Goal: Communication & Community: Answer question/provide support

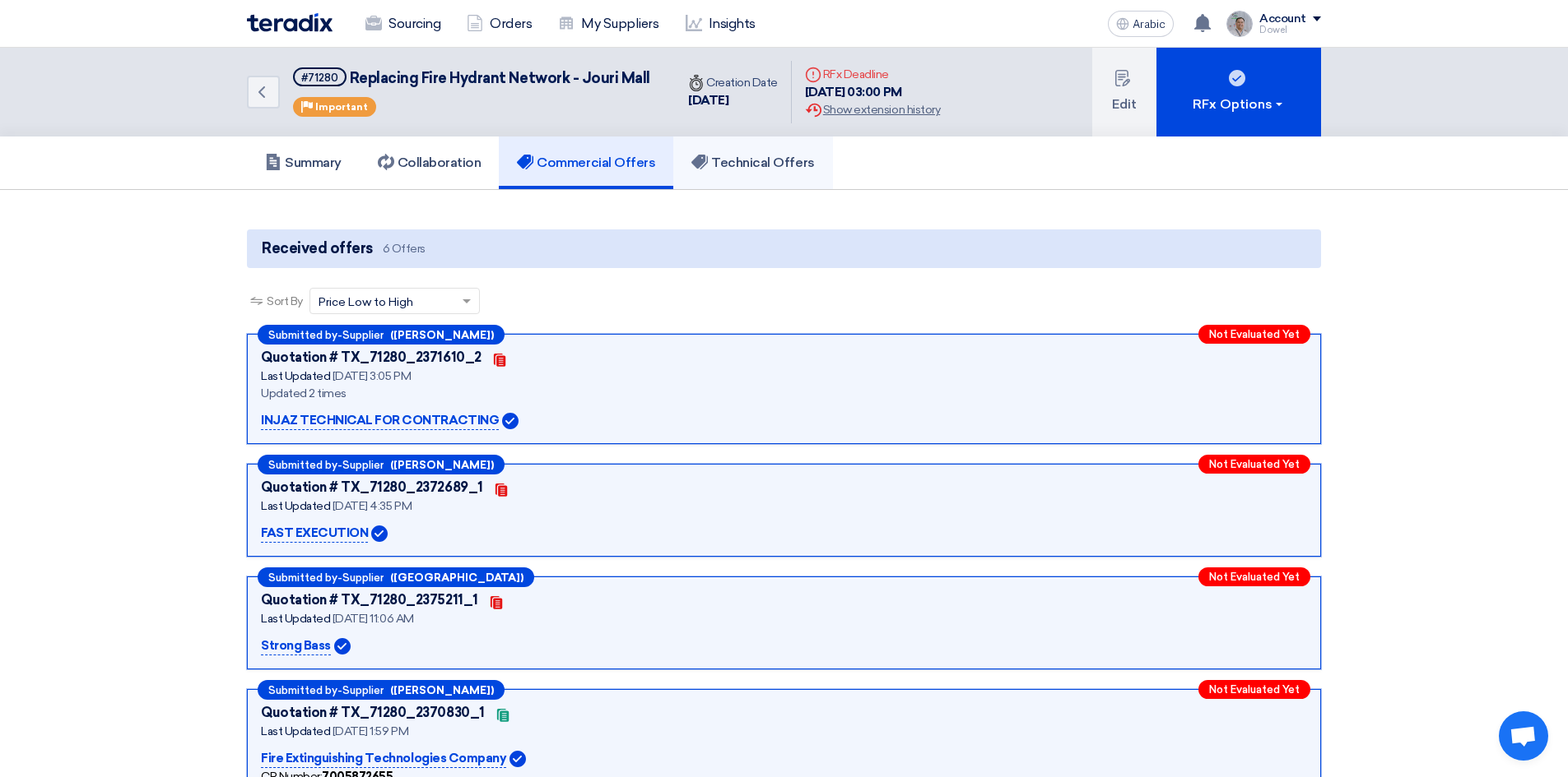
click at [787, 162] on font "Technical Offers" at bounding box center [763, 162] width 103 height 15
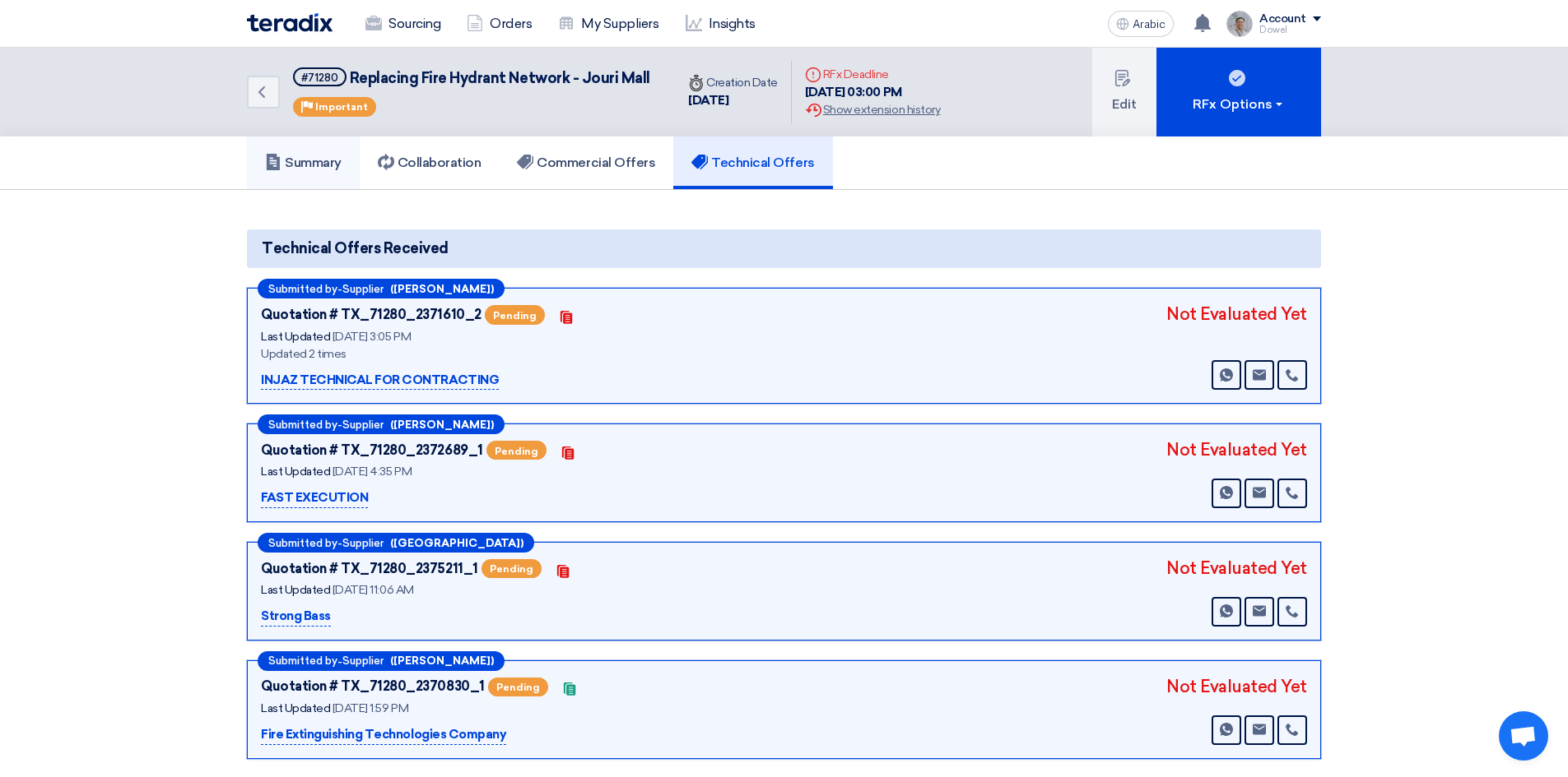
click at [321, 159] on font "Summary" at bounding box center [313, 162] width 56 height 15
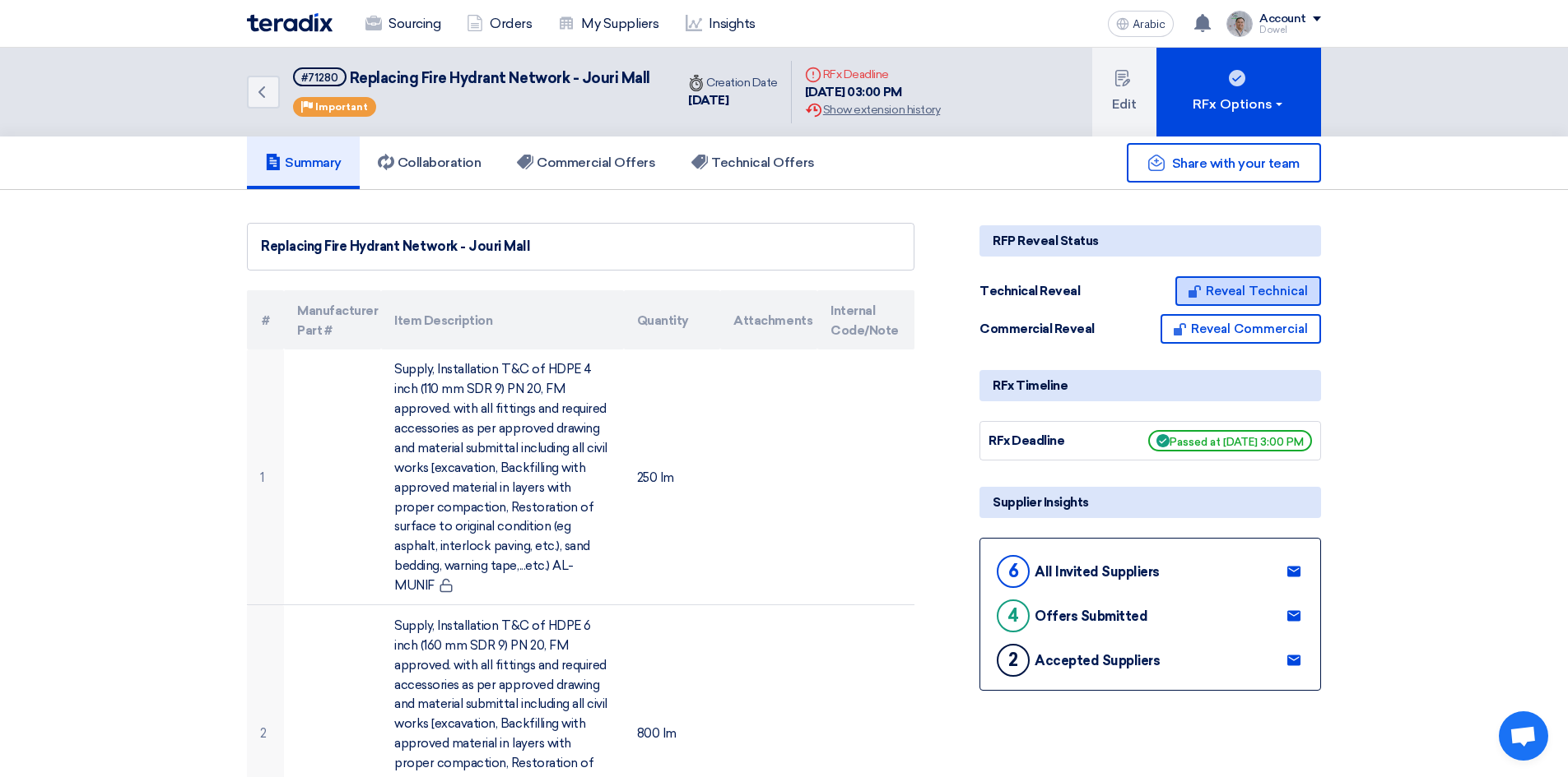
click at [1261, 284] on font "Reveal Technical" at bounding box center [1256, 291] width 102 height 14
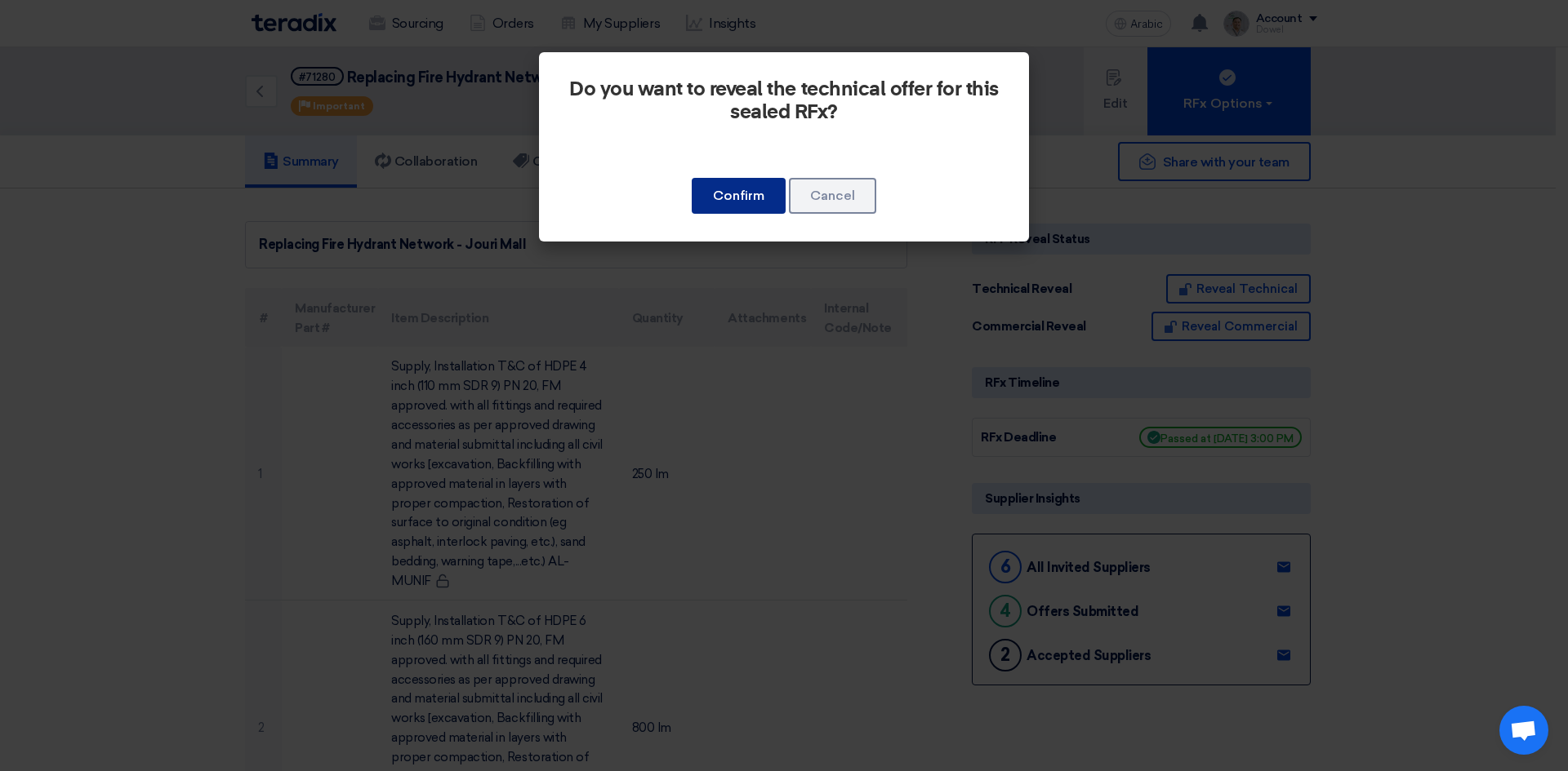
click at [757, 200] on font "Confirm" at bounding box center [738, 195] width 51 height 15
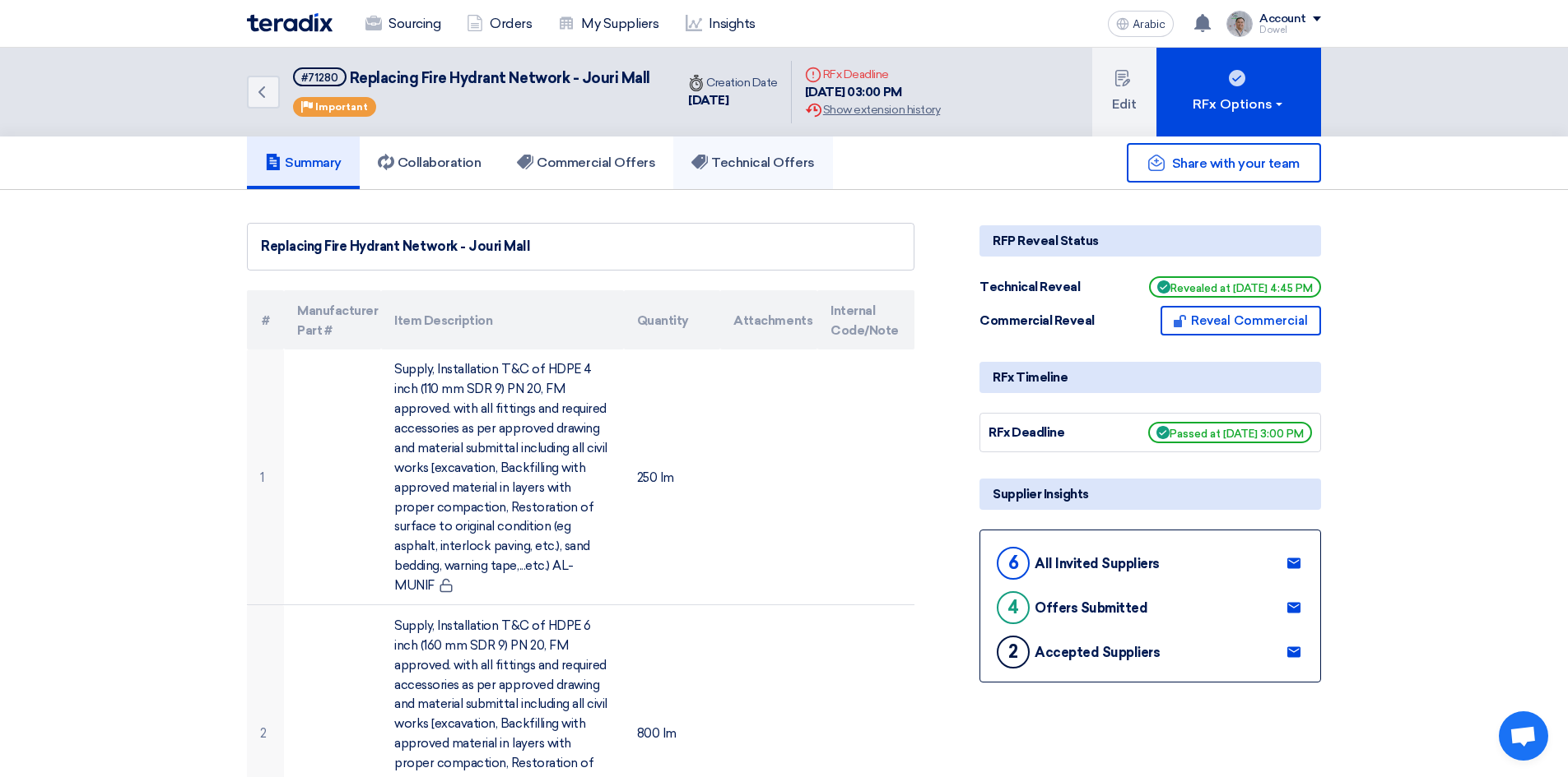
click at [776, 162] on font "Technical Offers" at bounding box center [763, 162] width 103 height 15
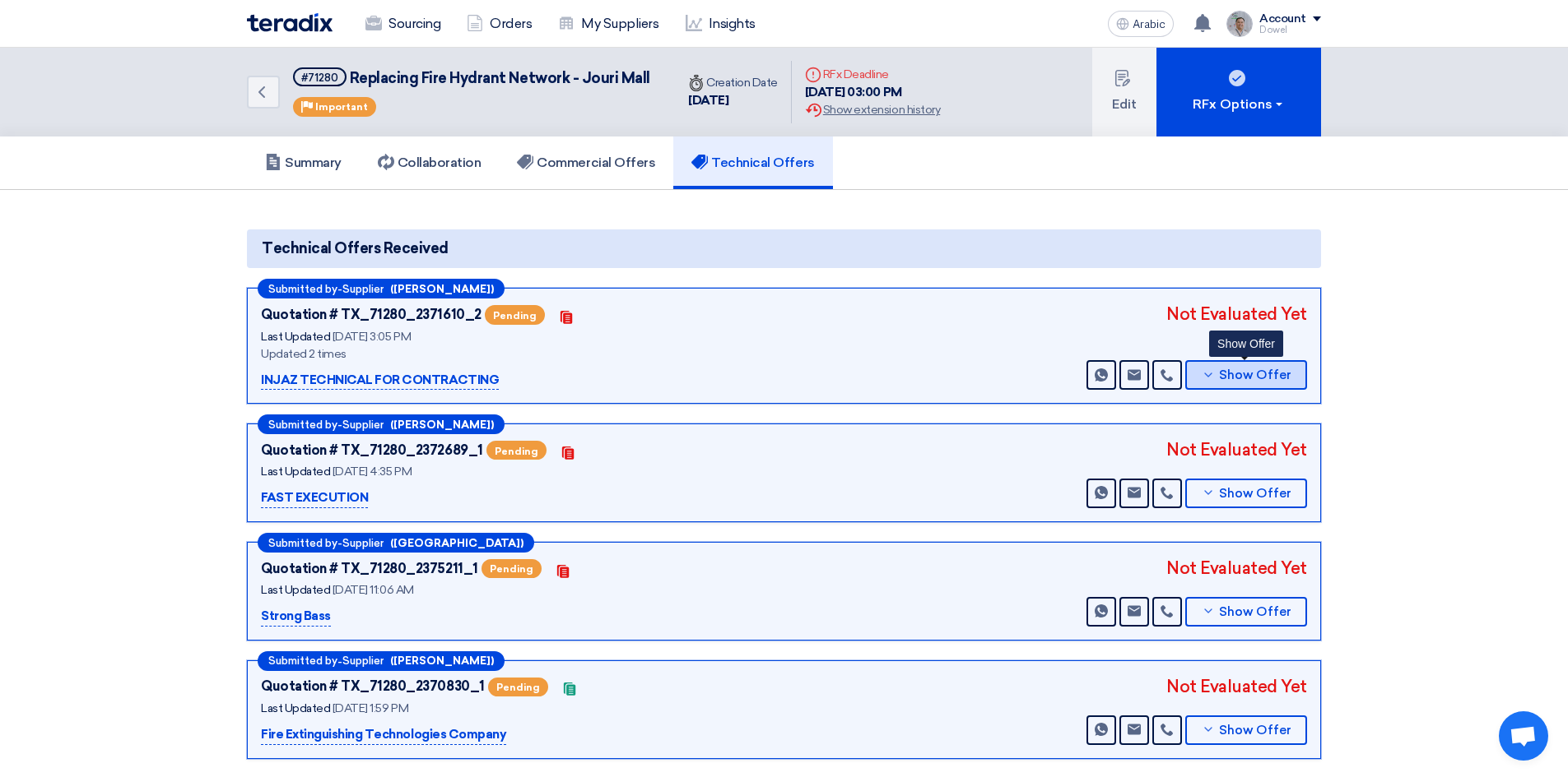
drag, startPoint x: 1222, startPoint y: 379, endPoint x: 1173, endPoint y: 399, distance: 52.9
click at [1223, 379] on font "Show Offer" at bounding box center [1255, 375] width 73 height 14
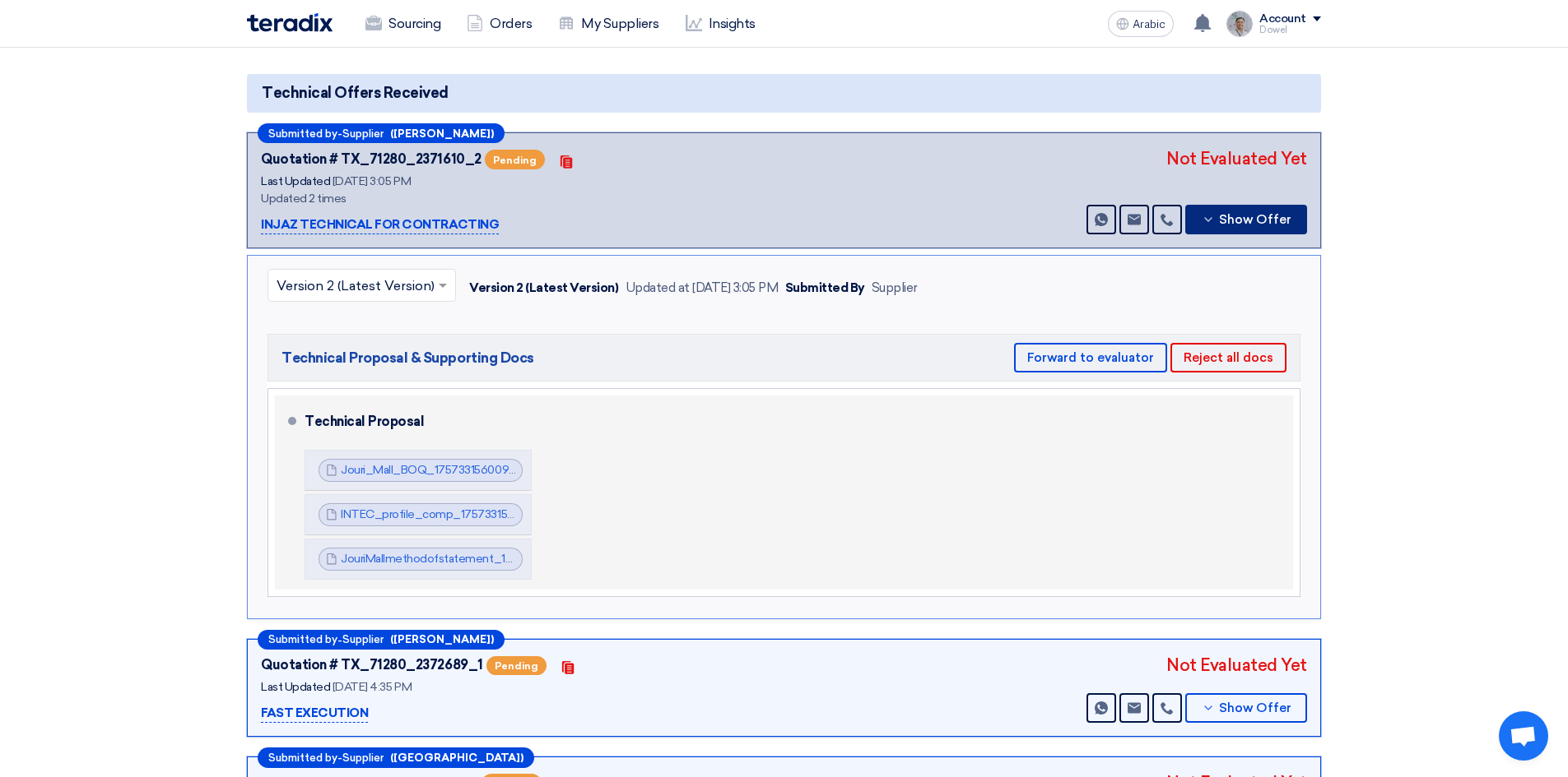
scroll to position [164, 0]
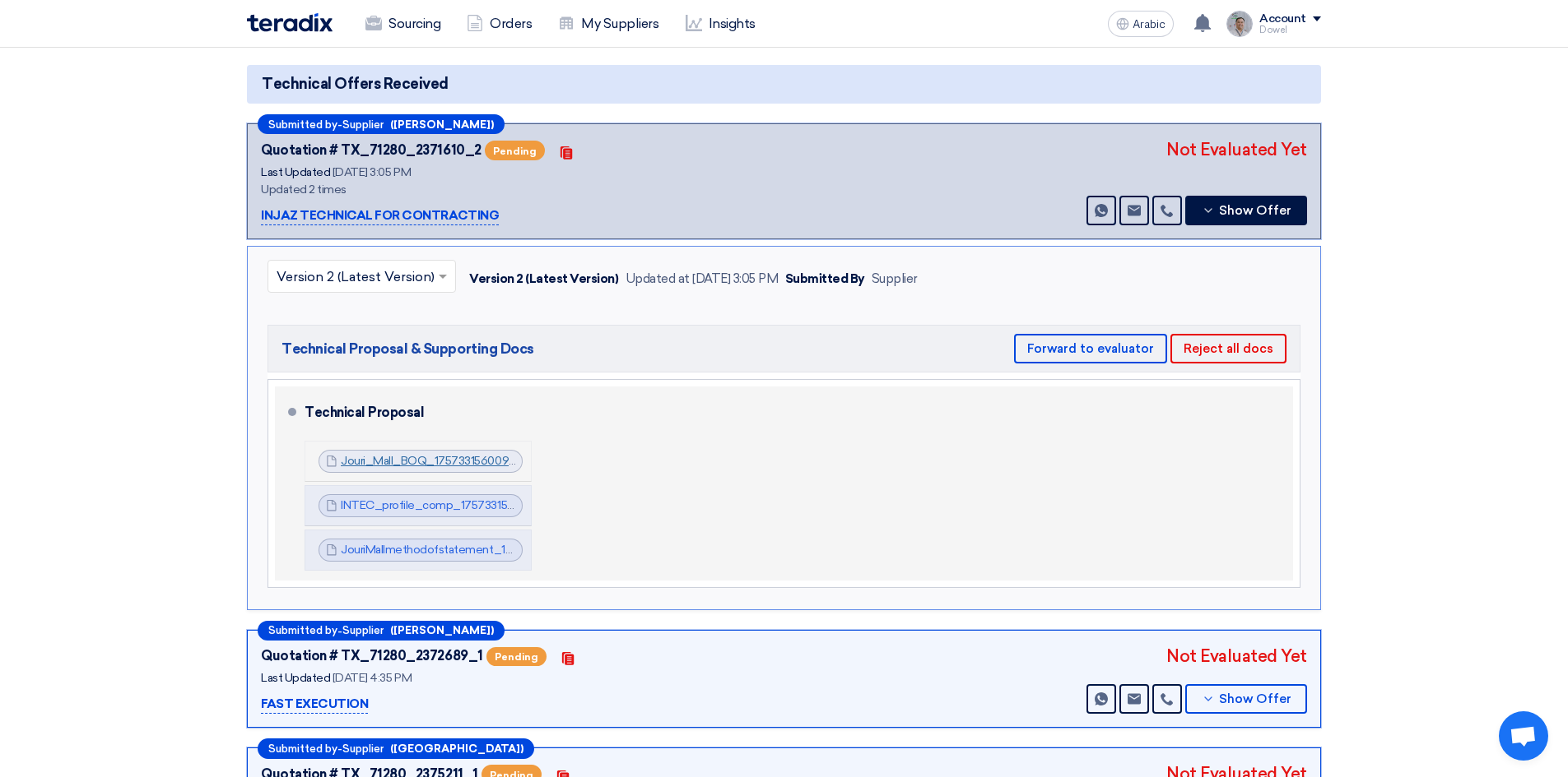
click at [438, 462] on font "Jouri_Mall_BOQ_1757331560098.pdf" at bounding box center [438, 461] width 196 height 14
click at [430, 507] on font "INTEC_profile_comp_1757331571079.pdf" at bounding box center [449, 506] width 219 height 14
click at [427, 550] on font "JouriMallmethodofstatement_1757333060992.pdf" at bounding box center [472, 550] width 265 height 14
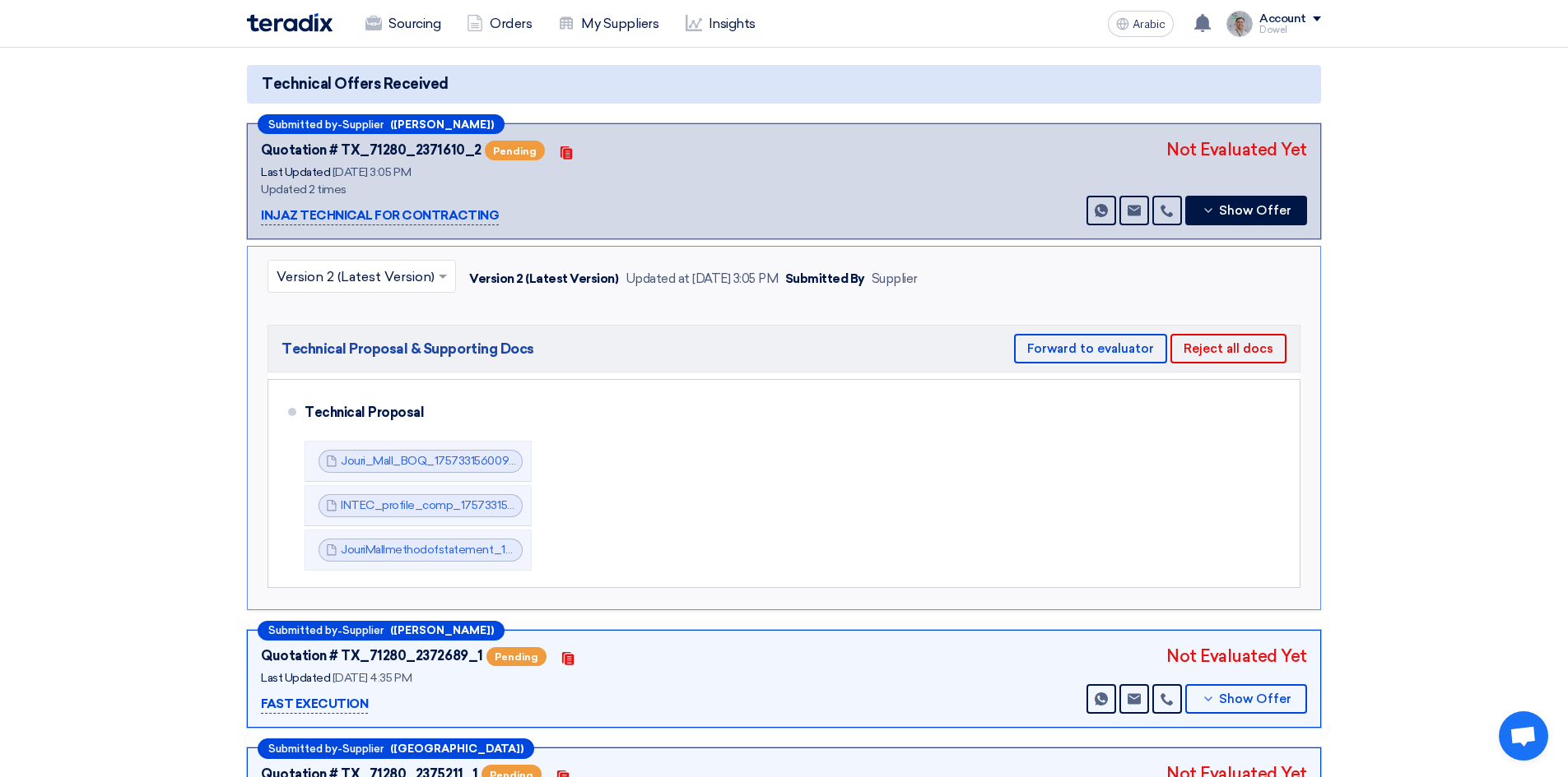
click at [425, 283] on input "text" at bounding box center [353, 278] width 154 height 27
click at [357, 349] on div "Version 1" at bounding box center [361, 349] width 186 height 32
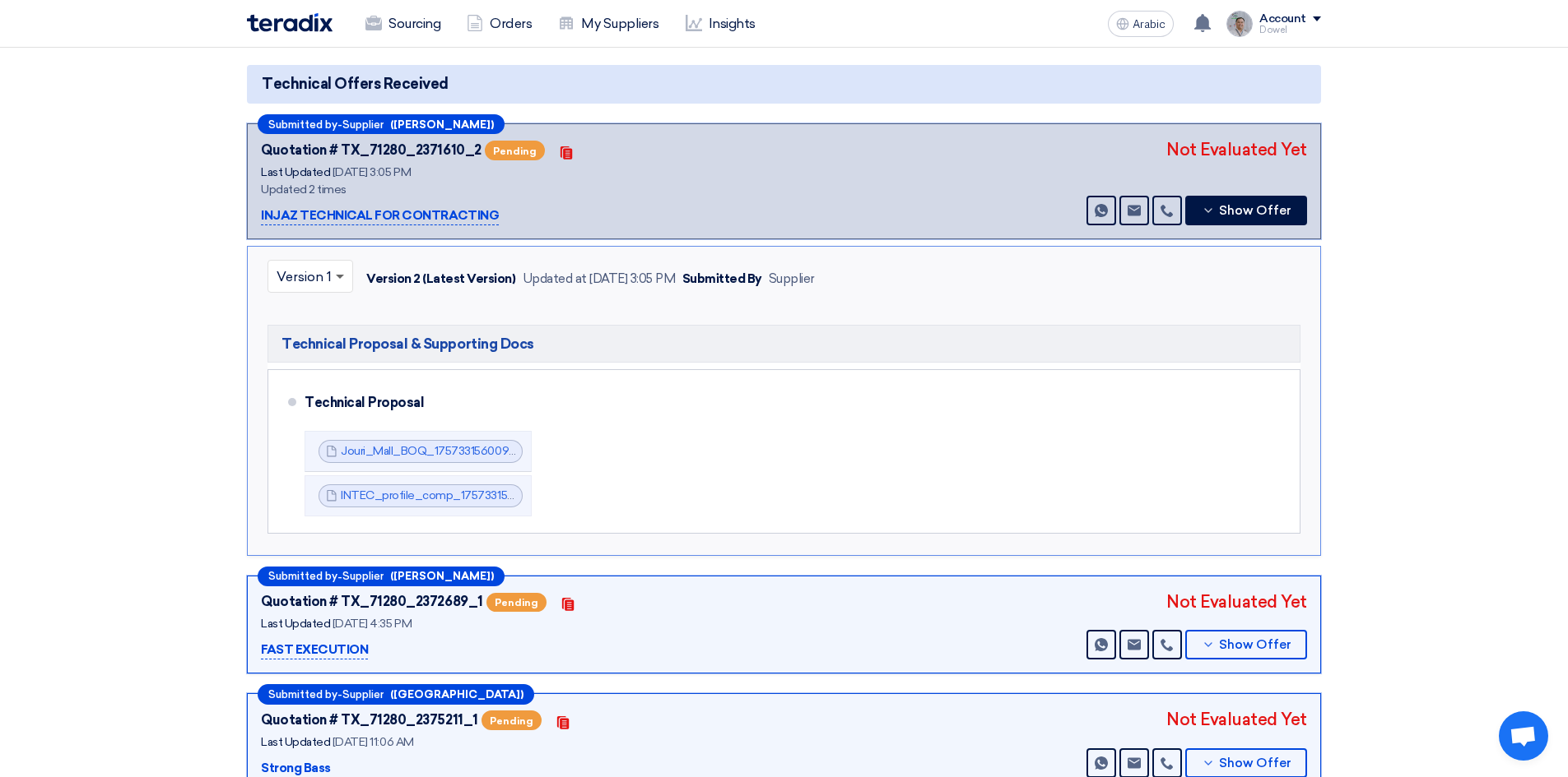
click at [339, 278] on span at bounding box center [339, 277] width 9 height 6
click at [318, 316] on font "Version 2 (Latest Version)" at bounding box center [355, 314] width 158 height 15
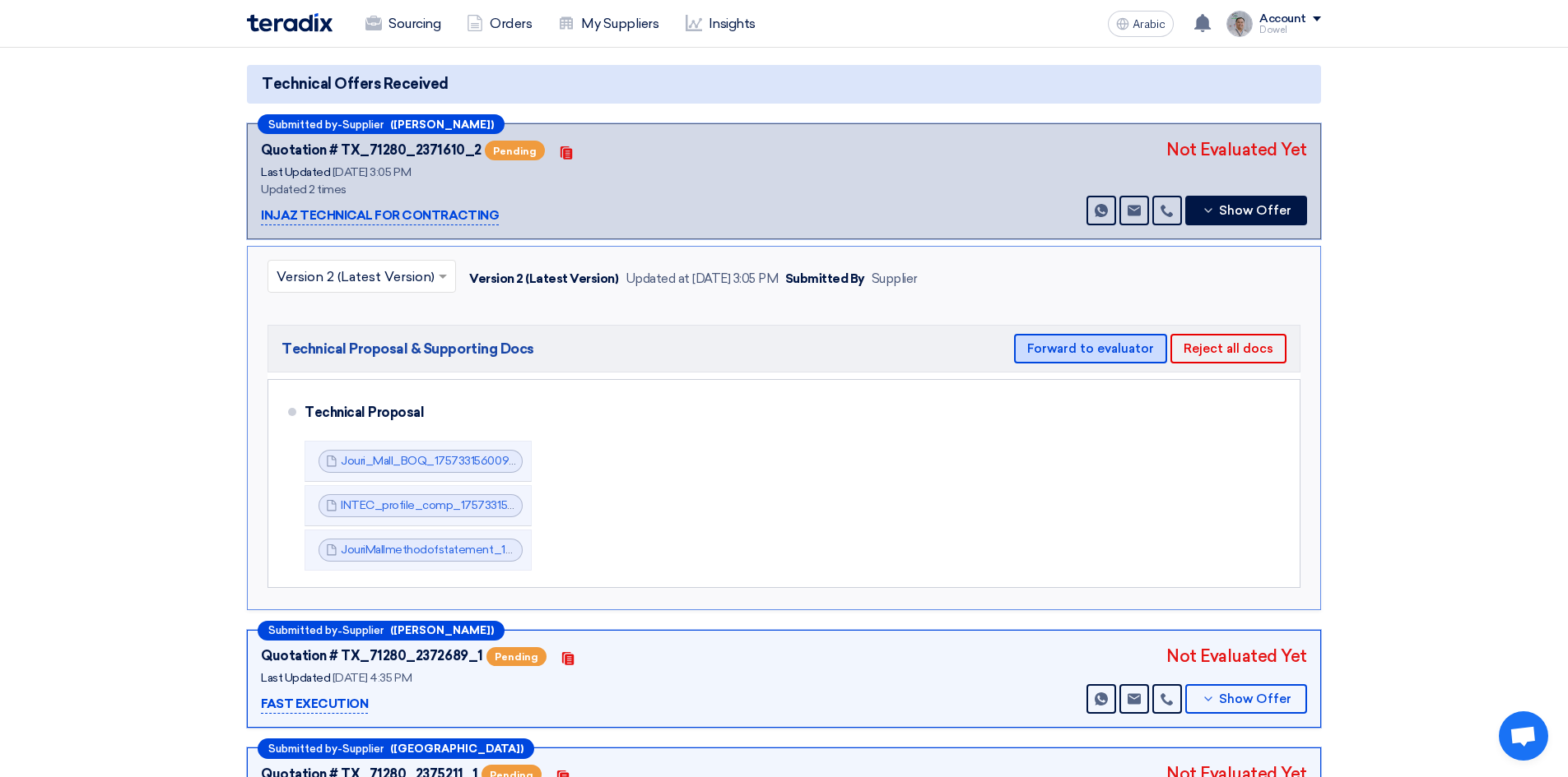
click at [1058, 346] on font "Forward to evaluator" at bounding box center [1090, 348] width 127 height 14
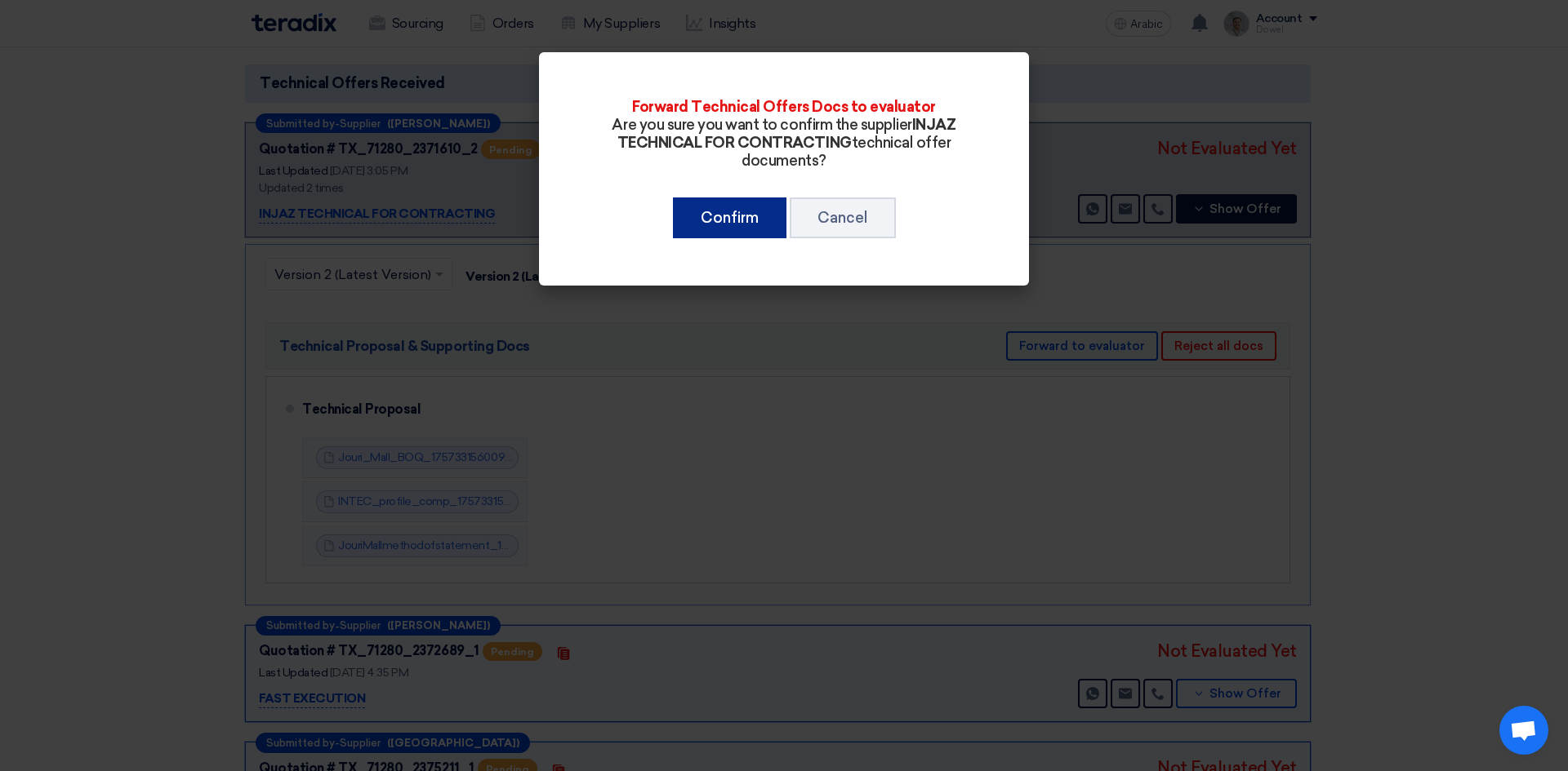
click at [708, 220] on font "Confirm" at bounding box center [729, 217] width 58 height 18
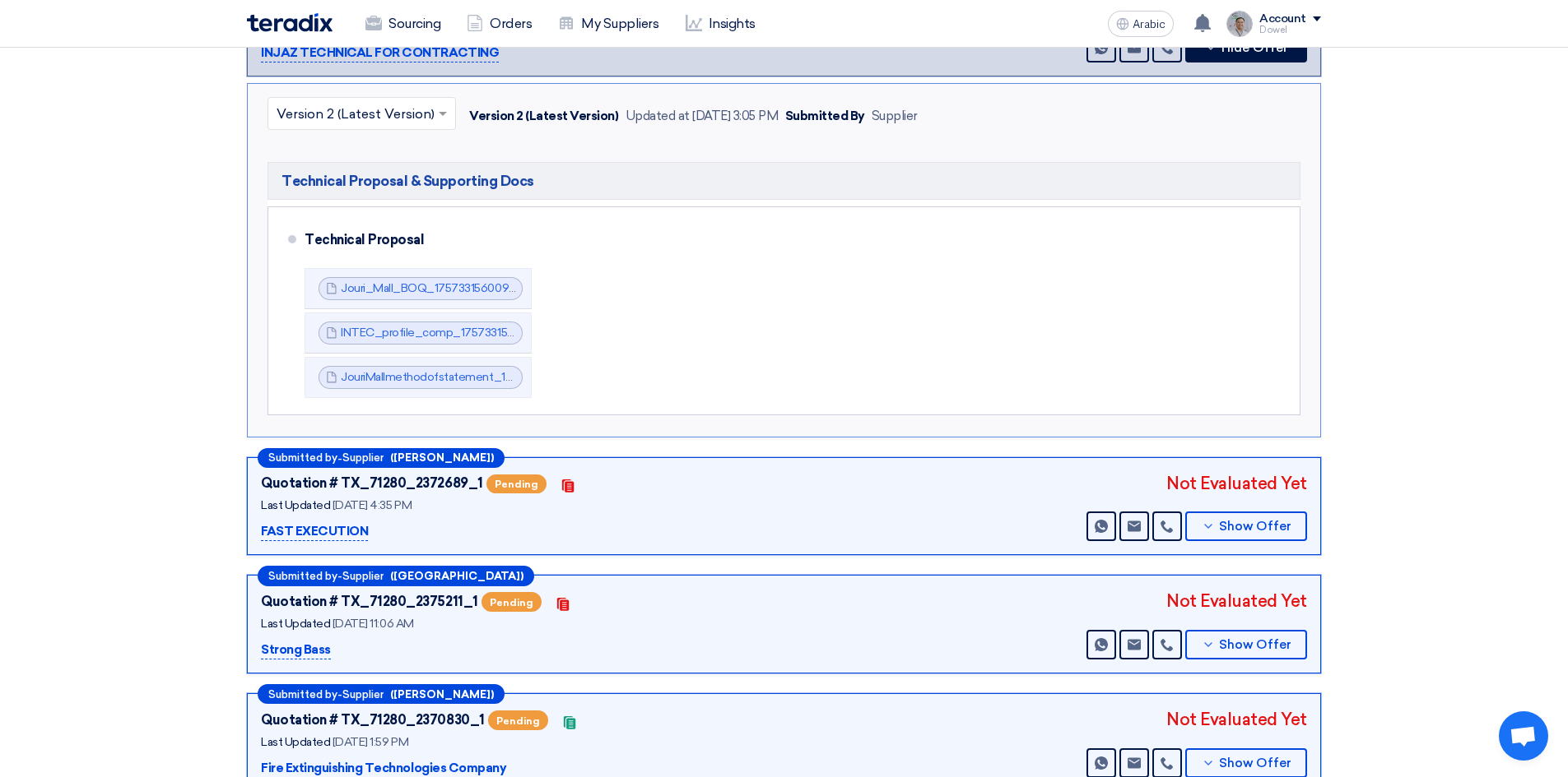
scroll to position [329, 0]
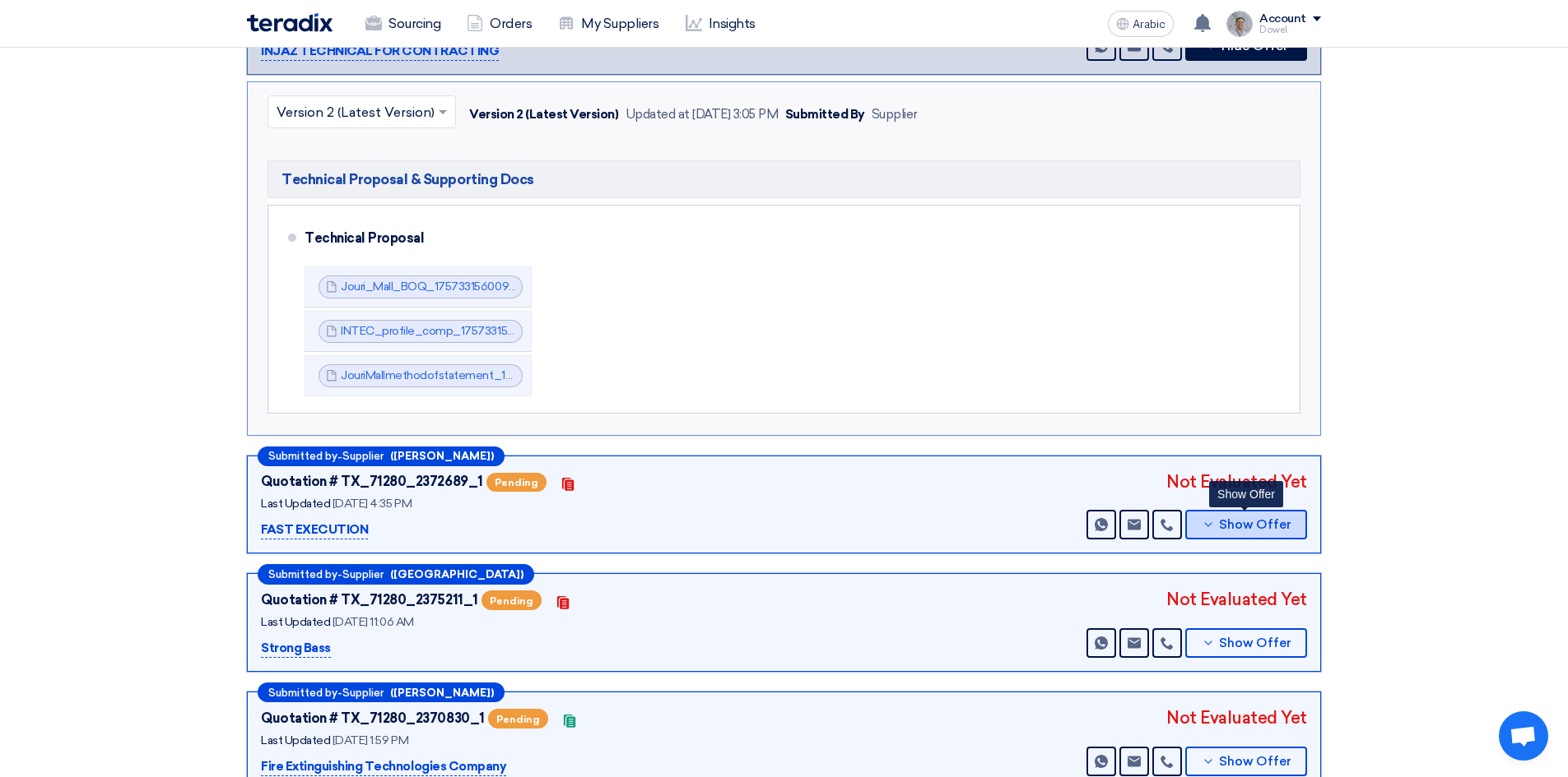
click at [1234, 529] on font "Show Offer" at bounding box center [1255, 524] width 73 height 14
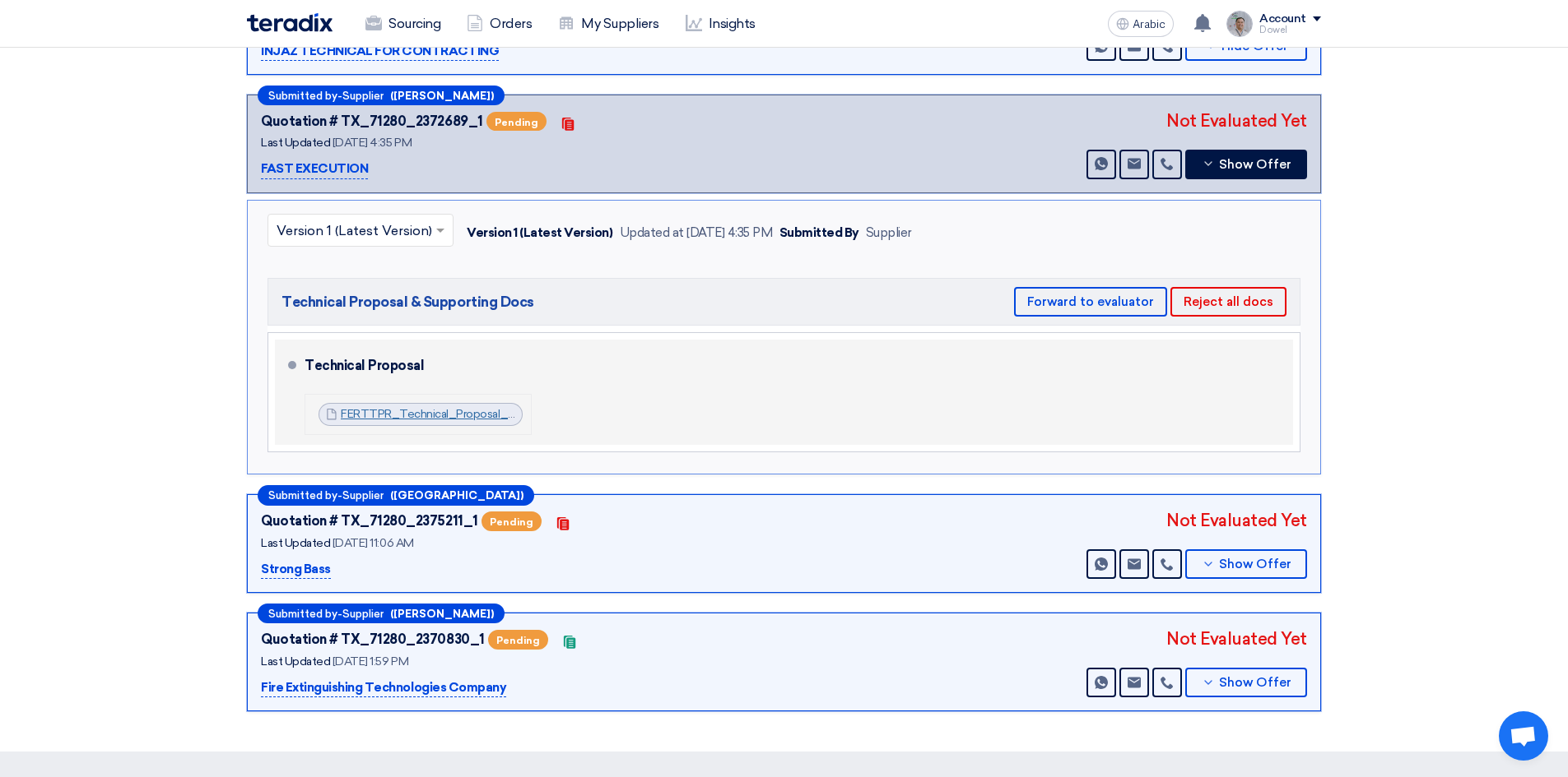
click at [427, 415] on font "FERTTPR_Technical_Proposal_Fire_Hydrants__Jori_Mall_1757338494464.pdf" at bounding box center [548, 414] width 416 height 14
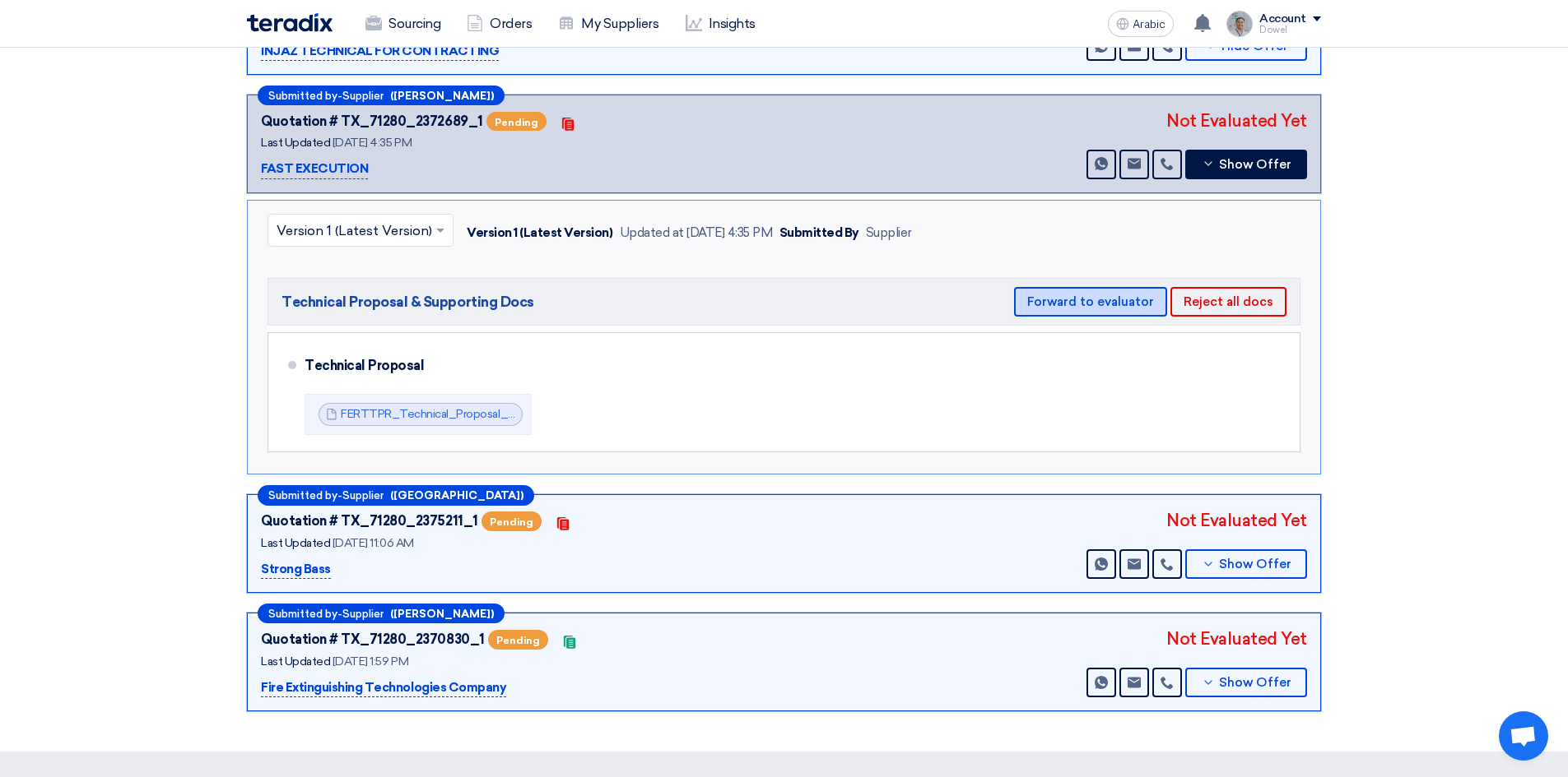
click at [1071, 304] on font "Forward to evaluator" at bounding box center [1090, 301] width 127 height 14
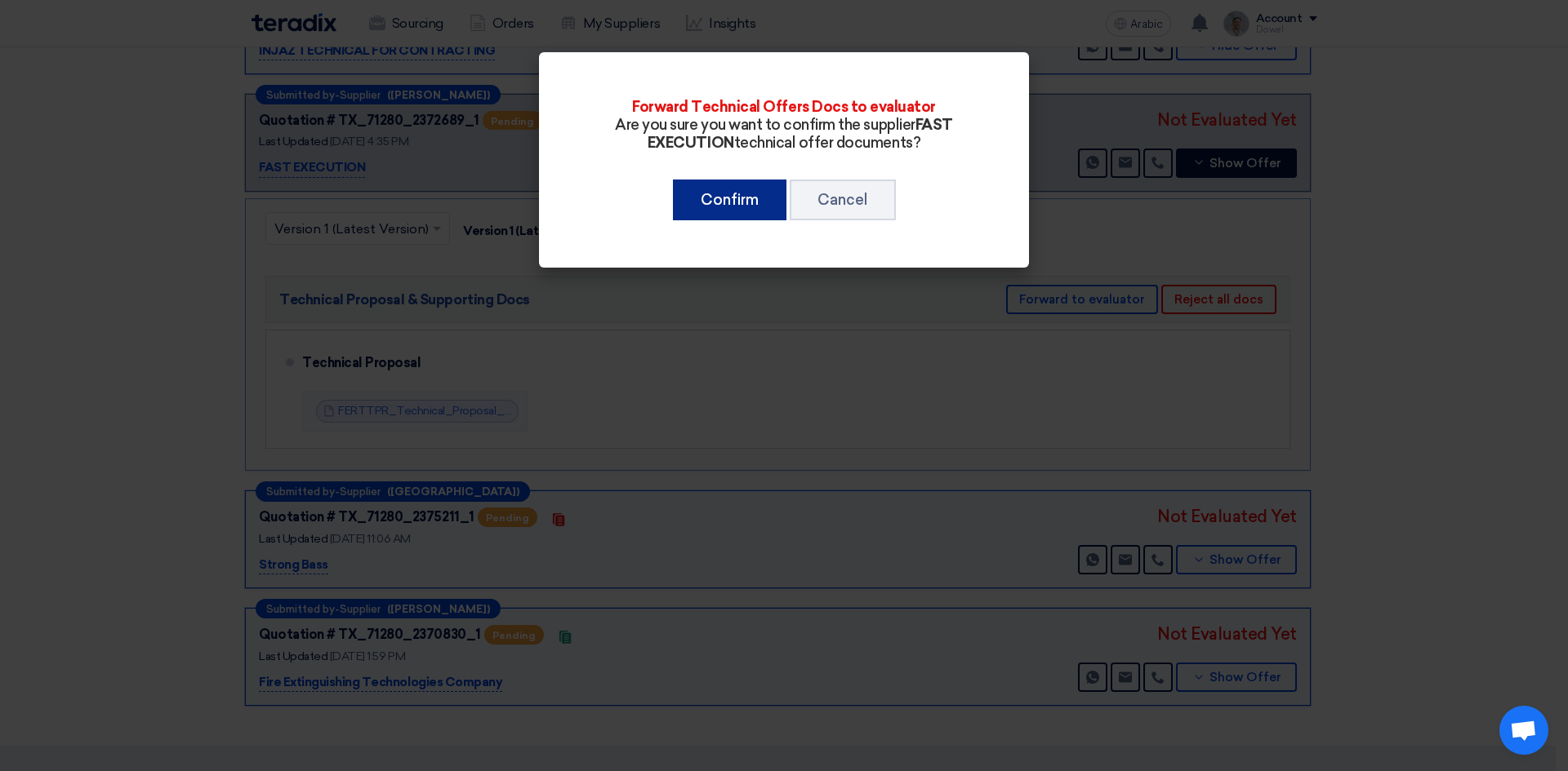
click at [716, 204] on font "Confirm" at bounding box center [729, 199] width 58 height 18
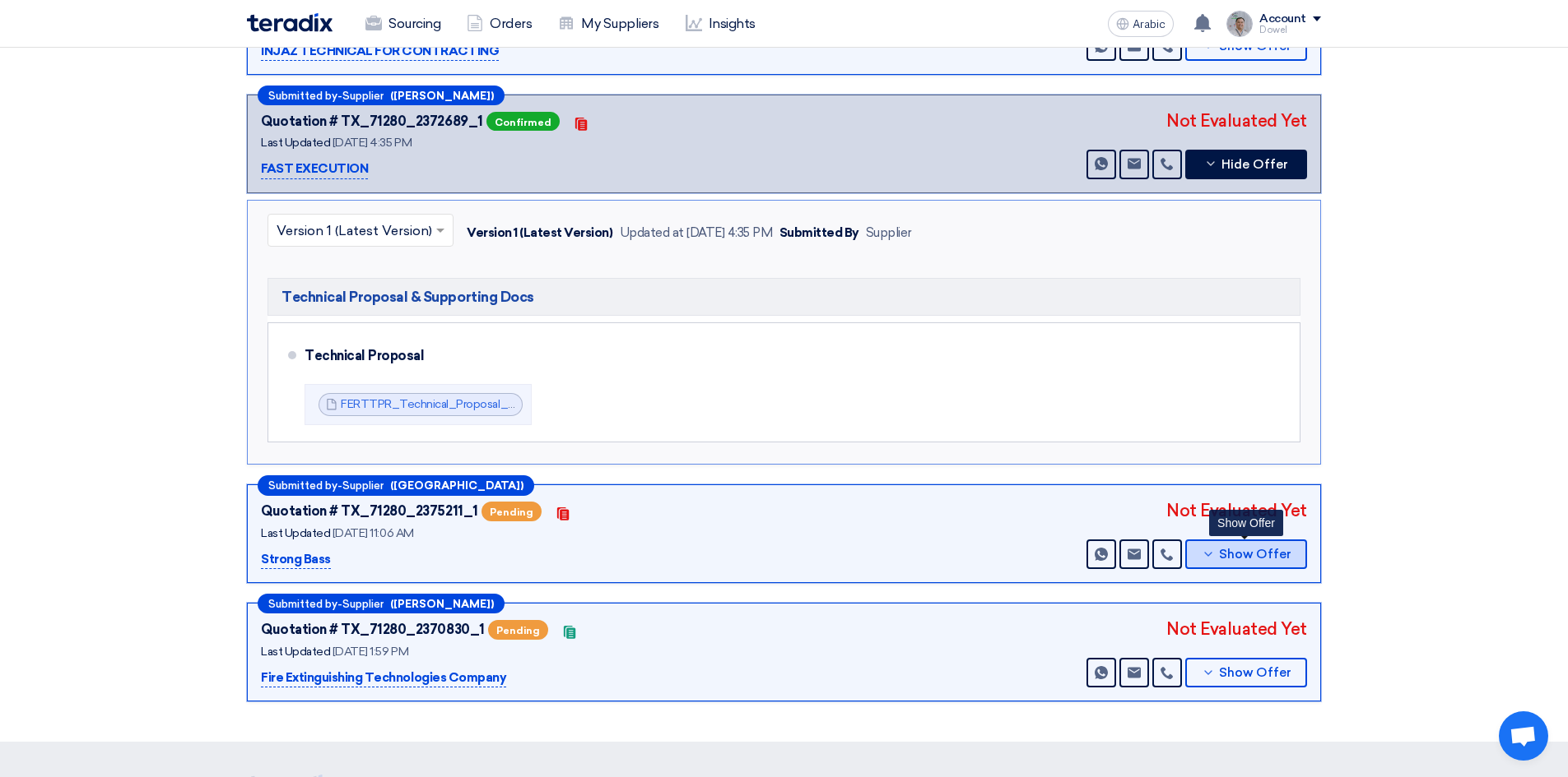
click at [1245, 558] on font "Show Offer" at bounding box center [1255, 553] width 73 height 14
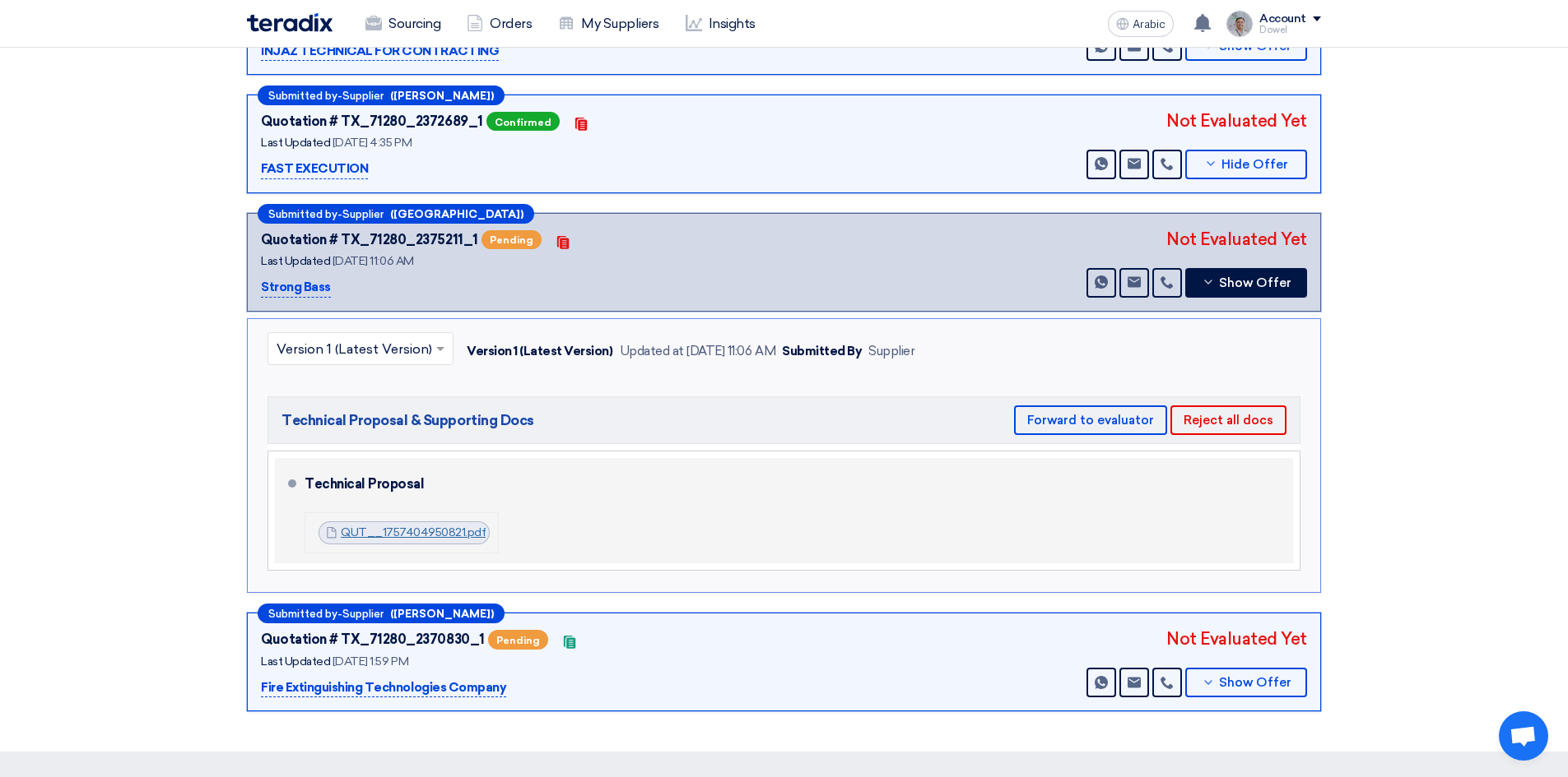
click at [414, 531] on font "QUT__1757404950821.pdf" at bounding box center [412, 532] width 144 height 14
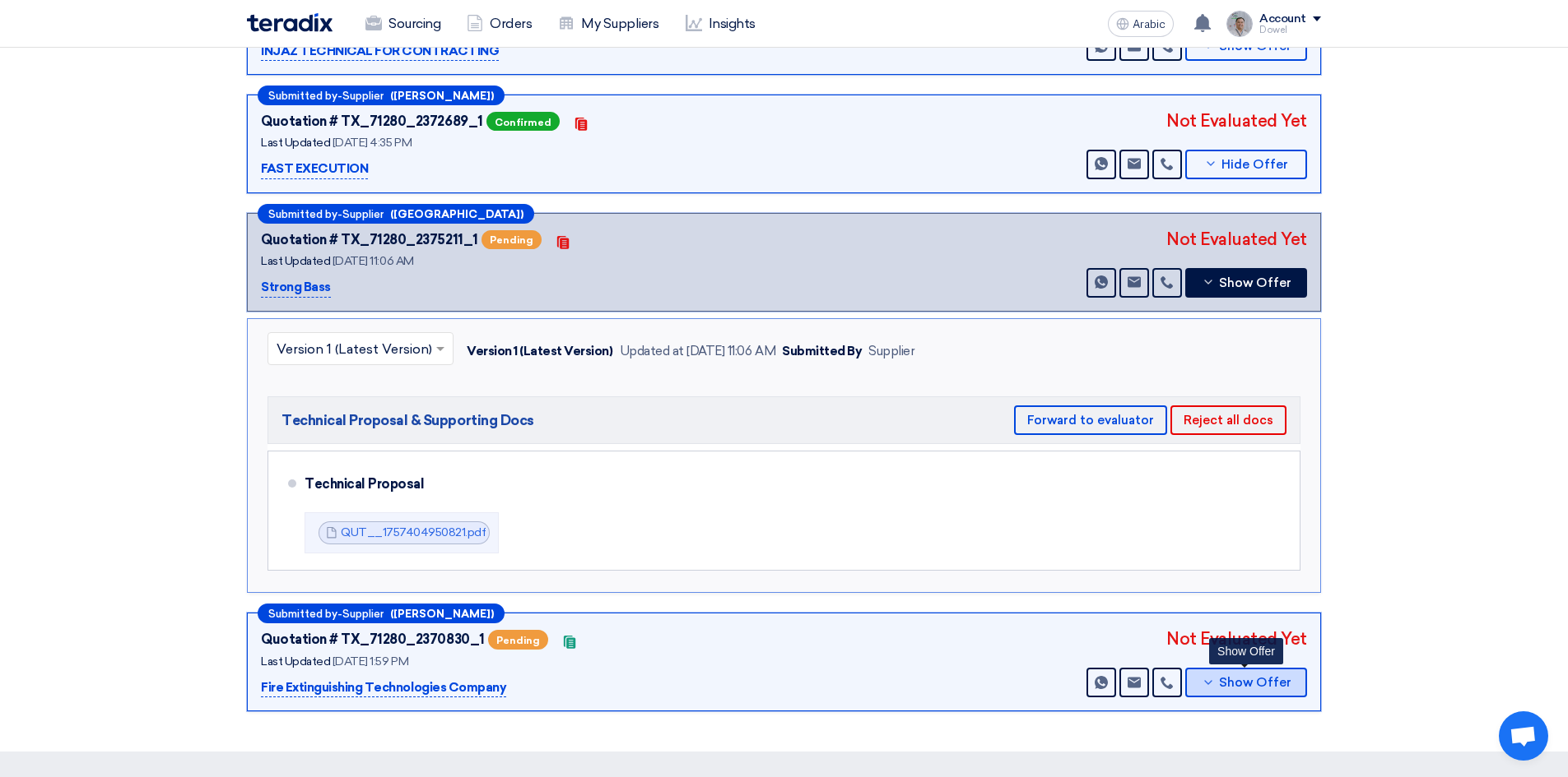
click at [1237, 682] on font "Show Offer" at bounding box center [1255, 682] width 73 height 14
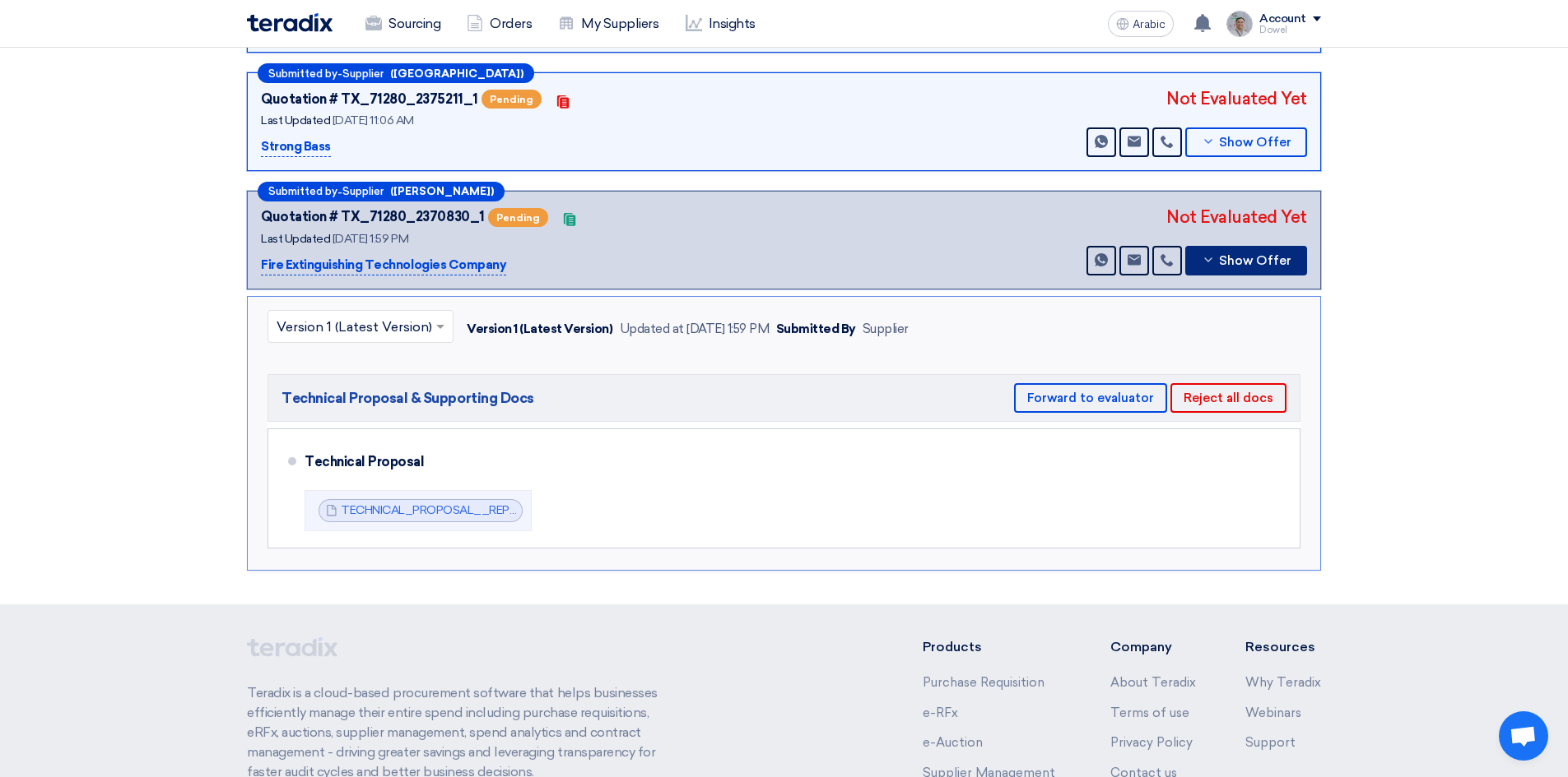
scroll to position [493, 0]
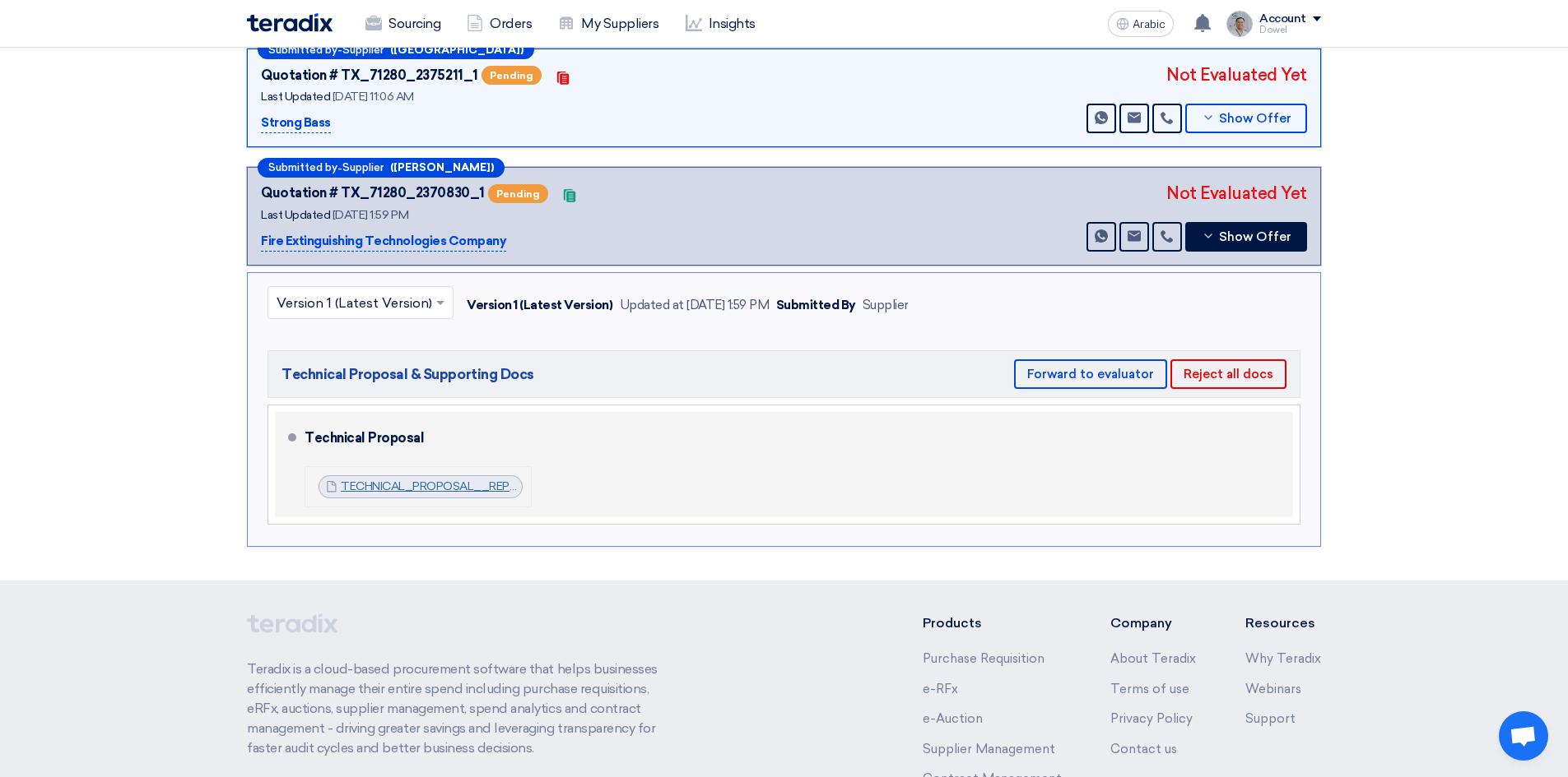
click at [438, 488] on font "TECHNICAL_PROPOSAL__REPLACING_FIRE_HYDRANT_NETWORK__JOURI_MALLcompressed_175732…" at bounding box center [658, 486] width 636 height 14
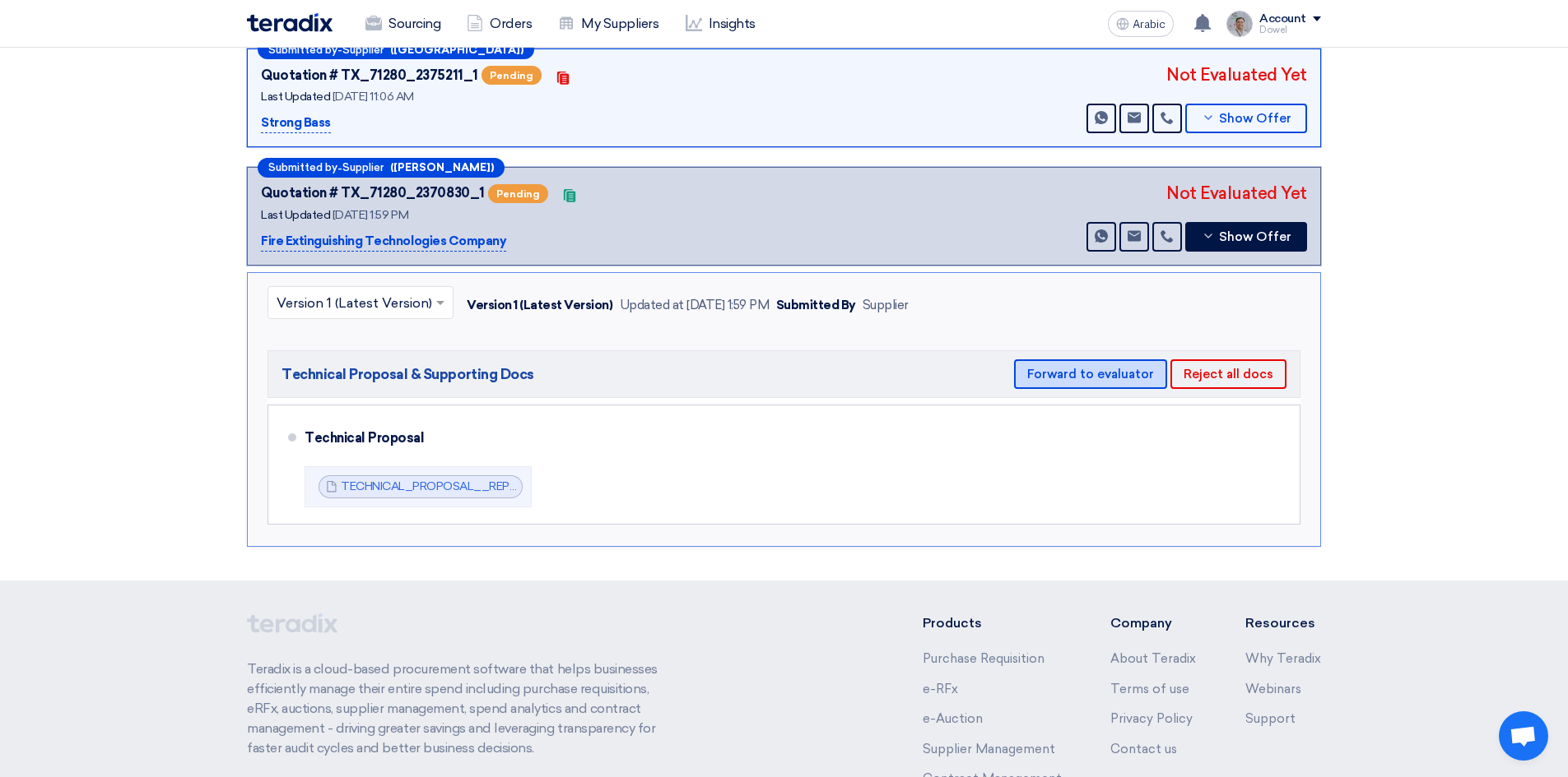
click at [1077, 379] on font "Forward to evaluator" at bounding box center [1090, 374] width 127 height 14
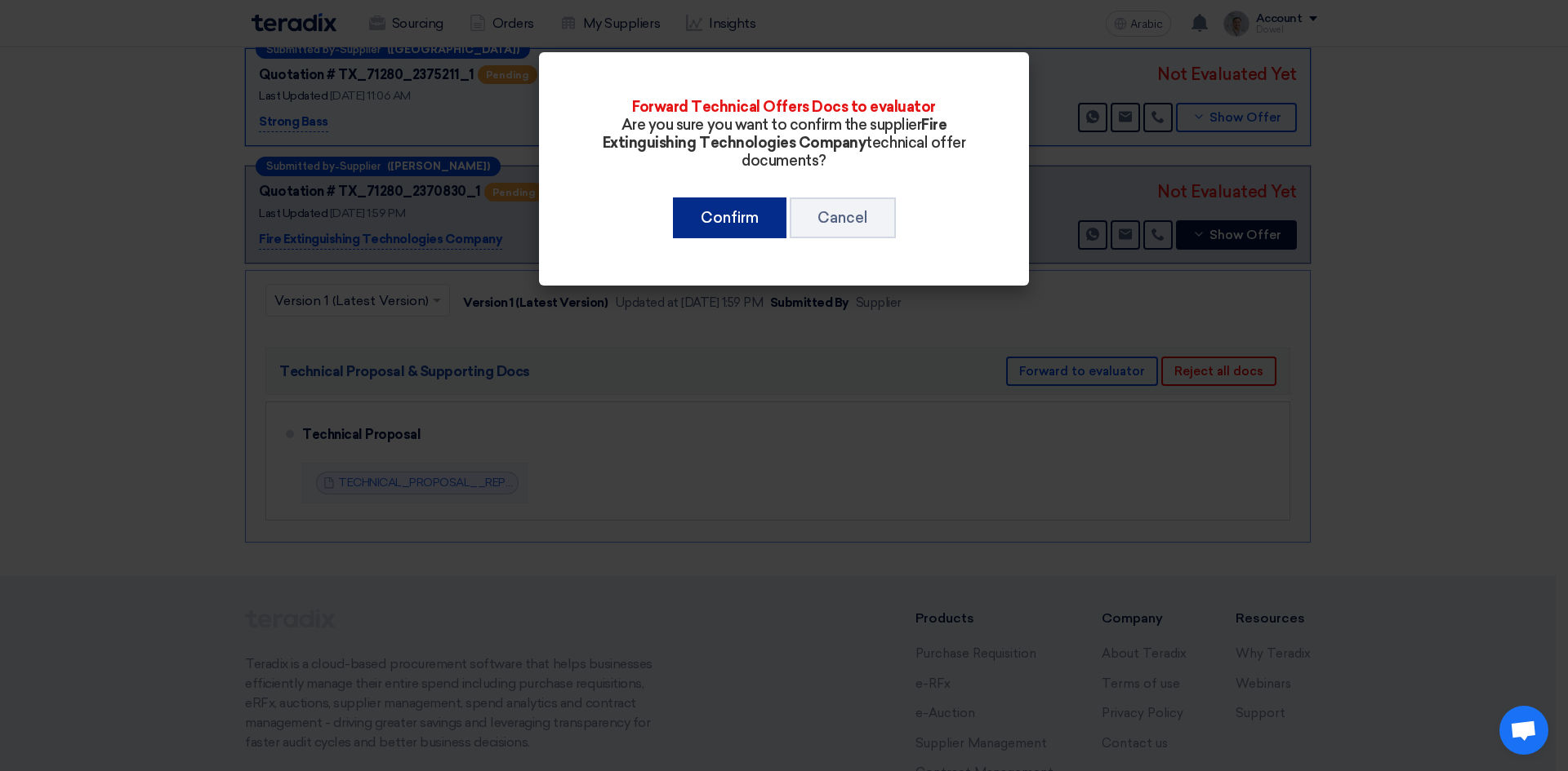
click at [714, 227] on button "Confirm" at bounding box center [729, 217] width 114 height 41
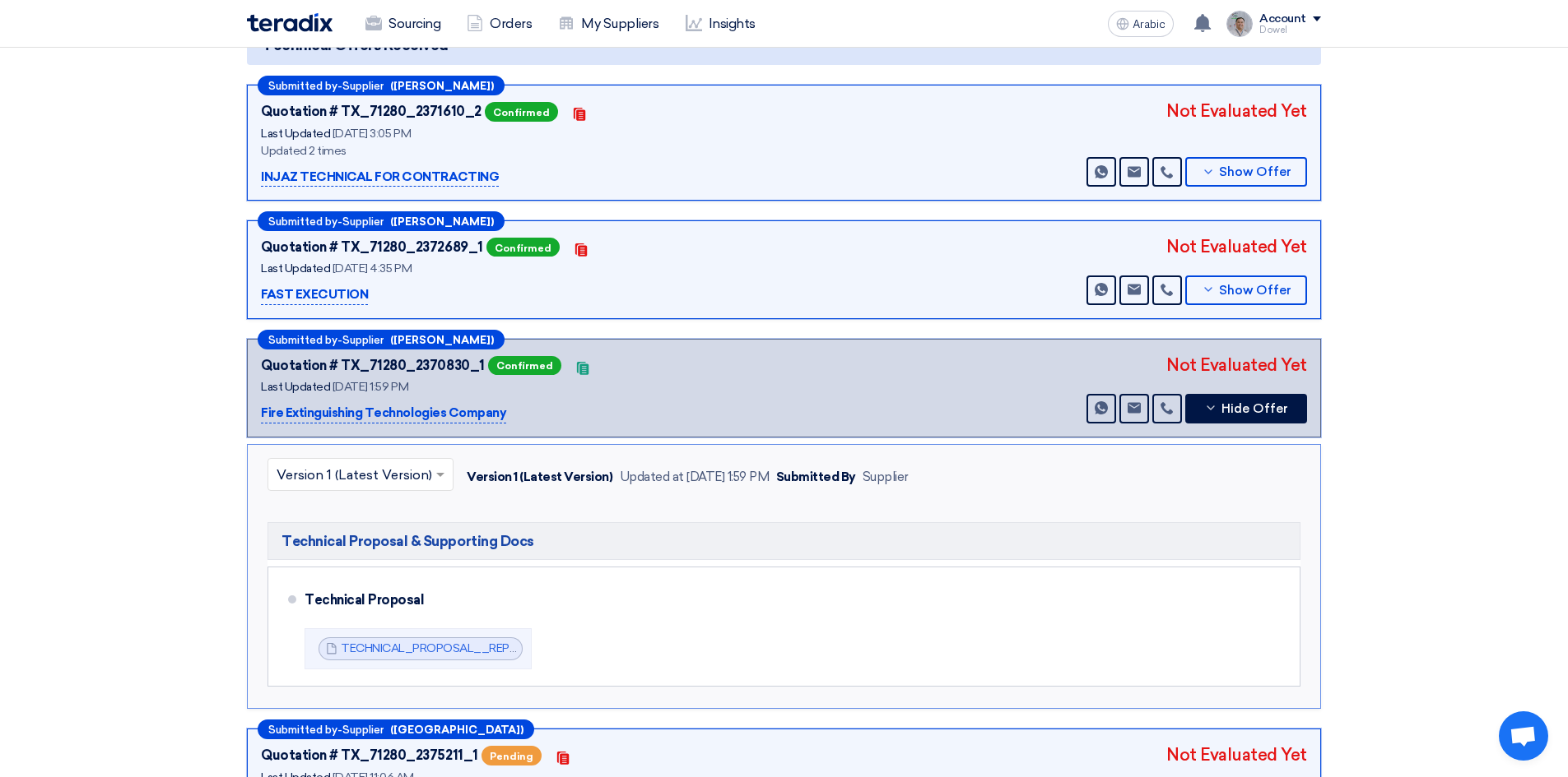
scroll to position [0, 0]
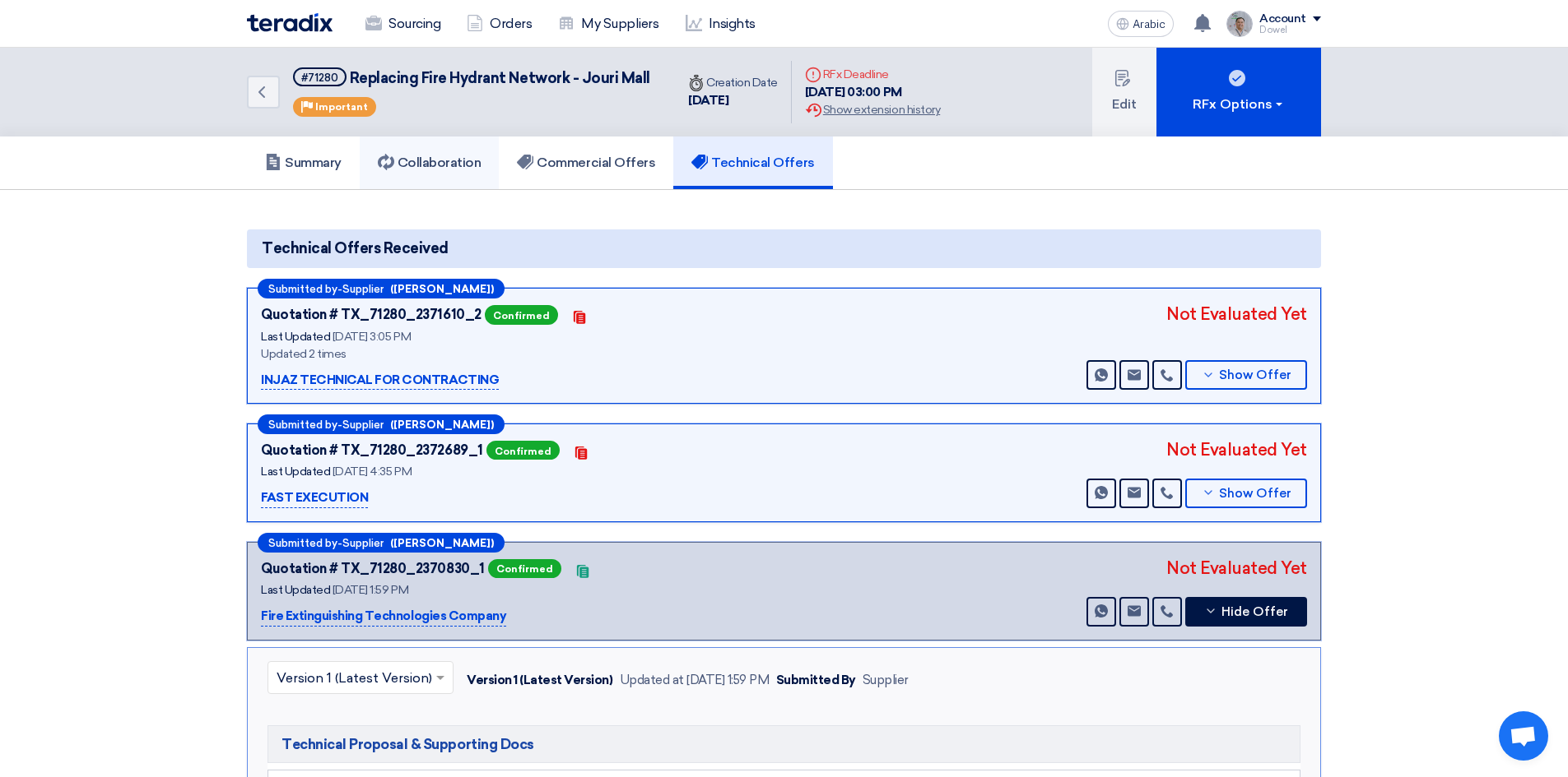
click at [418, 160] on font "Collaboration" at bounding box center [440, 162] width 84 height 15
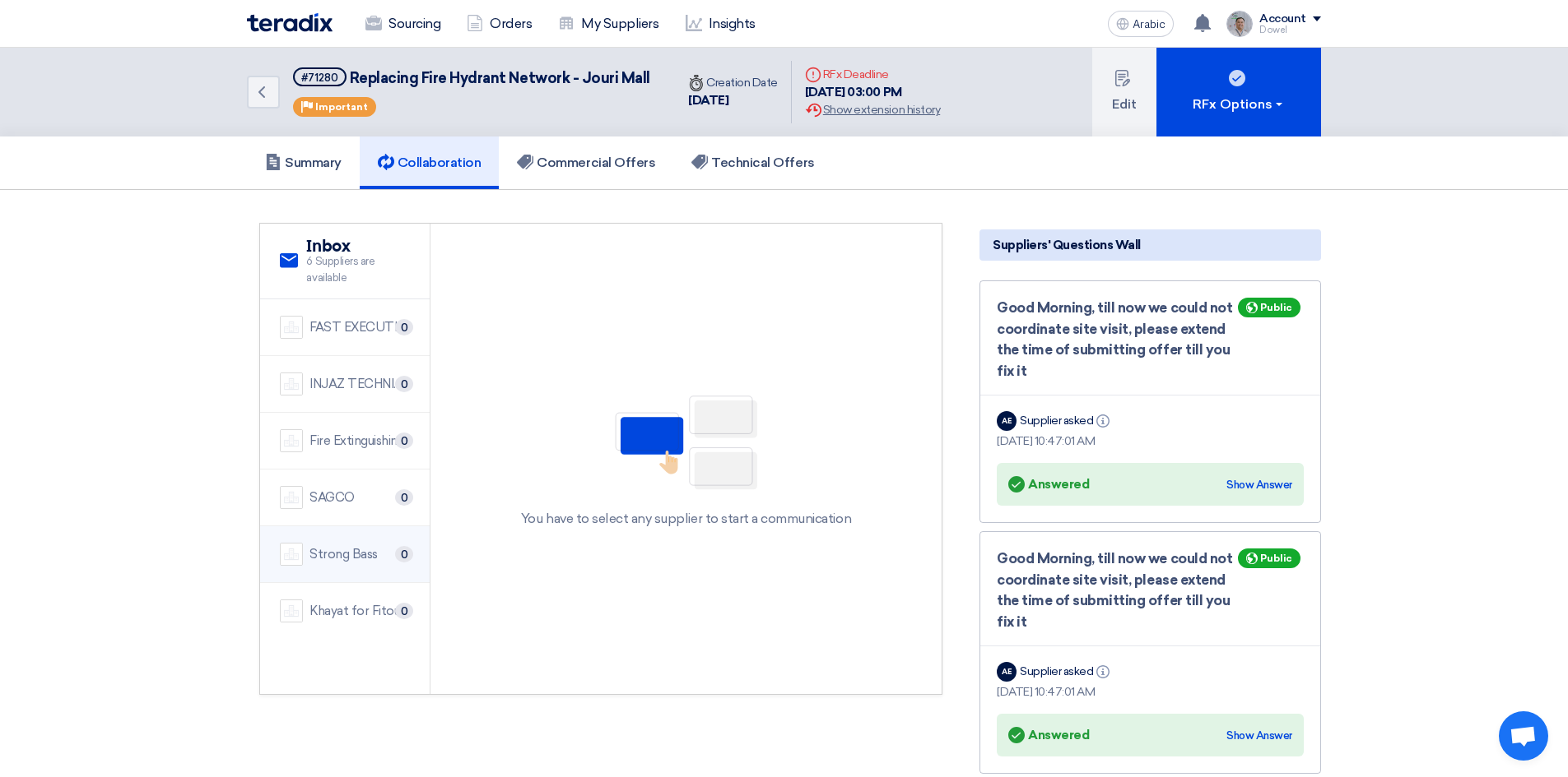
click at [350, 558] on font "Strong Bass" at bounding box center [343, 553] width 68 height 14
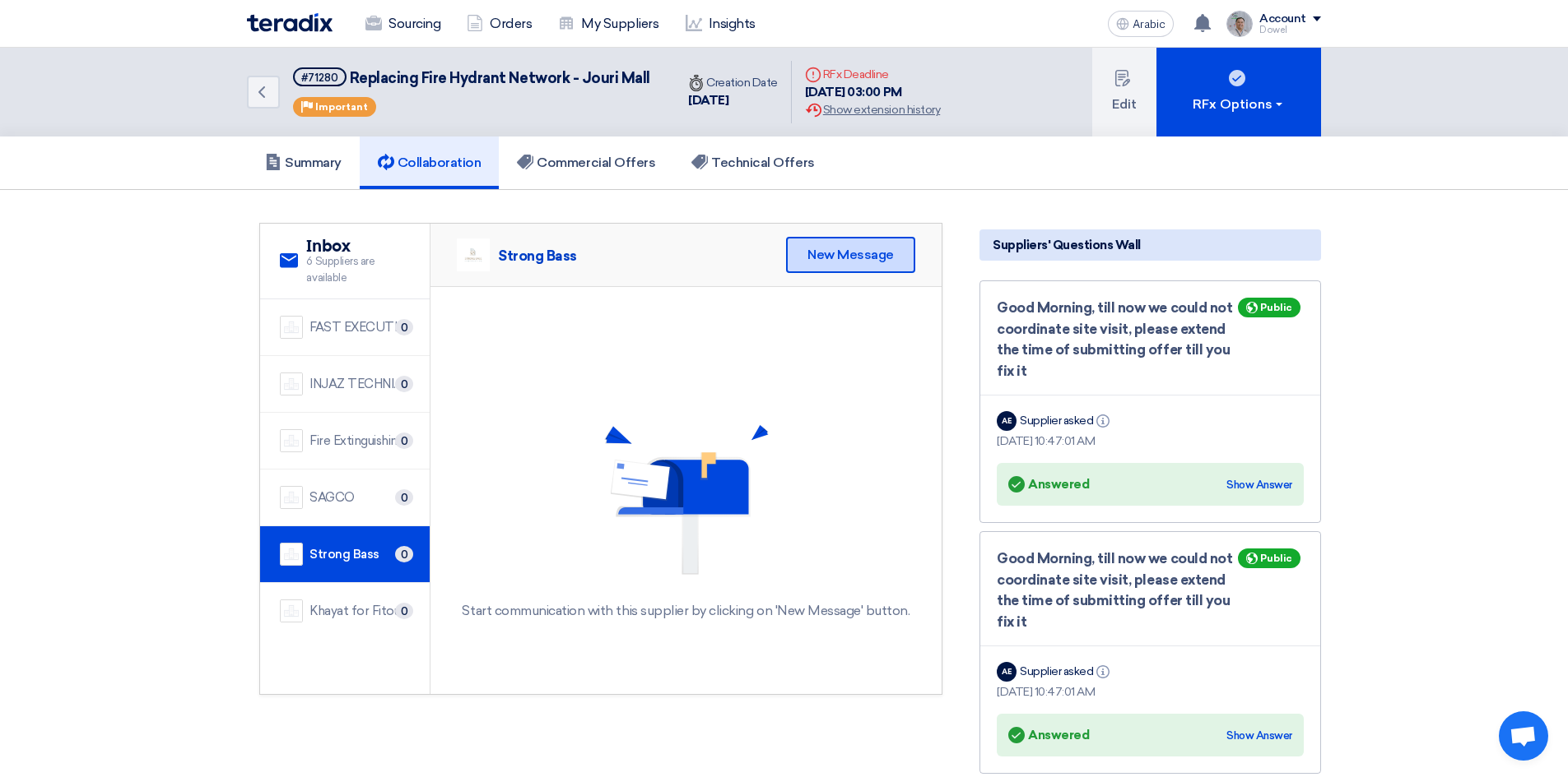
click at [840, 263] on div "New Message" at bounding box center [850, 255] width 129 height 36
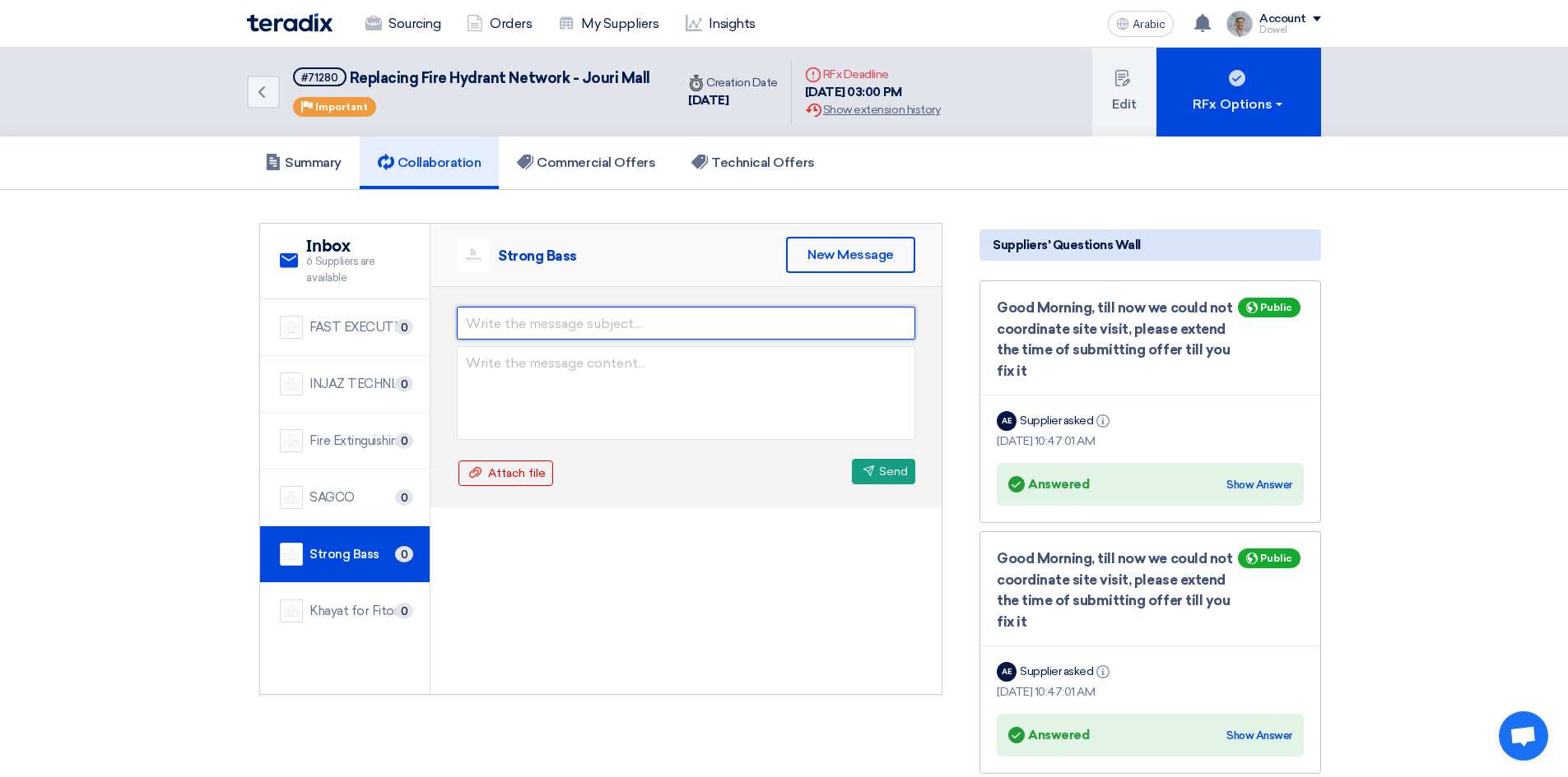
click at [557, 327] on input "text" at bounding box center [686, 323] width 458 height 32
click at [551, 322] on input "Wrong Techncail Submittal" at bounding box center [686, 323] width 458 height 32
type input "Wrong Technical Submittal"
click at [544, 369] on textarea at bounding box center [686, 393] width 458 height 94
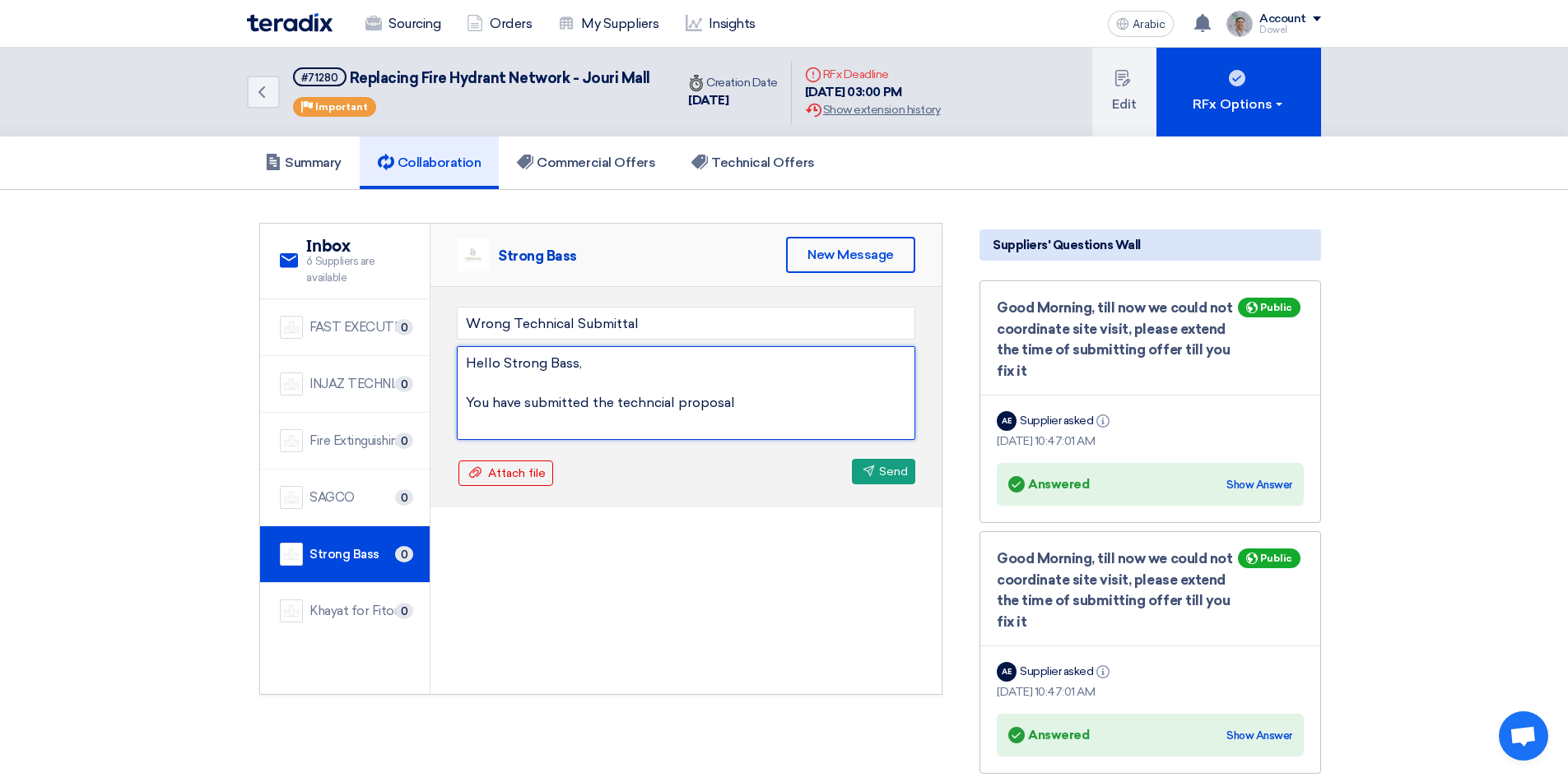
click at [641, 408] on textarea "Hello Strong Bass, You have submitted the techncial proposal" at bounding box center [686, 393] width 458 height 94
click at [740, 400] on textarea "Hello Strong Bass, You have submitted the technical proposal" at bounding box center [686, 393] width 458 height 94
type textarea "Hello Strong Bass, You have submitted the technical proposal with wrong attachm…"
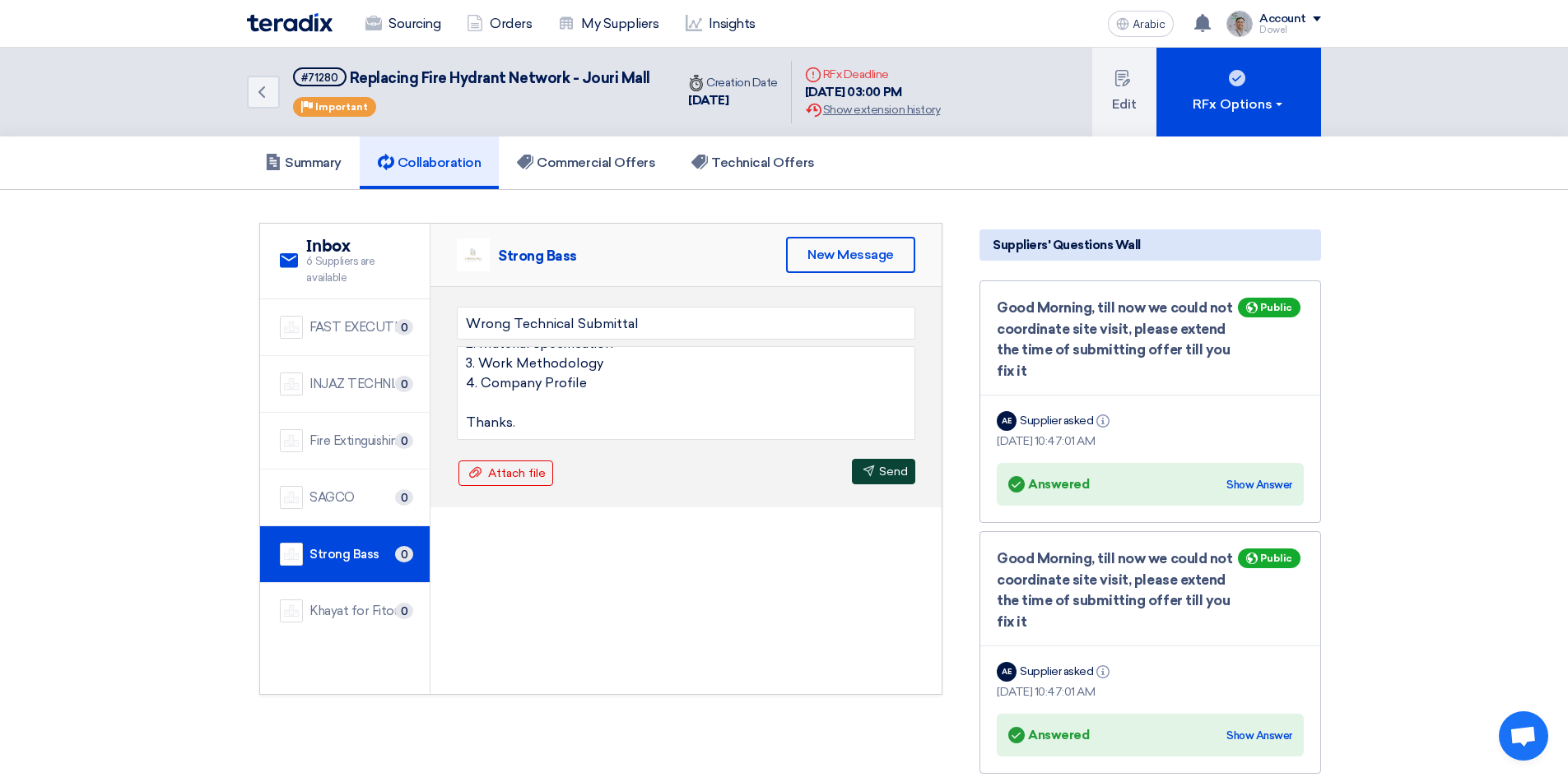
click at [883, 476] on font "Send" at bounding box center [893, 471] width 29 height 14
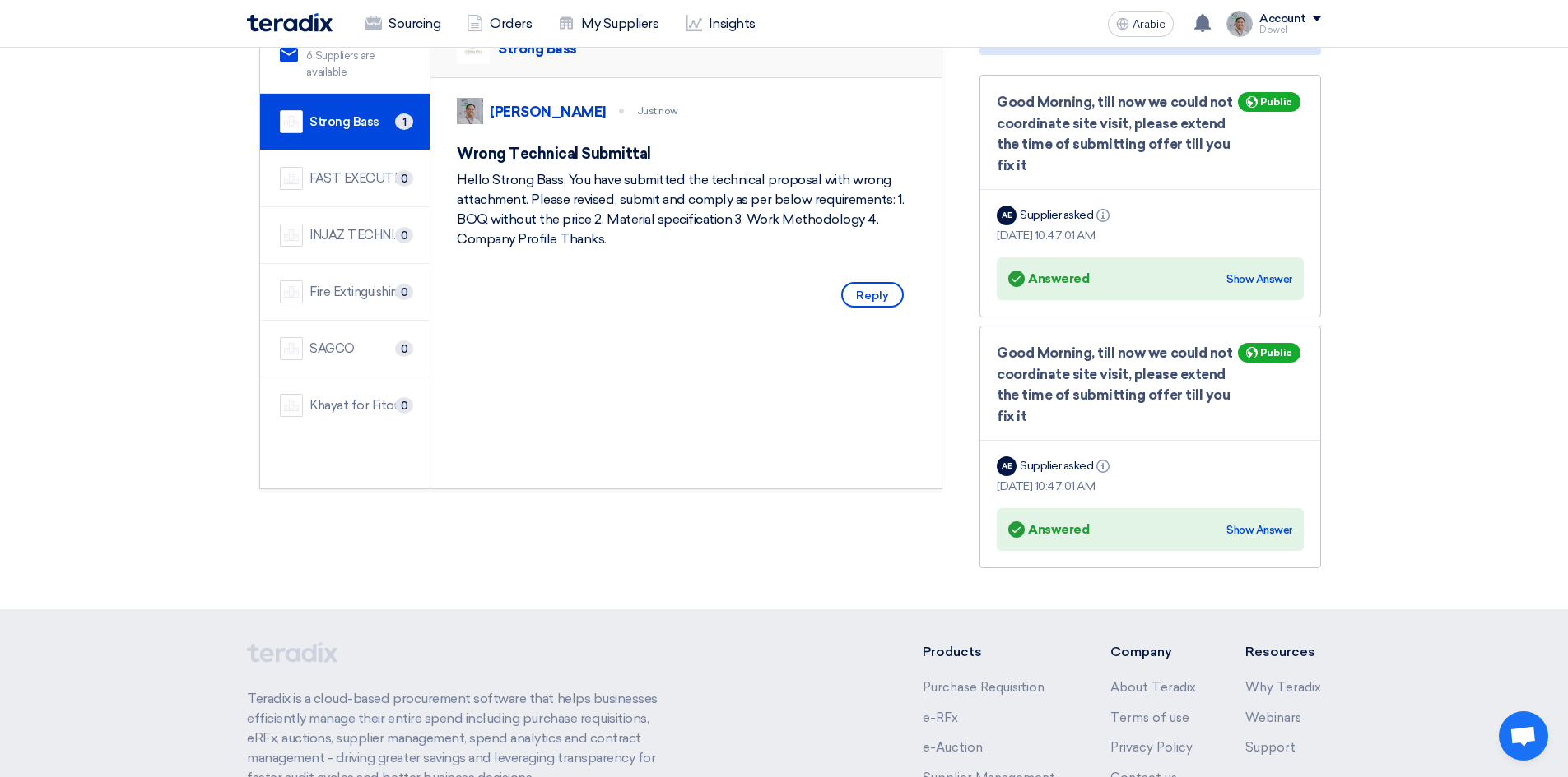
scroll to position [0, 0]
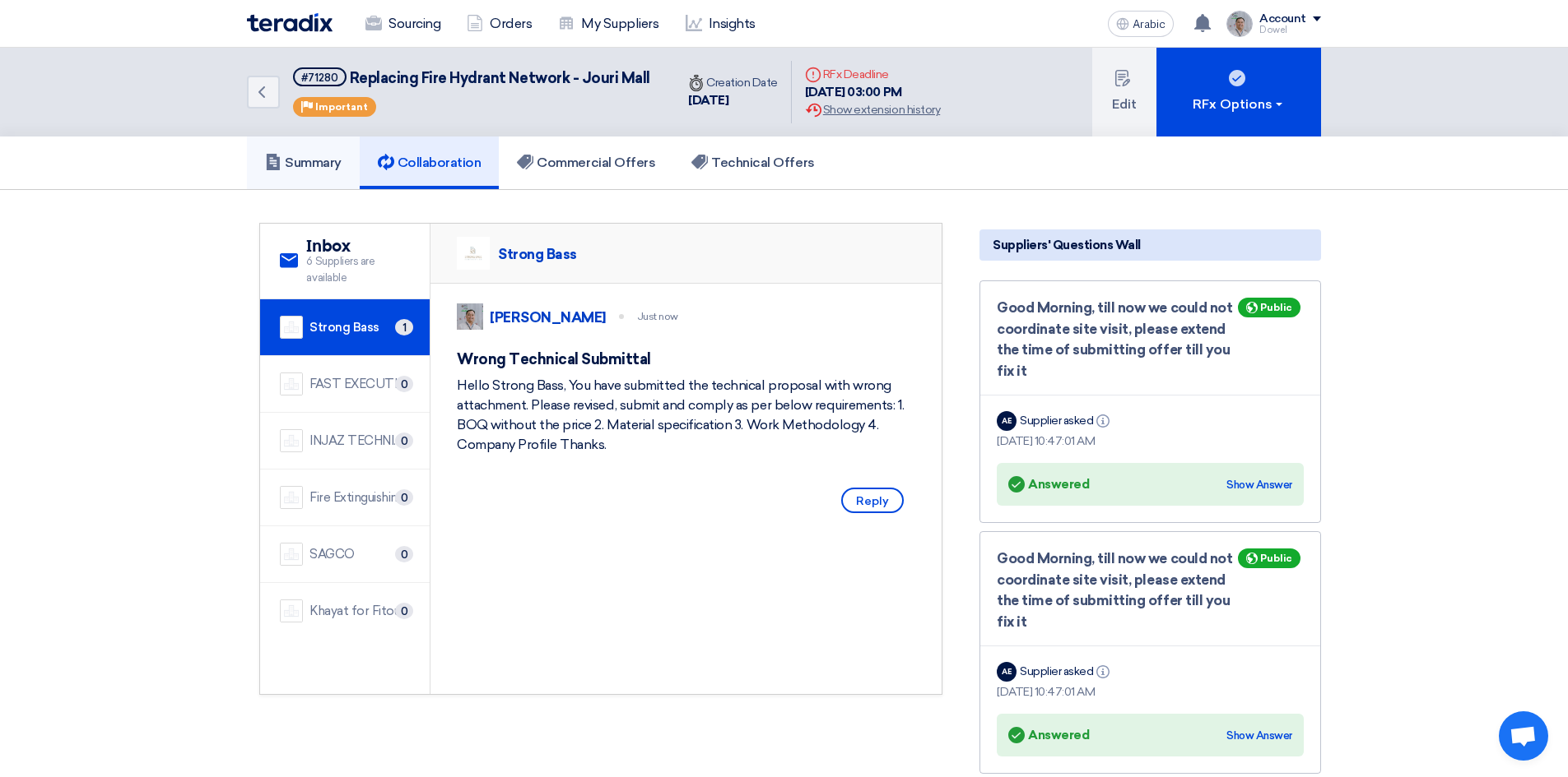
click at [309, 162] on font "Summary" at bounding box center [313, 162] width 56 height 15
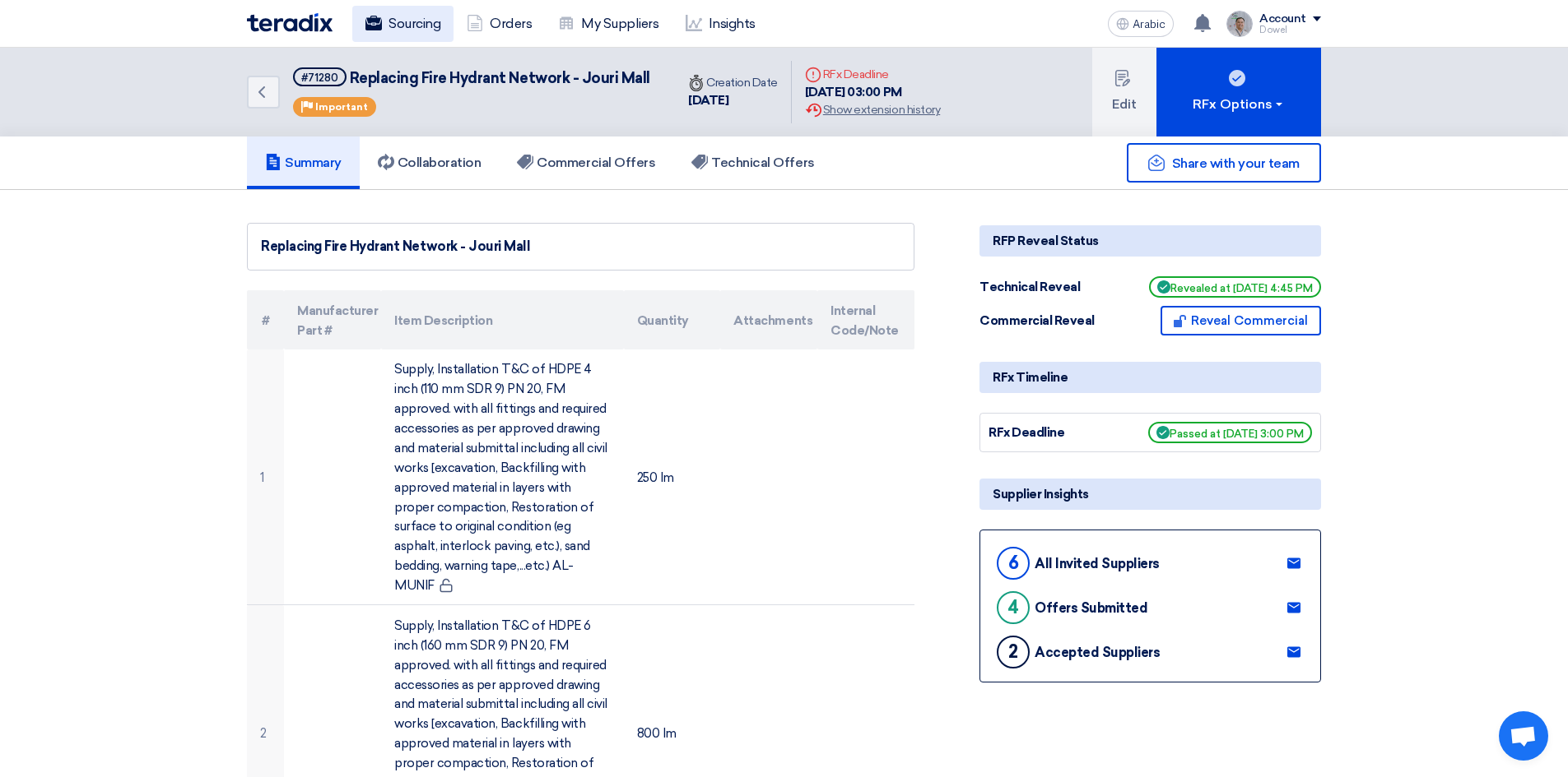
click at [413, 27] on font "Sourcing" at bounding box center [414, 23] width 52 height 15
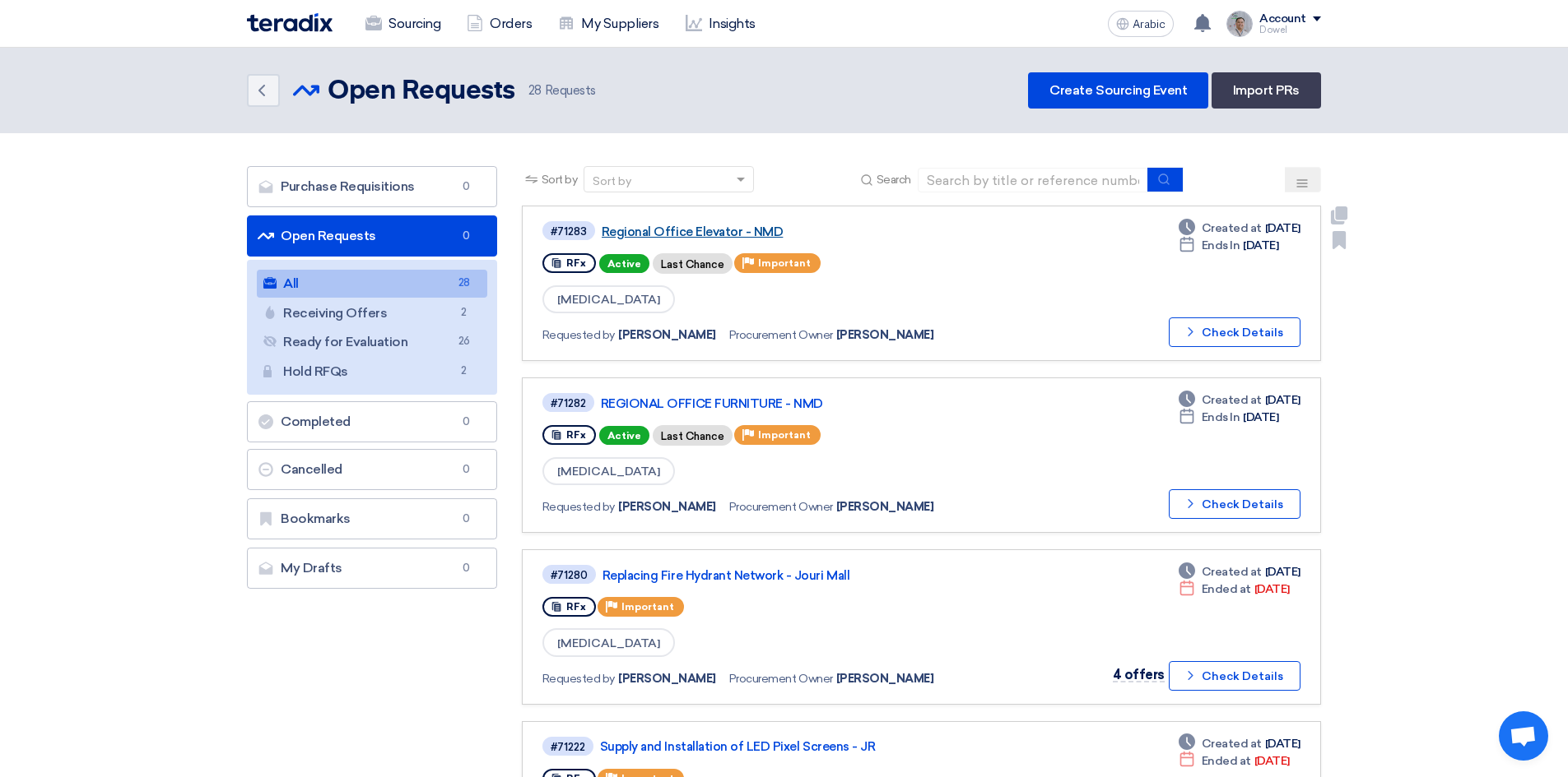
click at [688, 235] on font "Regional Office Elevator - NMD" at bounding box center [692, 231] width 182 height 14
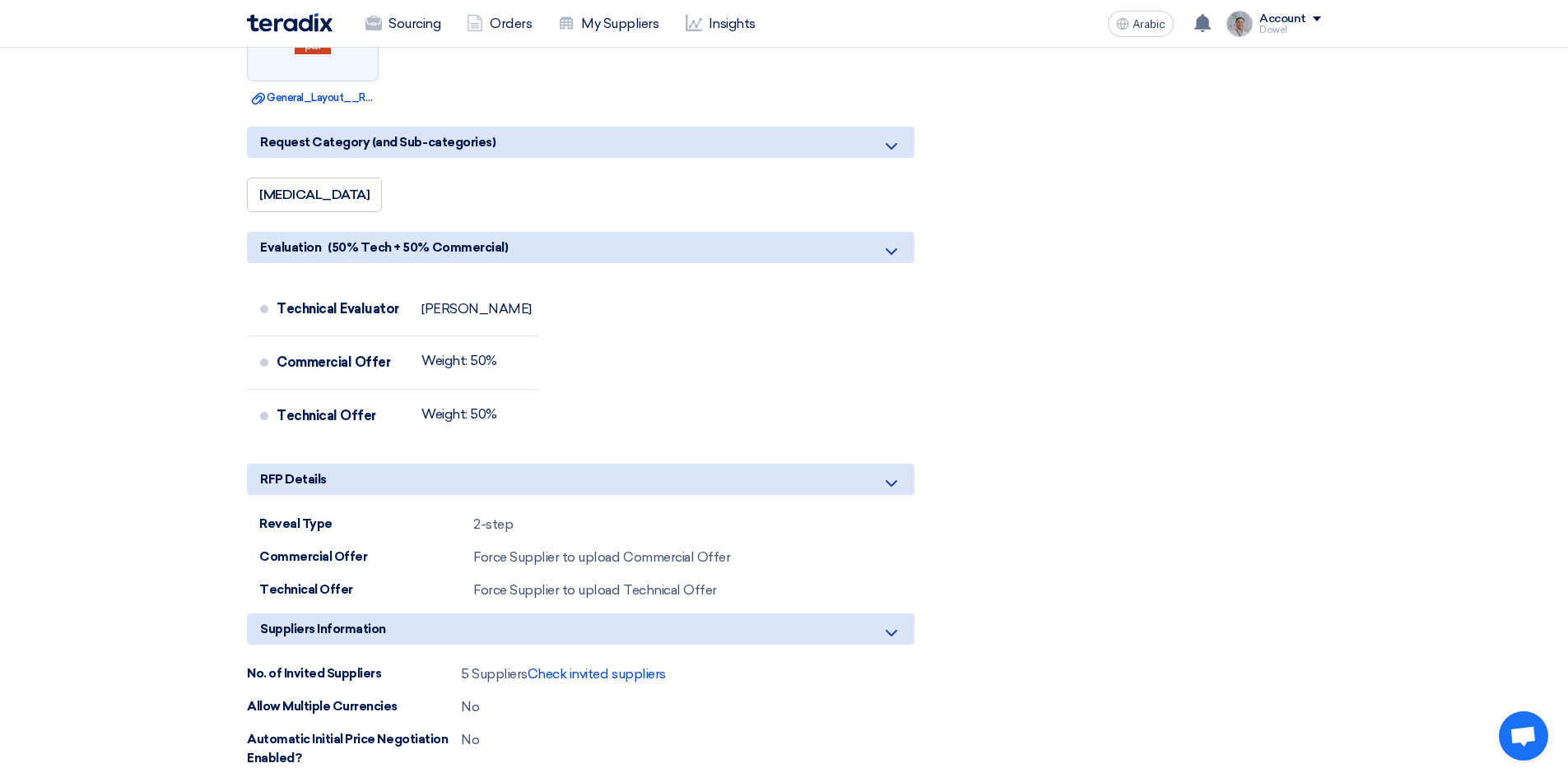
scroll to position [1398, 0]
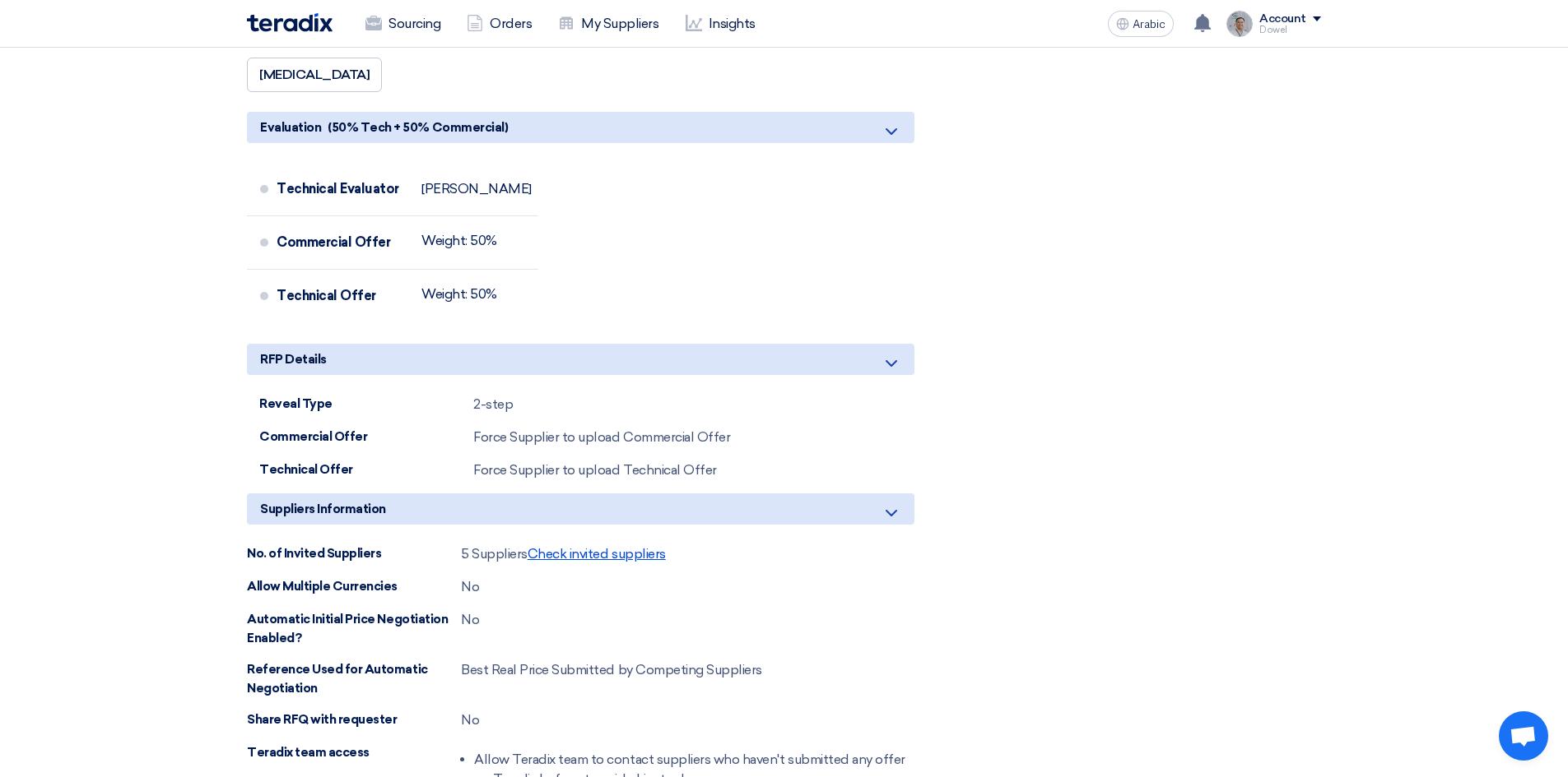
click at [591, 552] on font "Check invited suppliers" at bounding box center [597, 554] width 139 height 15
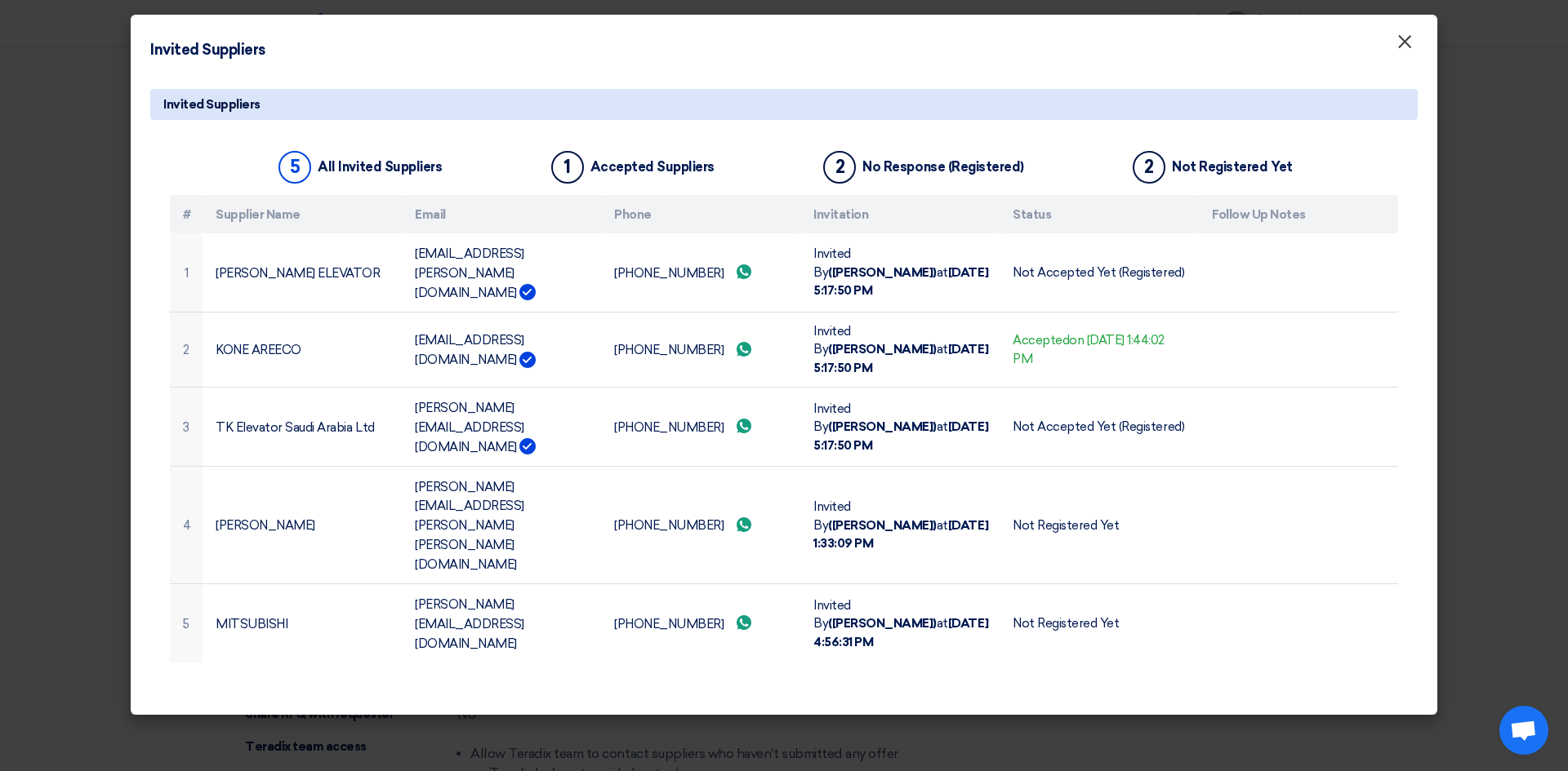
click at [1411, 51] on font "×" at bounding box center [1404, 46] width 16 height 32
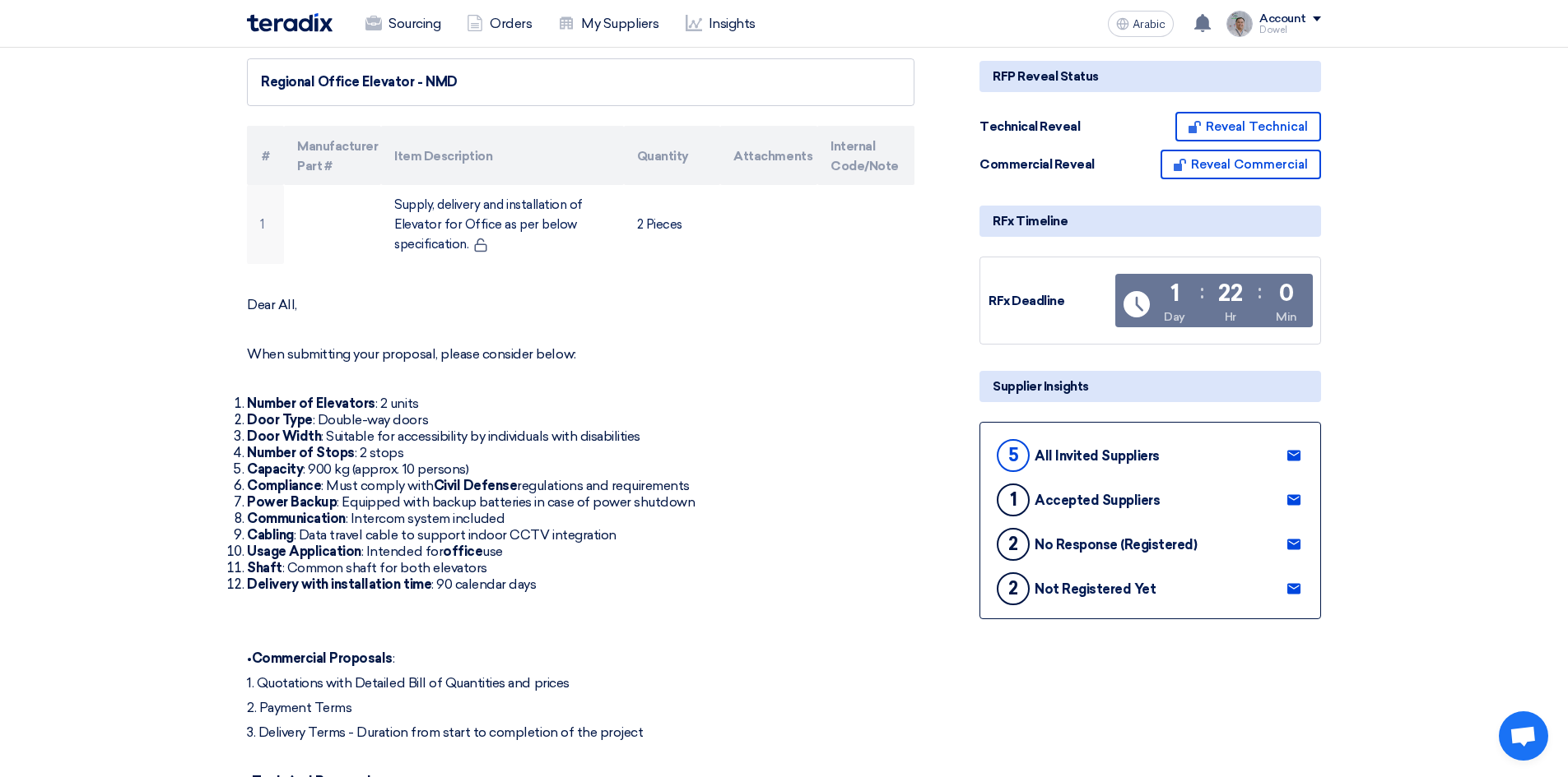
scroll to position [0, 0]
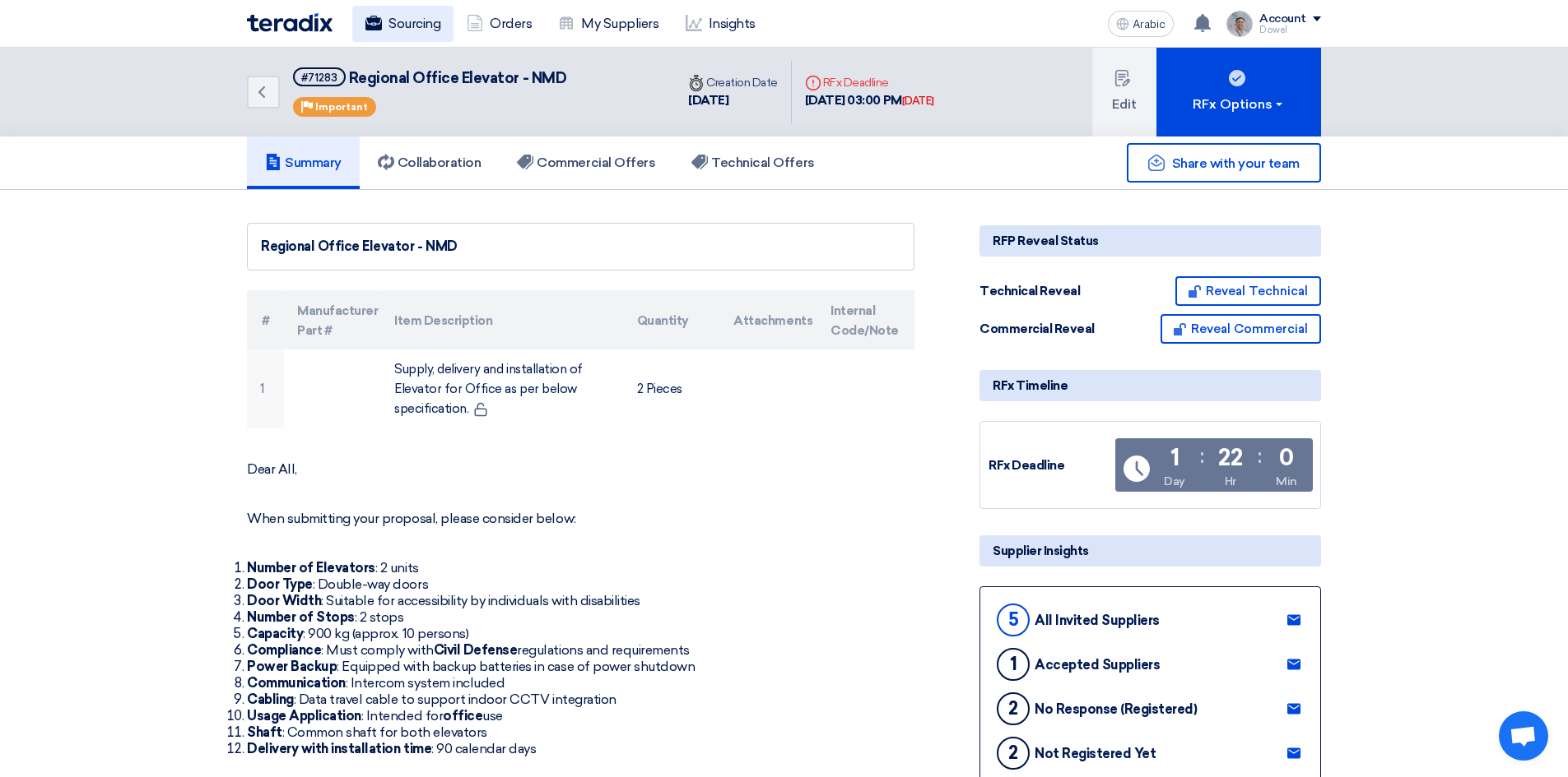
click at [408, 22] on font "Sourcing" at bounding box center [414, 23] width 52 height 15
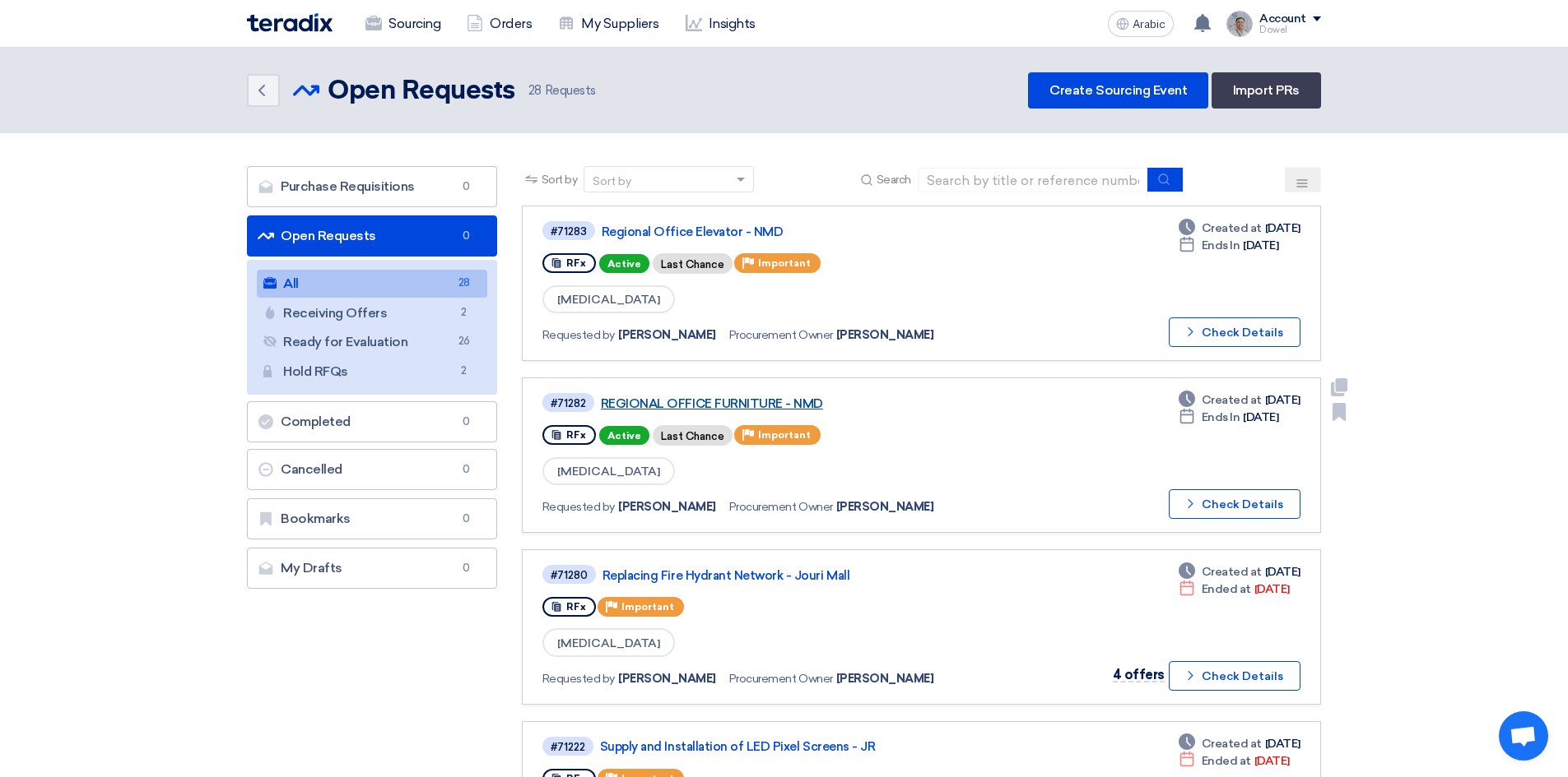
click at [717, 403] on font "REGIONAL OFFICE FURNITURE - NMD" at bounding box center [711, 403] width 222 height 14
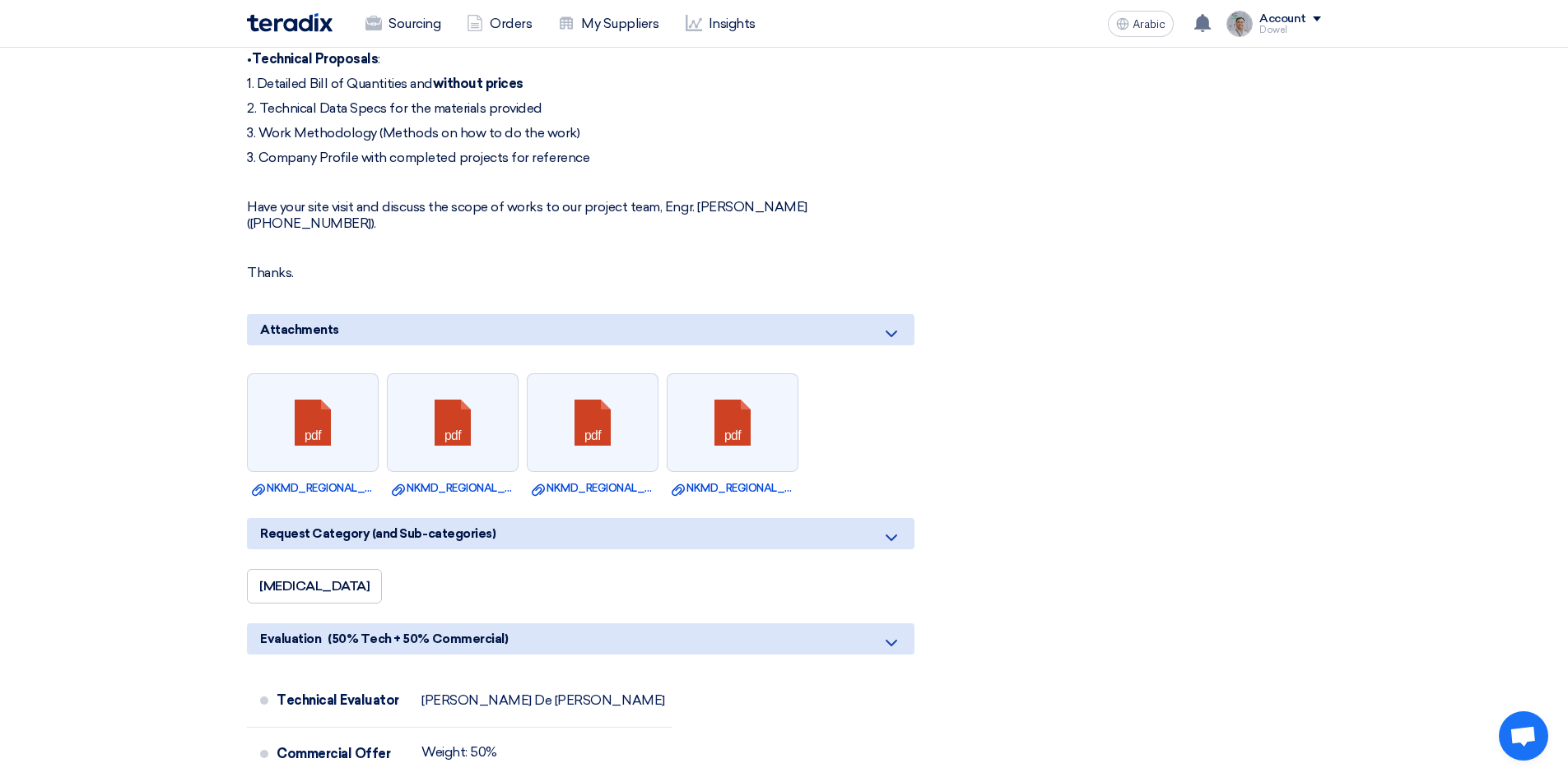
scroll to position [3619, 0]
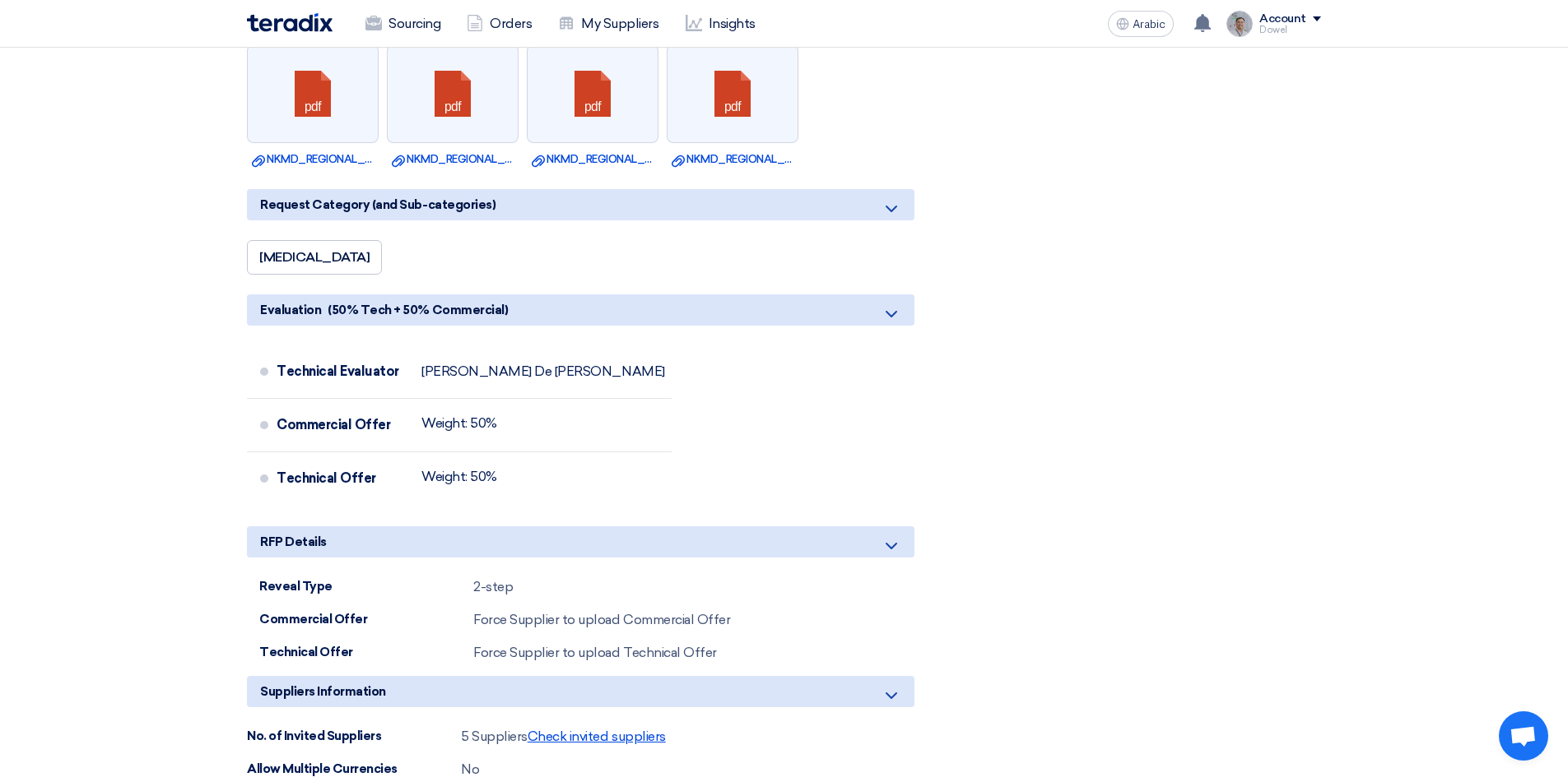
click at [574, 729] on font "Check invited suppliers" at bounding box center [597, 737] width 139 height 15
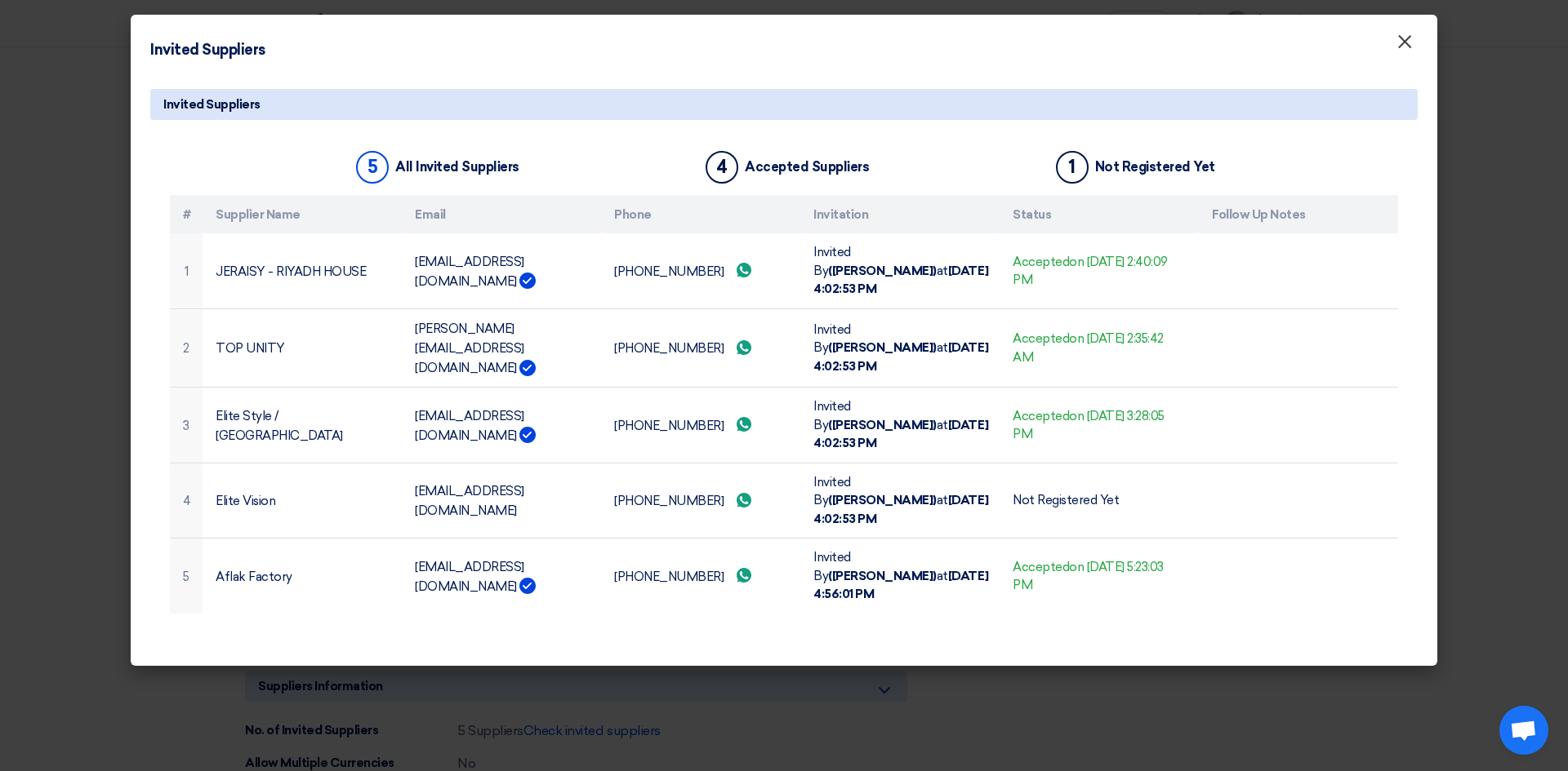
drag, startPoint x: 1407, startPoint y: 40, endPoint x: 1323, endPoint y: 108, distance: 108.1
click at [1406, 40] on font "×" at bounding box center [1404, 46] width 16 height 32
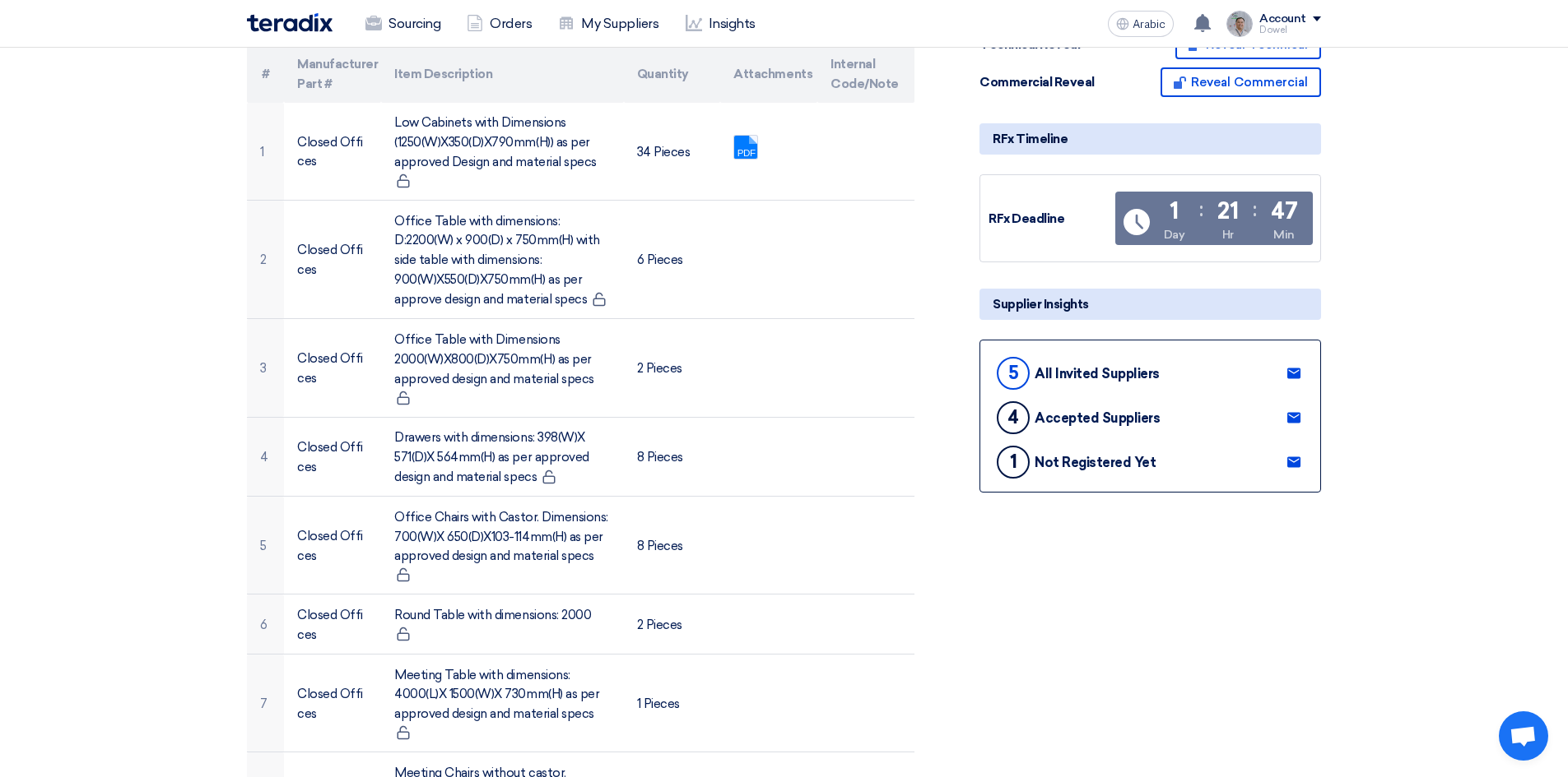
scroll to position [0, 0]
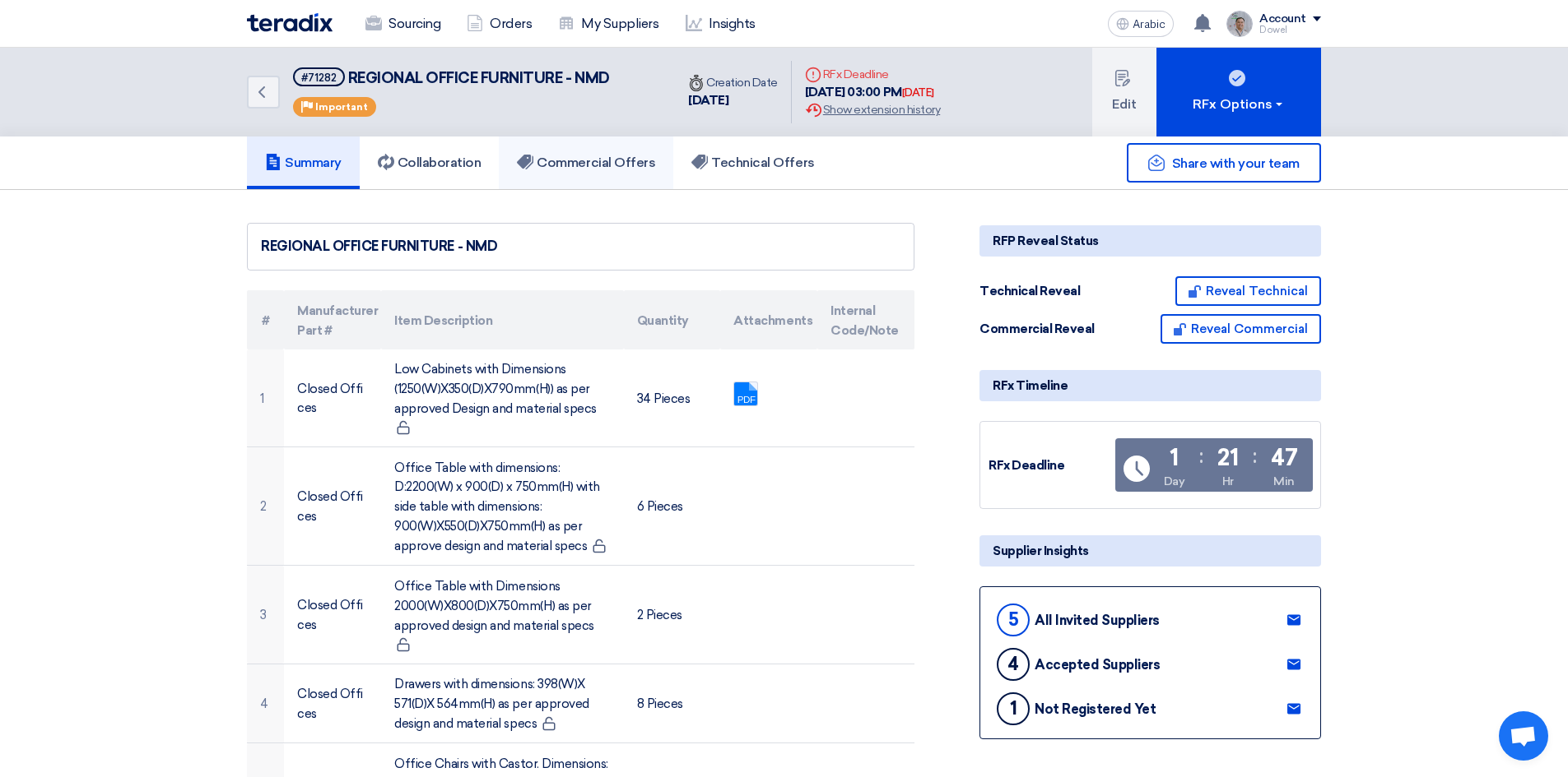
click at [612, 161] on font "Commercial Offers" at bounding box center [596, 162] width 119 height 15
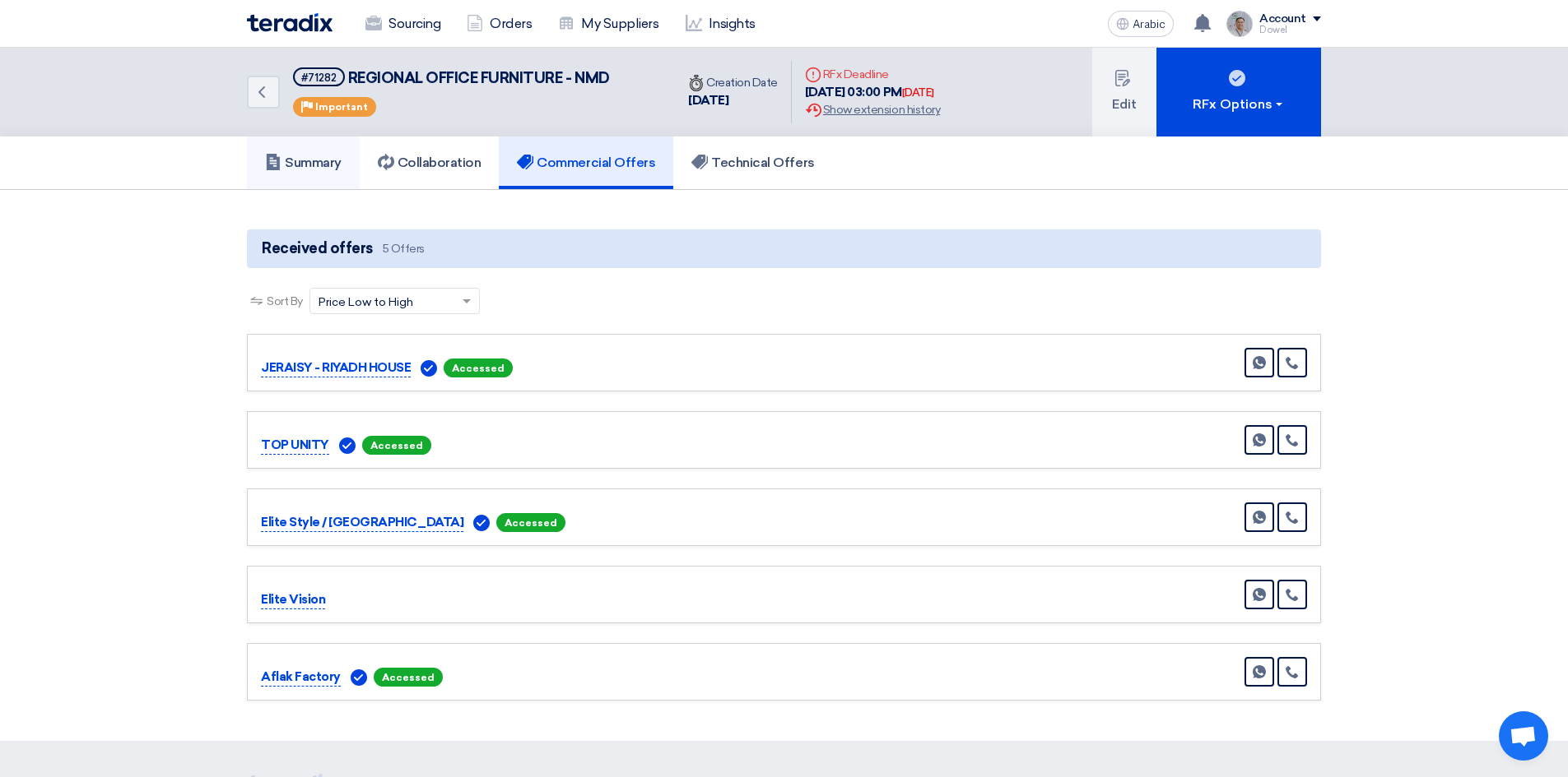
click at [316, 157] on font "Summary" at bounding box center [313, 162] width 56 height 15
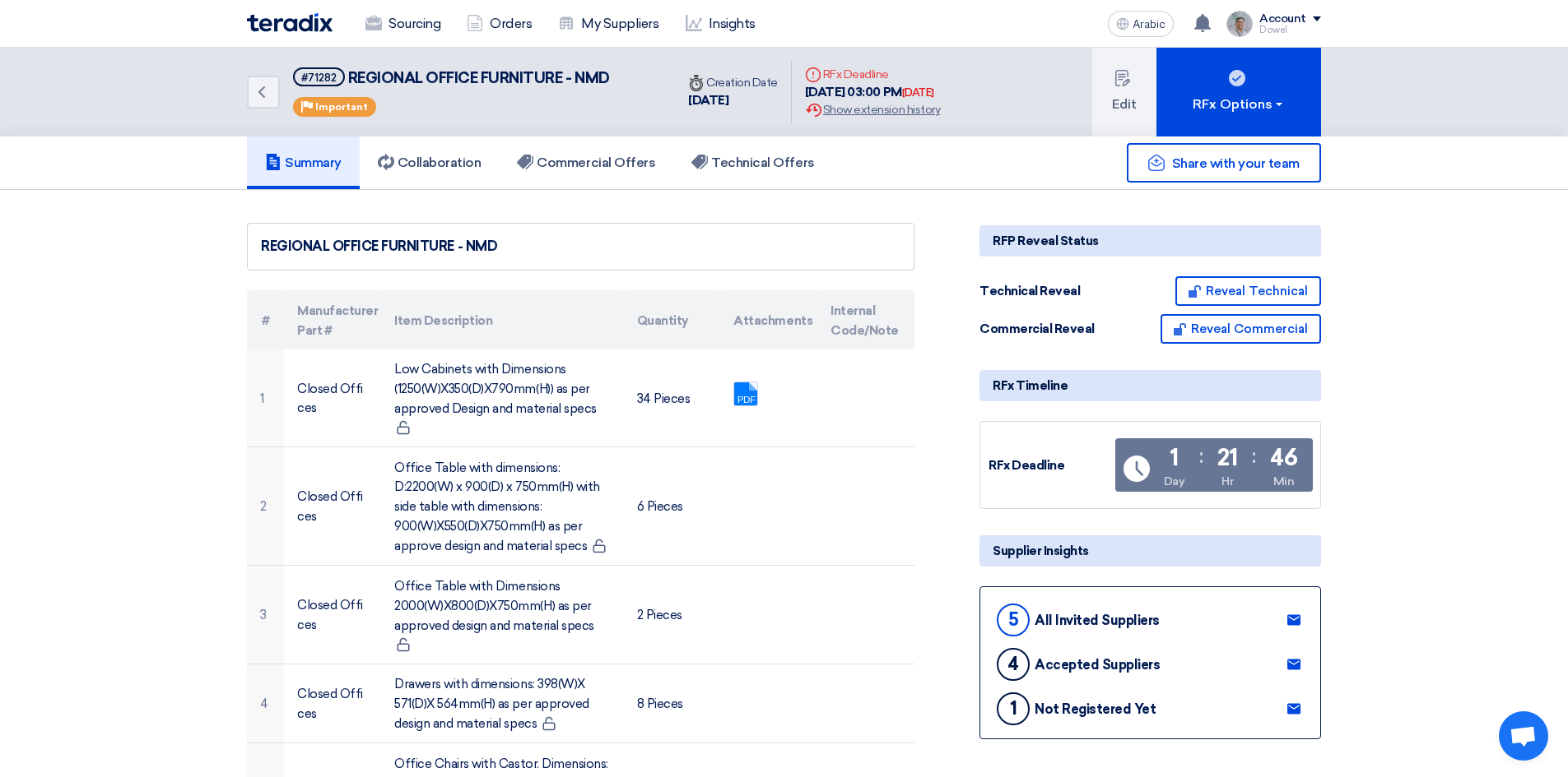
click at [1292, 665] on use at bounding box center [1294, 664] width 13 height 11
click at [1294, 710] on icon at bounding box center [1294, 709] width 13 height 13
click at [411, 26] on font "Sourcing" at bounding box center [414, 23] width 52 height 15
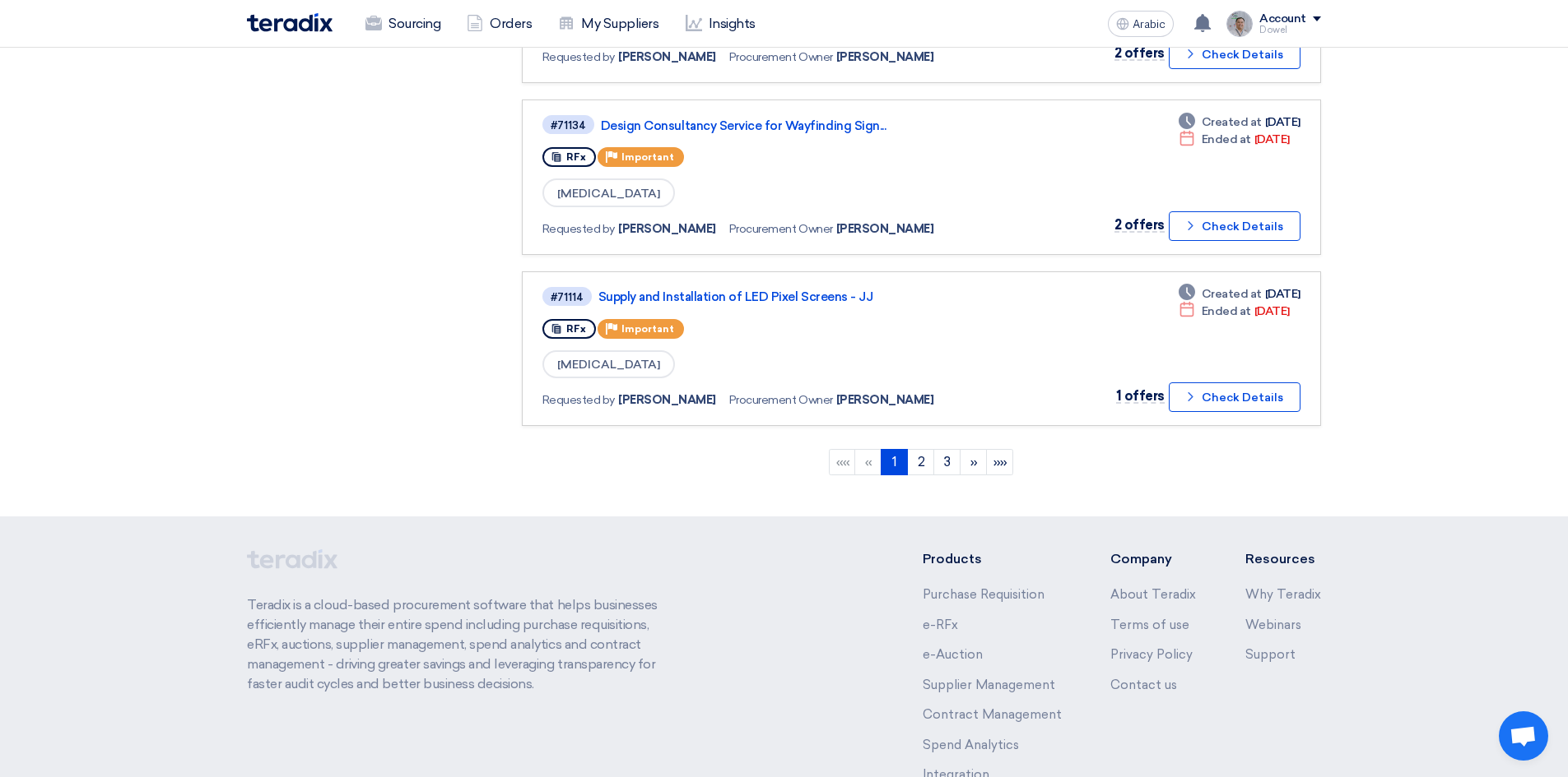
scroll to position [1480, 0]
click at [923, 466] on font "2" at bounding box center [922, 460] width 8 height 15
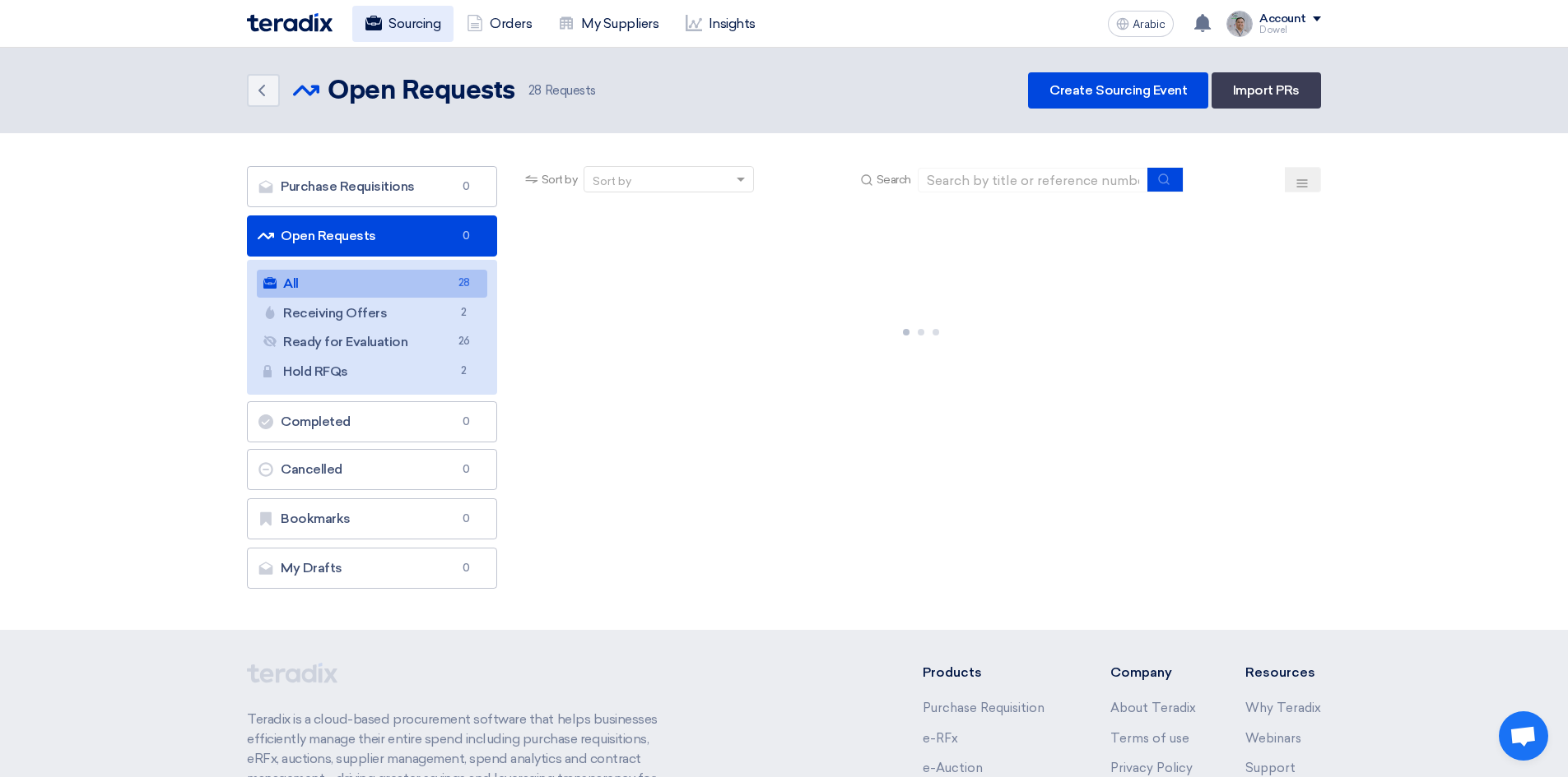
click at [409, 24] on font "Sourcing" at bounding box center [414, 23] width 52 height 15
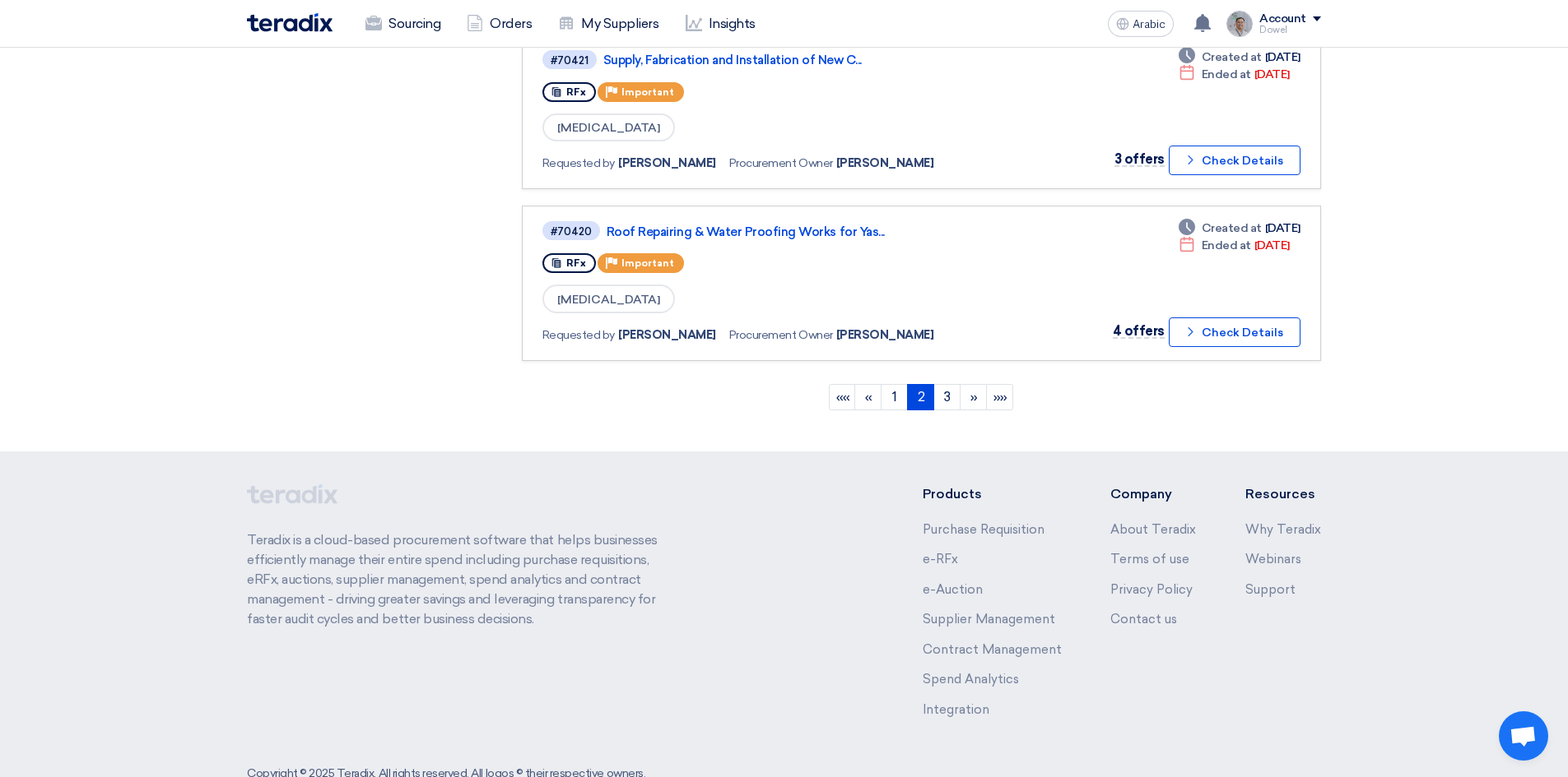
scroll to position [1588, 0]
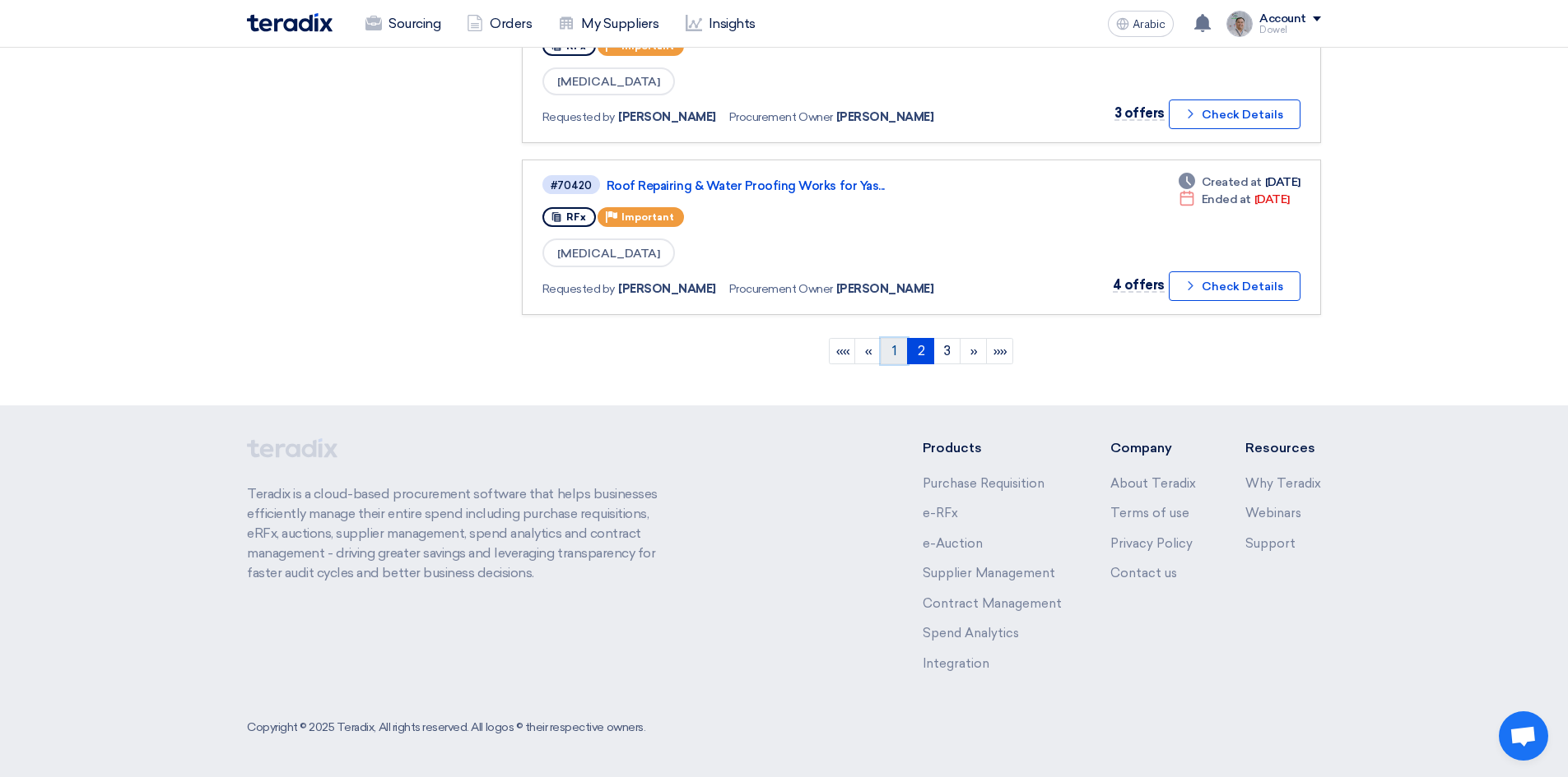
click at [899, 355] on link "1" at bounding box center [894, 352] width 27 height 27
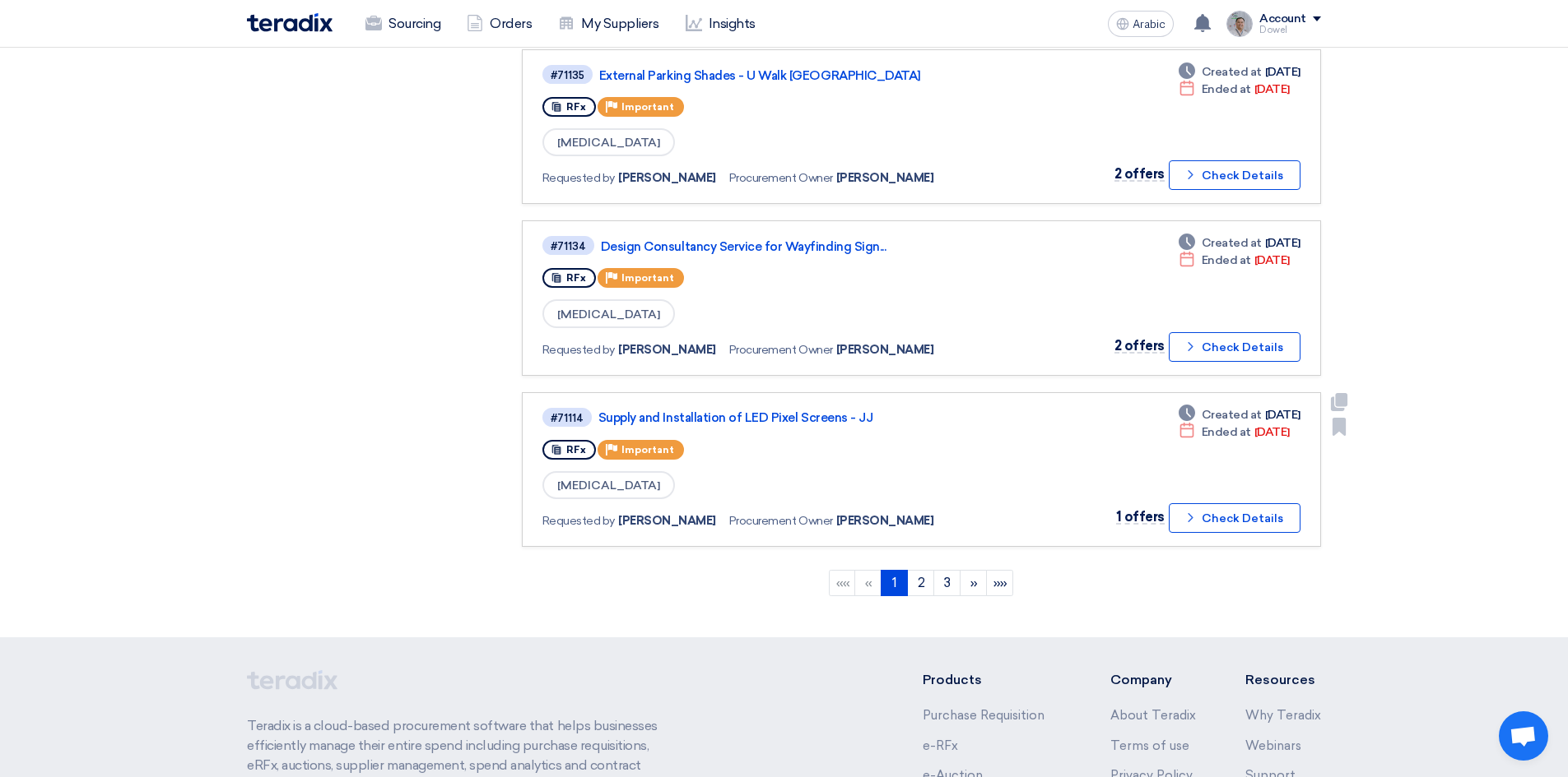
scroll to position [1563, 0]
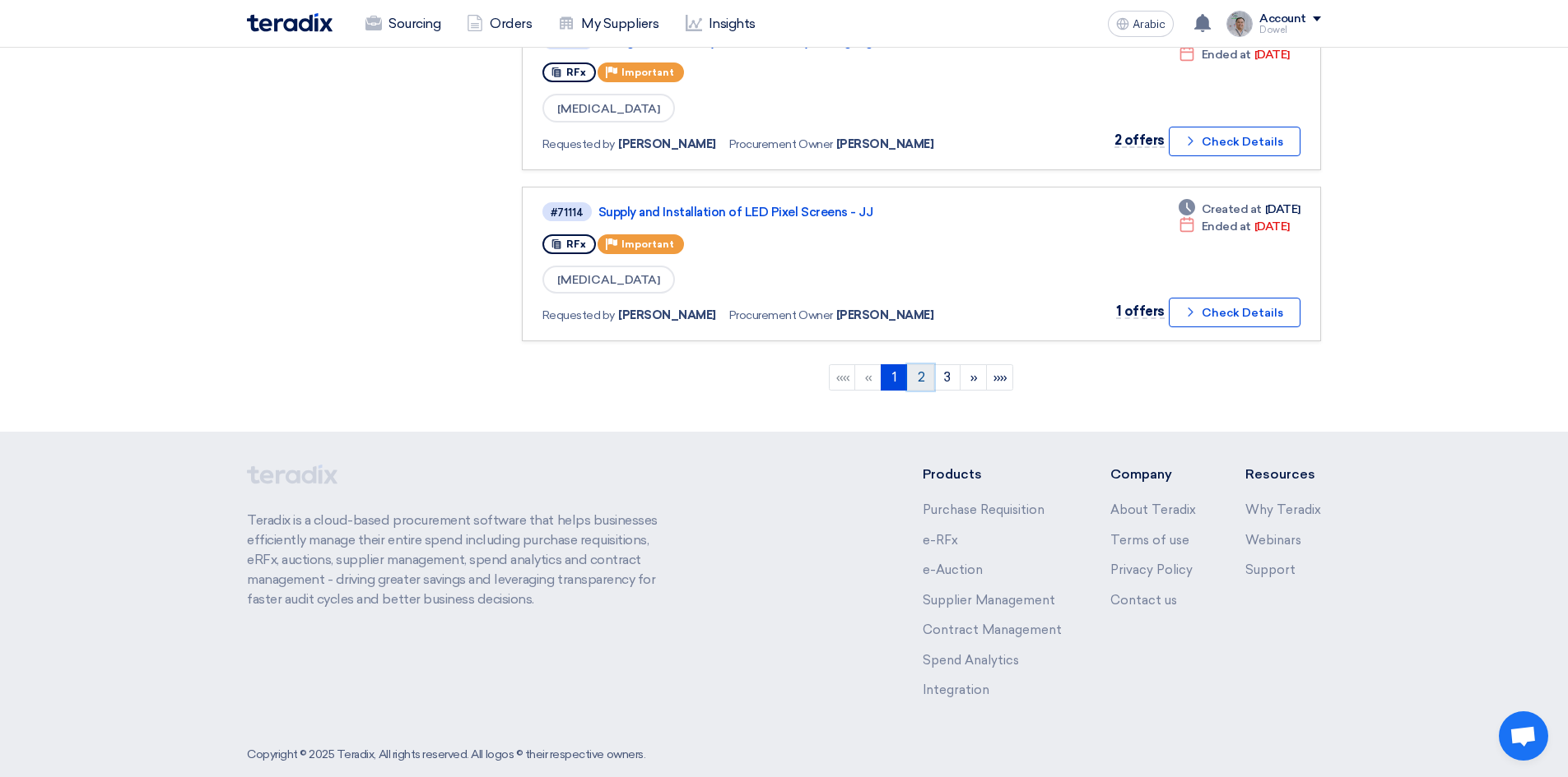
click at [919, 377] on font "2" at bounding box center [922, 377] width 8 height 15
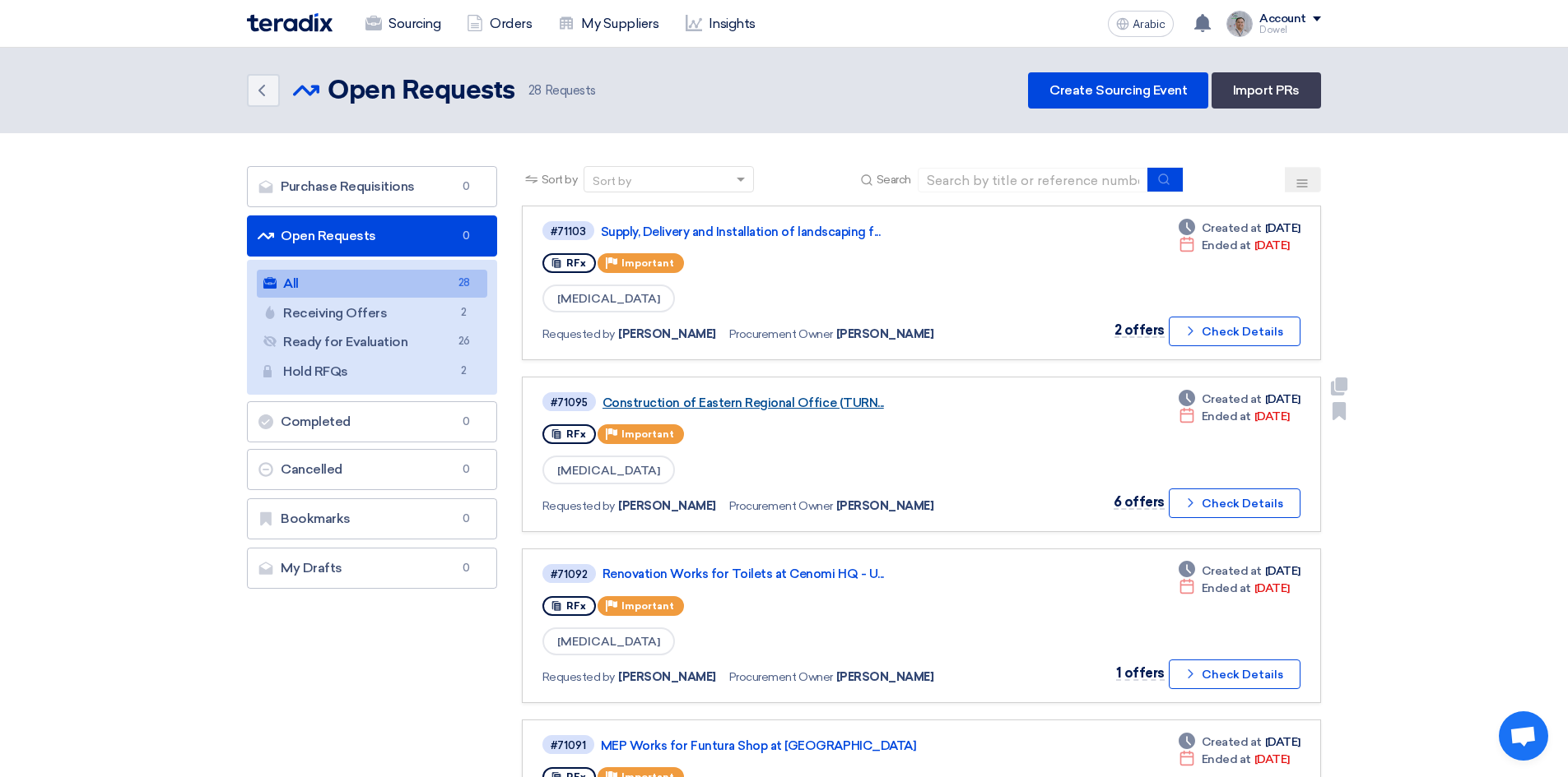
click at [681, 402] on font "Construction of Eastern Regional Office (TURN..." at bounding box center [743, 402] width 281 height 14
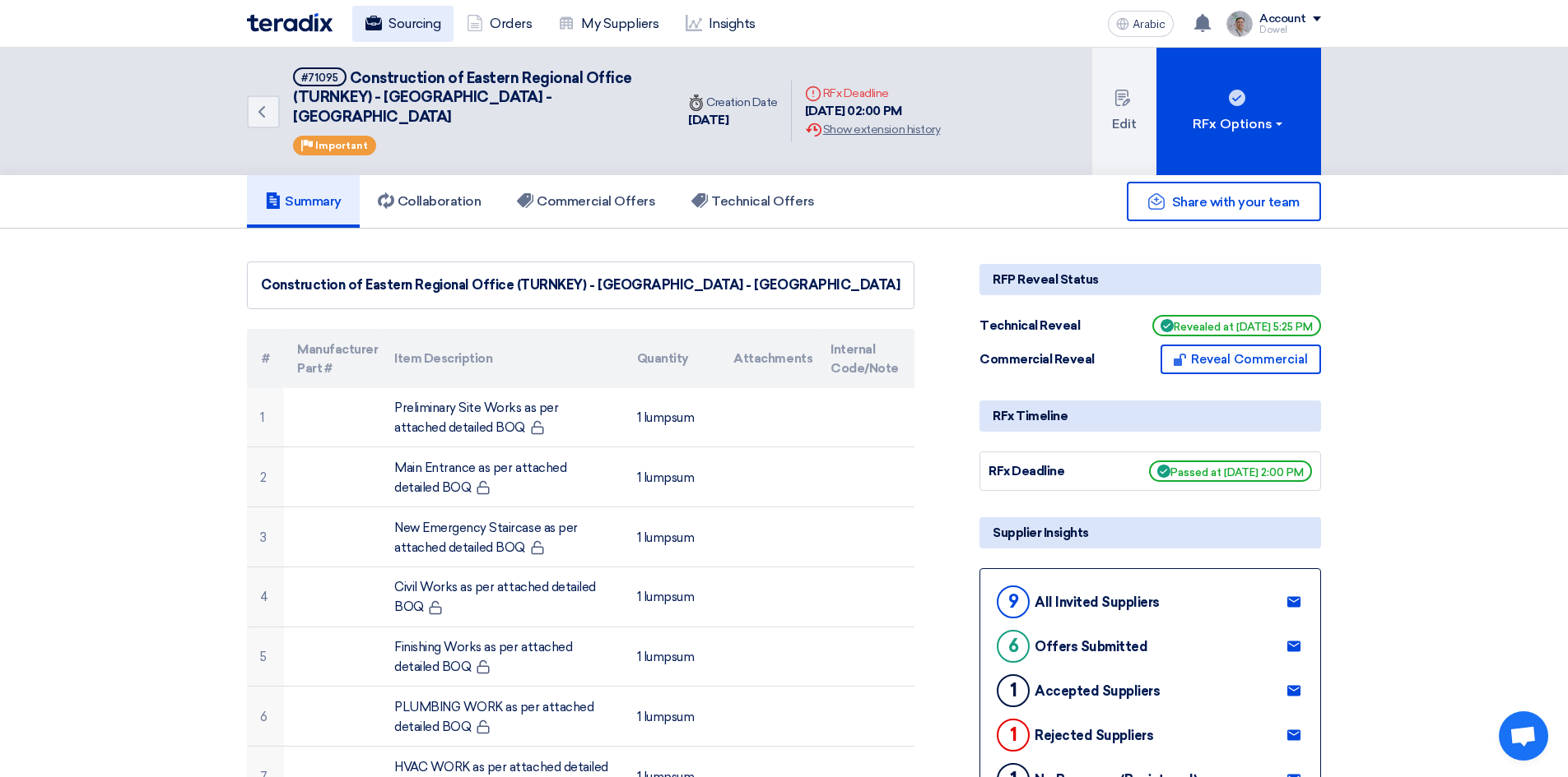
click at [395, 32] on font "Sourcing" at bounding box center [414, 24] width 52 height 20
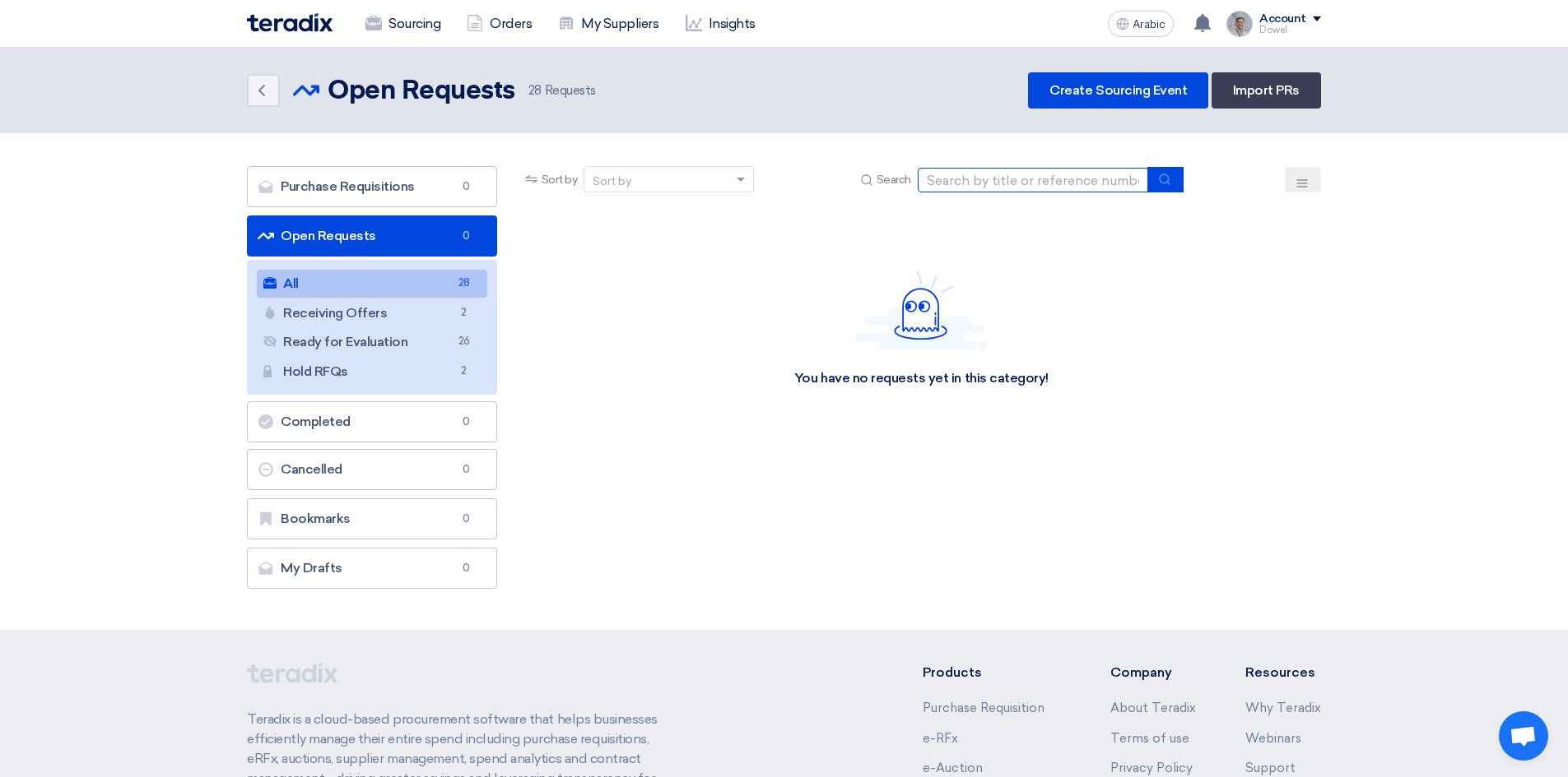
click at [986, 182] on input at bounding box center [1033, 181] width 230 height 25
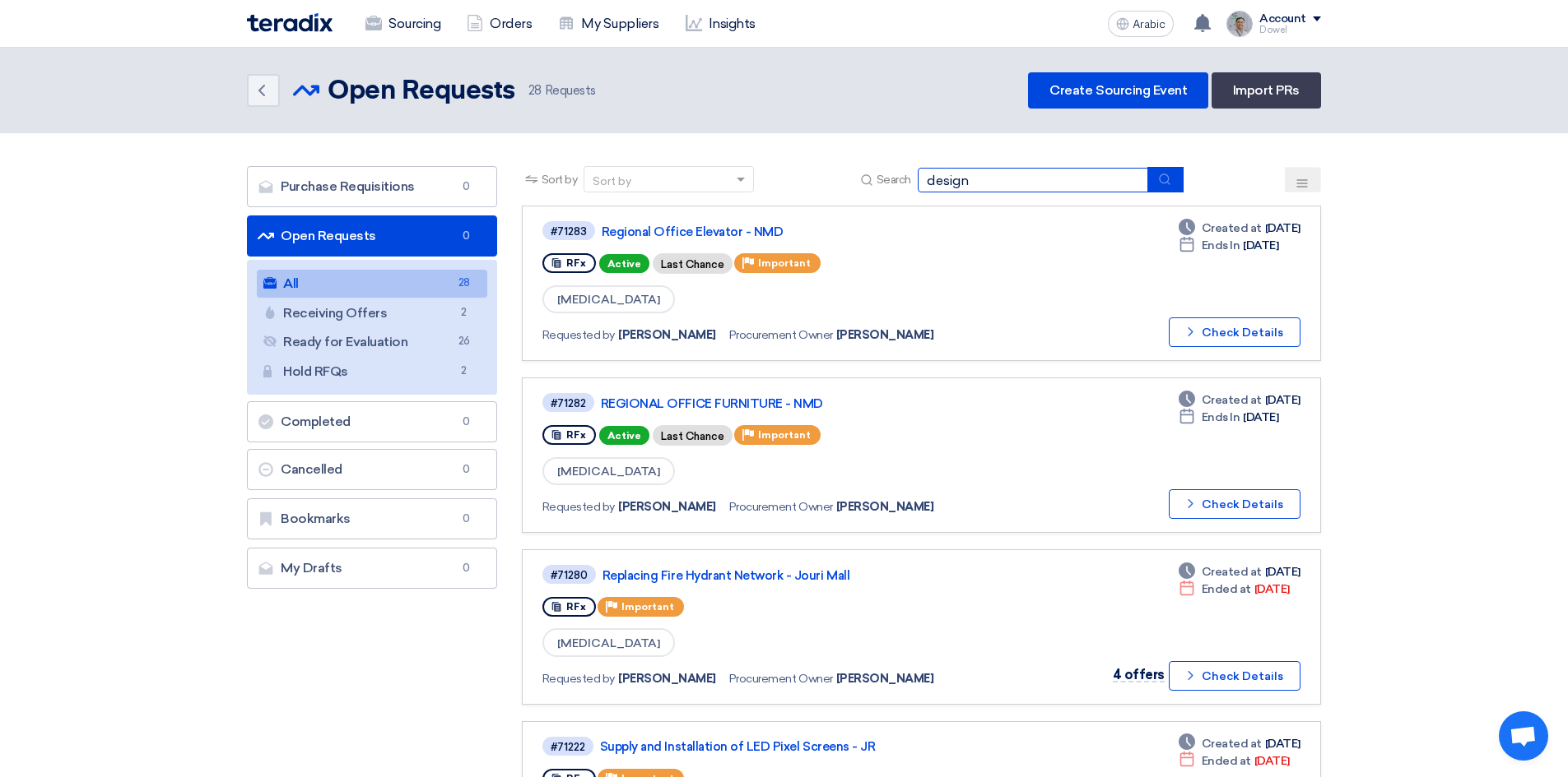
type input "design"
click at [1160, 183] on icon "submit" at bounding box center [1165, 180] width 13 height 13
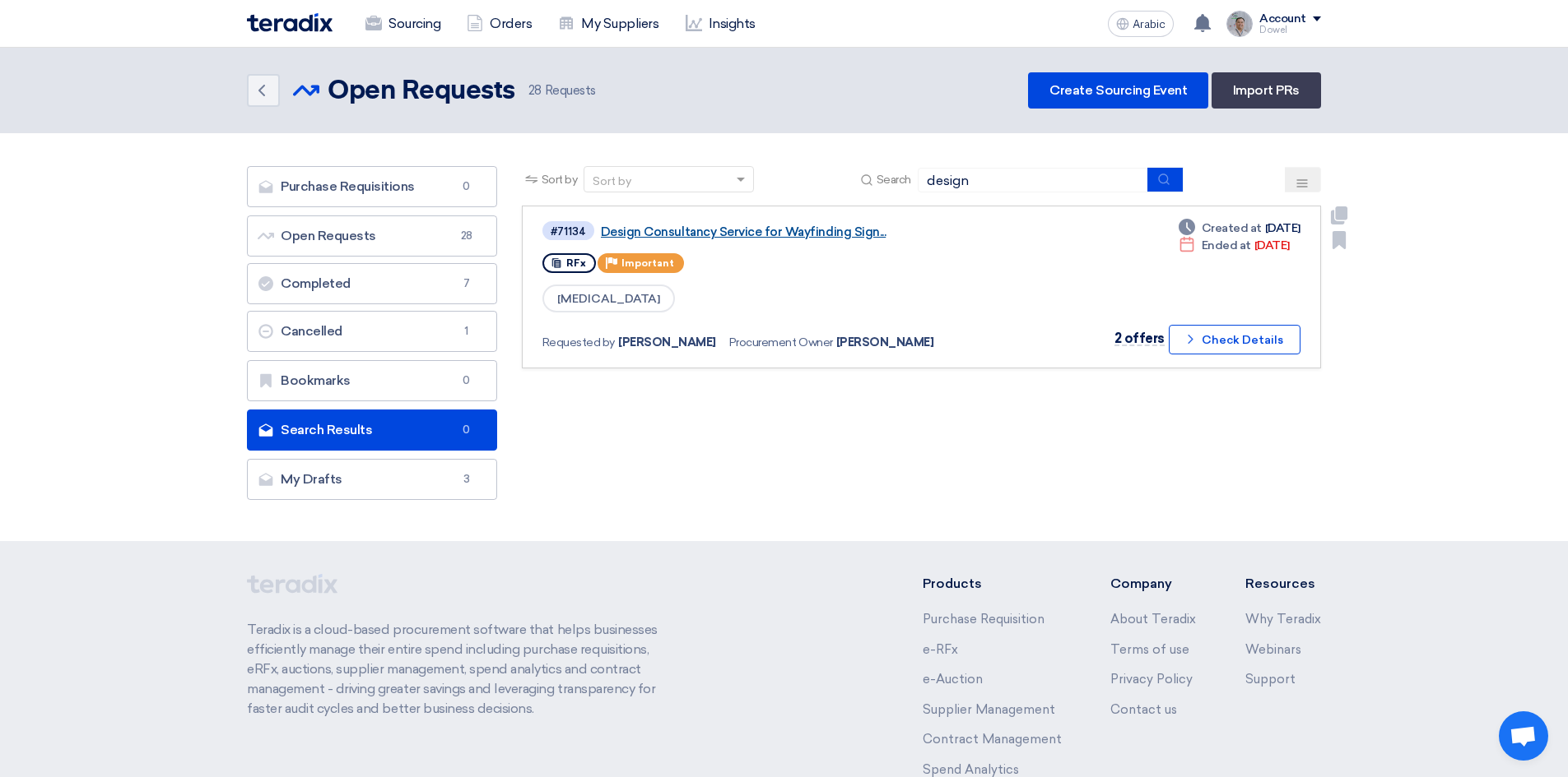
click at [712, 227] on font "Design Consultancy Service for Wayfinding Sign..." at bounding box center [743, 231] width 285 height 14
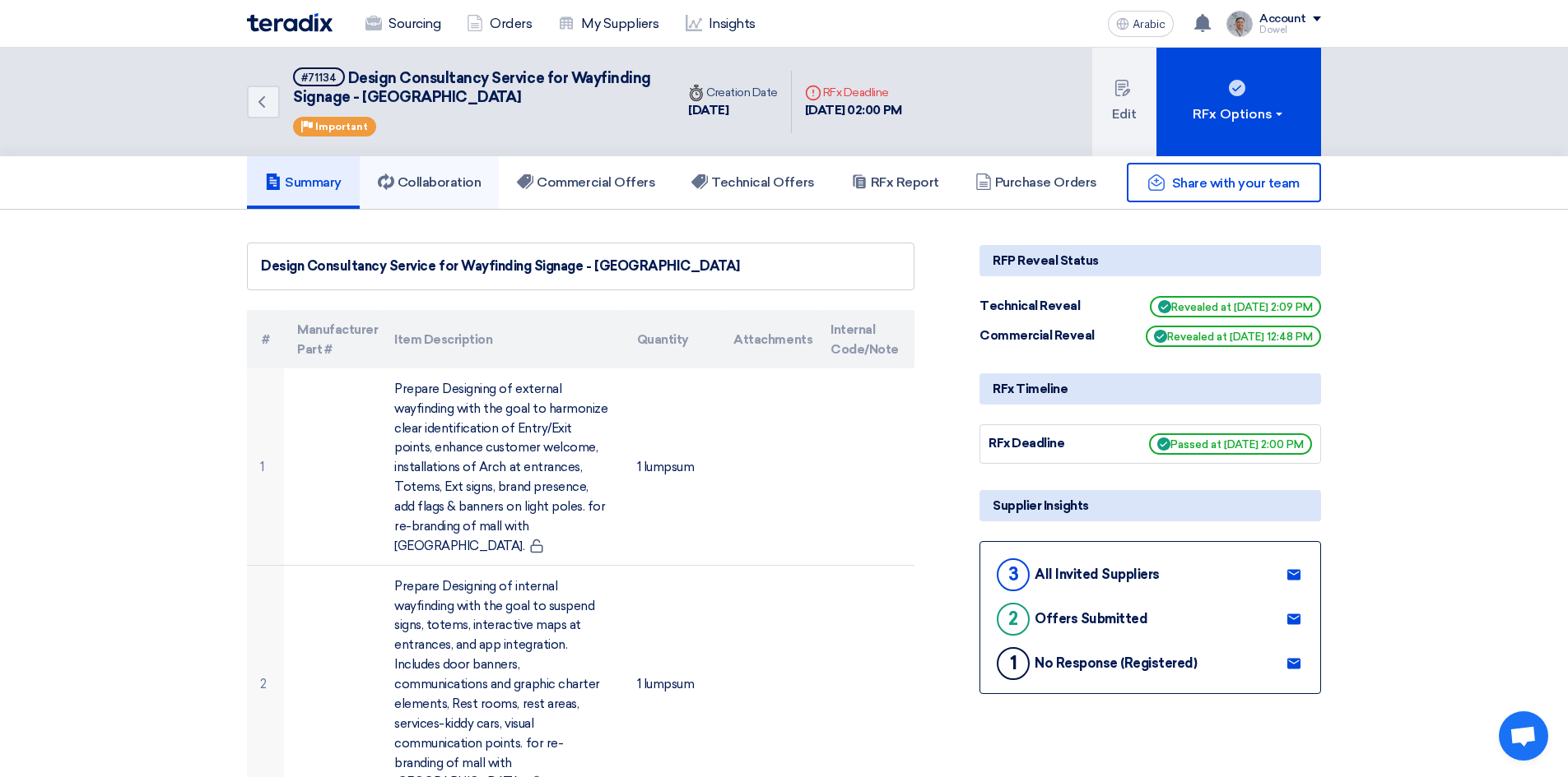
click at [445, 186] on font "Collaboration" at bounding box center [440, 182] width 84 height 15
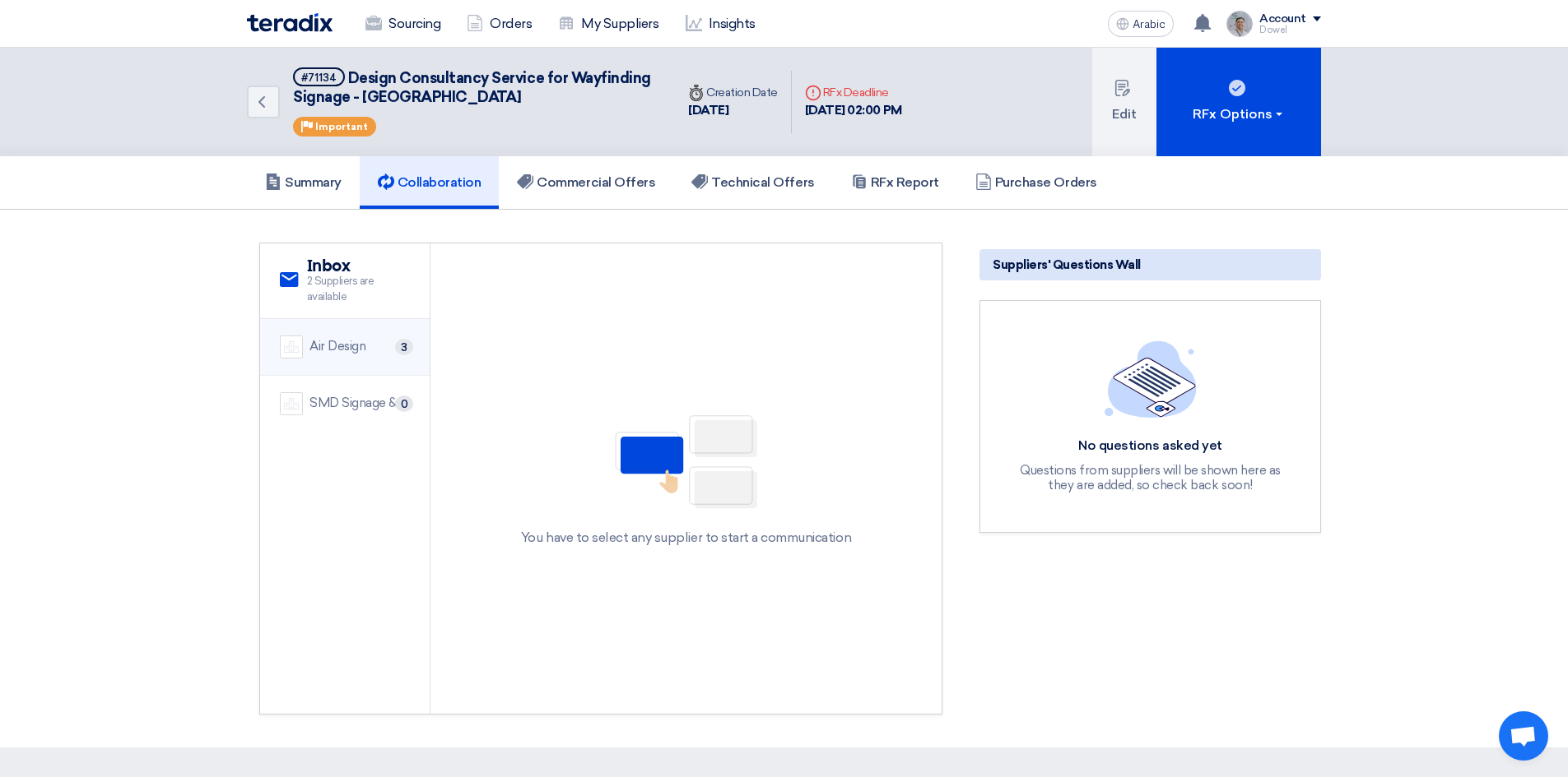
click at [359, 344] on font "Air Design" at bounding box center [338, 346] width 56 height 14
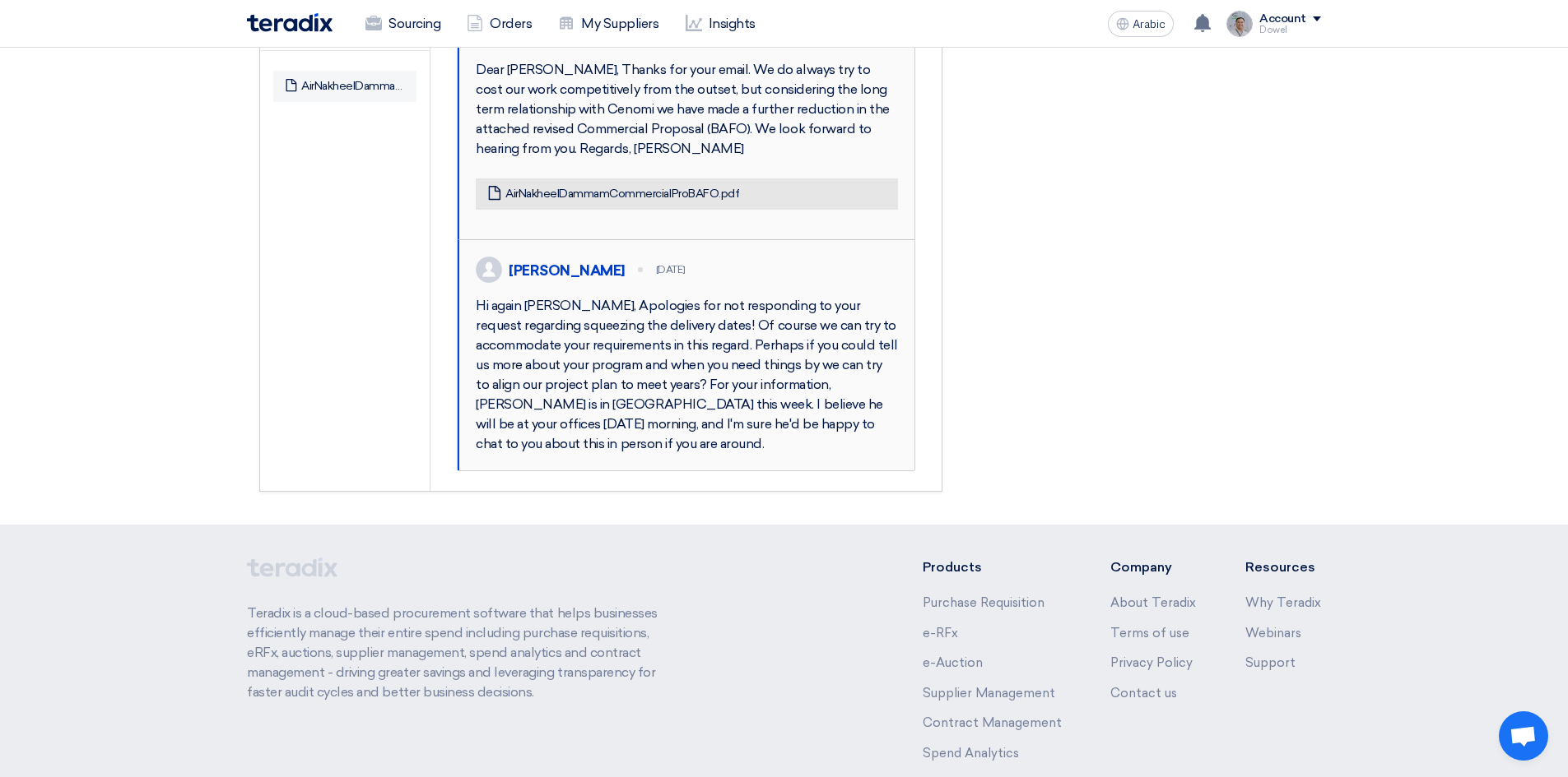
scroll to position [741, 0]
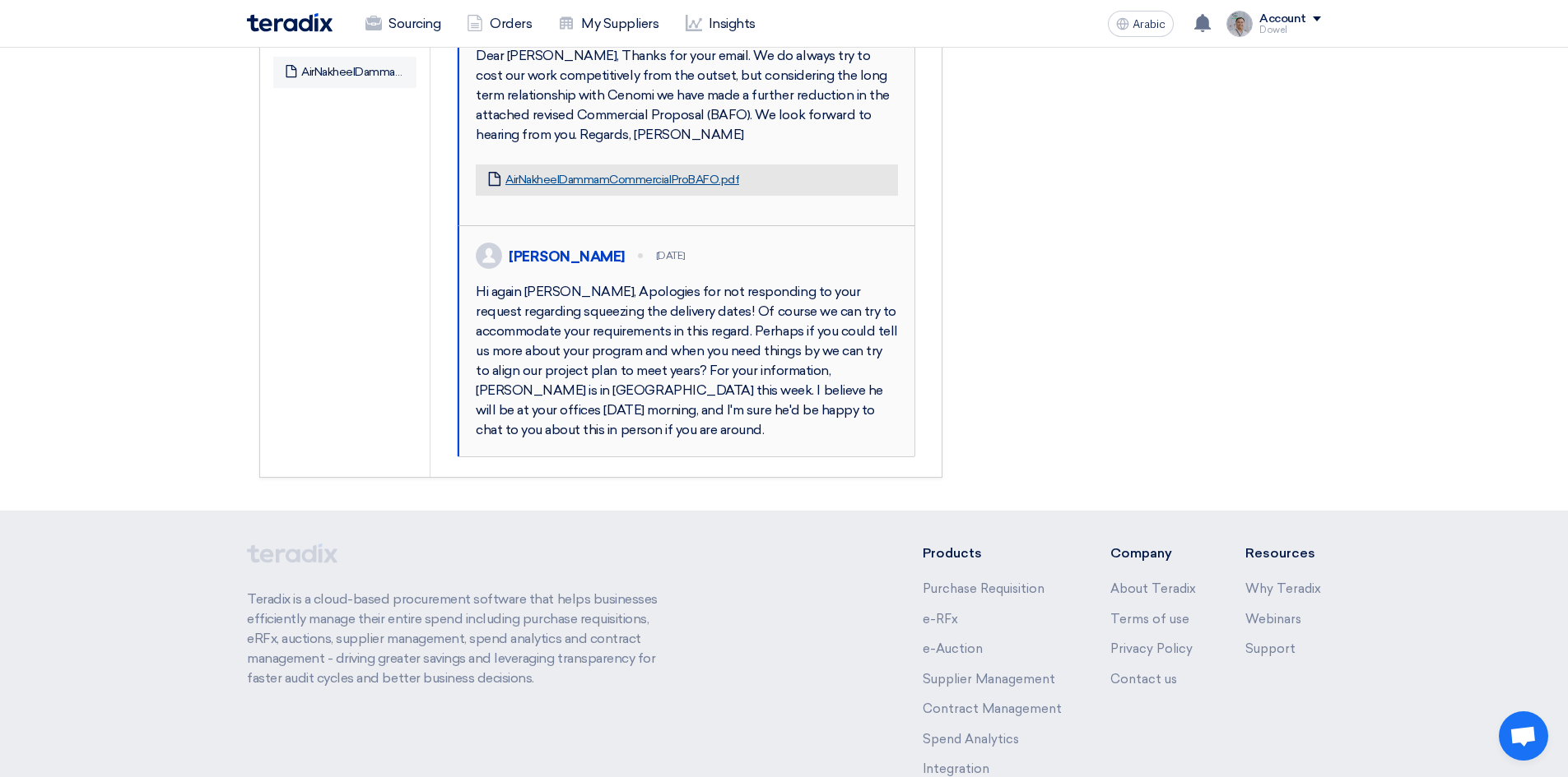
click at [613, 186] on font "AirNakheelDammamCommercialProBAFO.pdf" at bounding box center [622, 180] width 233 height 14
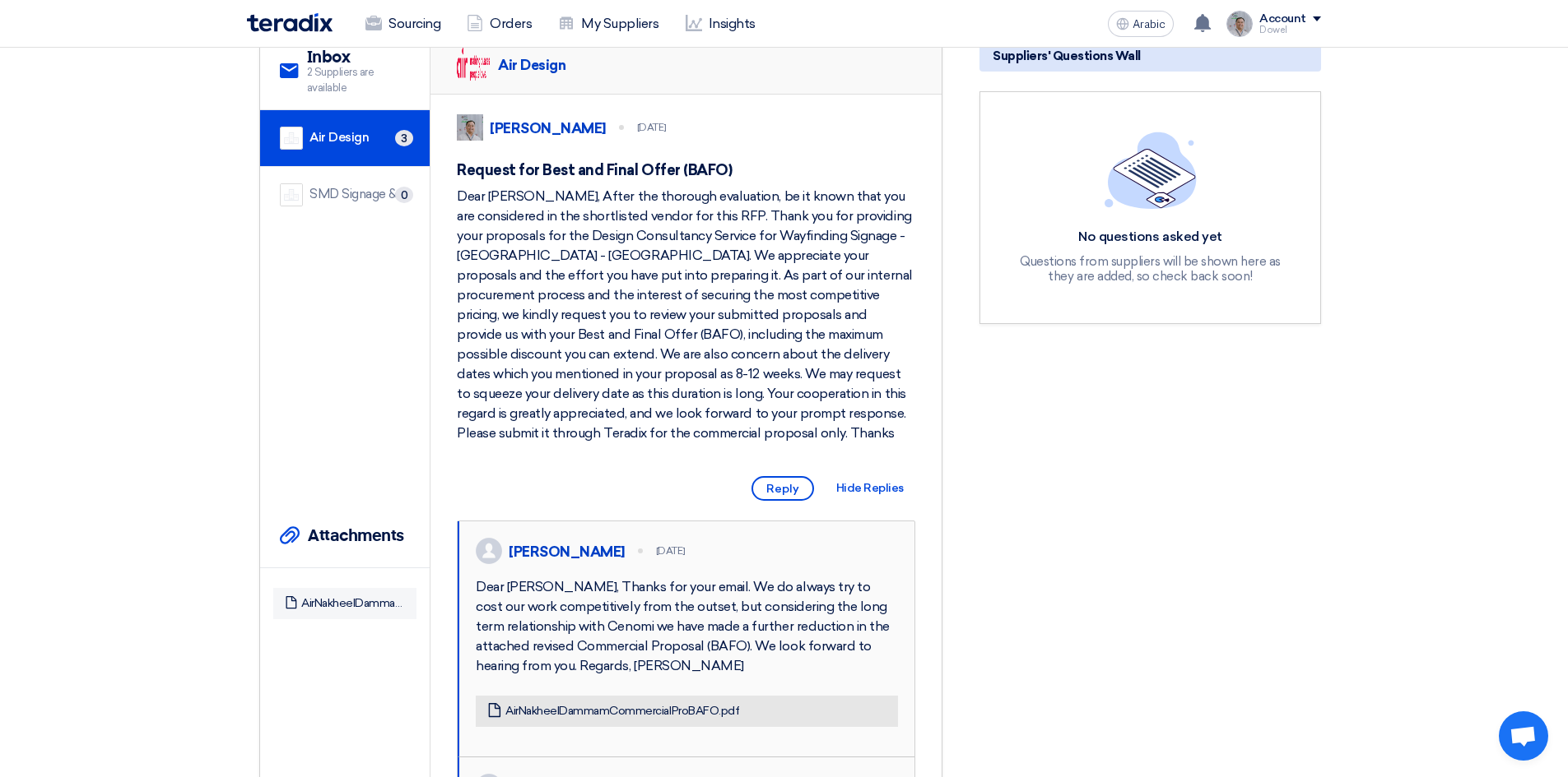
scroll to position [164, 0]
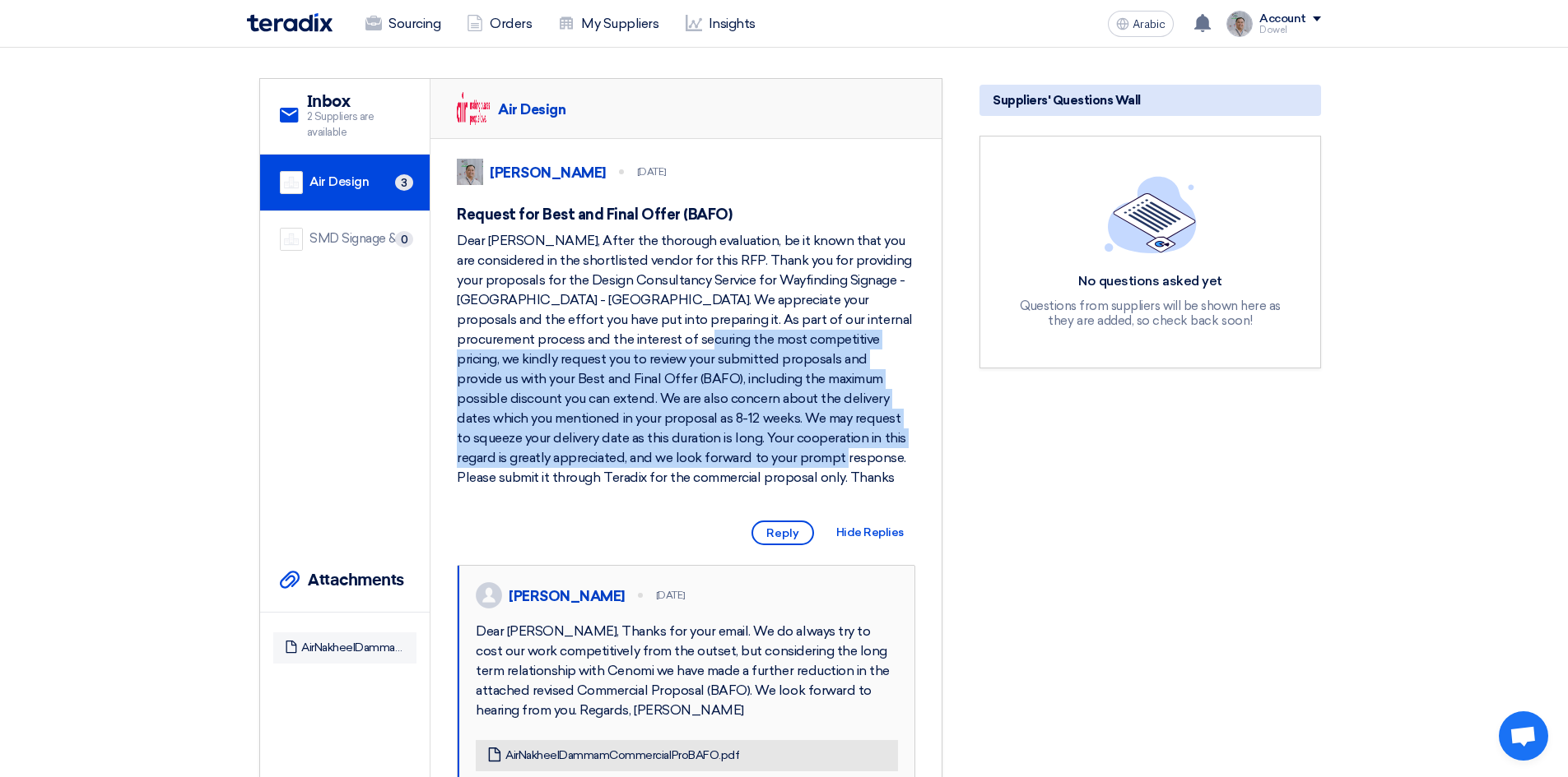
drag, startPoint x: 535, startPoint y: 352, endPoint x: 660, endPoint y: 482, distance: 180.3
click at [660, 482] on font "Dear [PERSON_NAME], After the thorough evaluation, be it known that you are con…" at bounding box center [685, 359] width 456 height 252
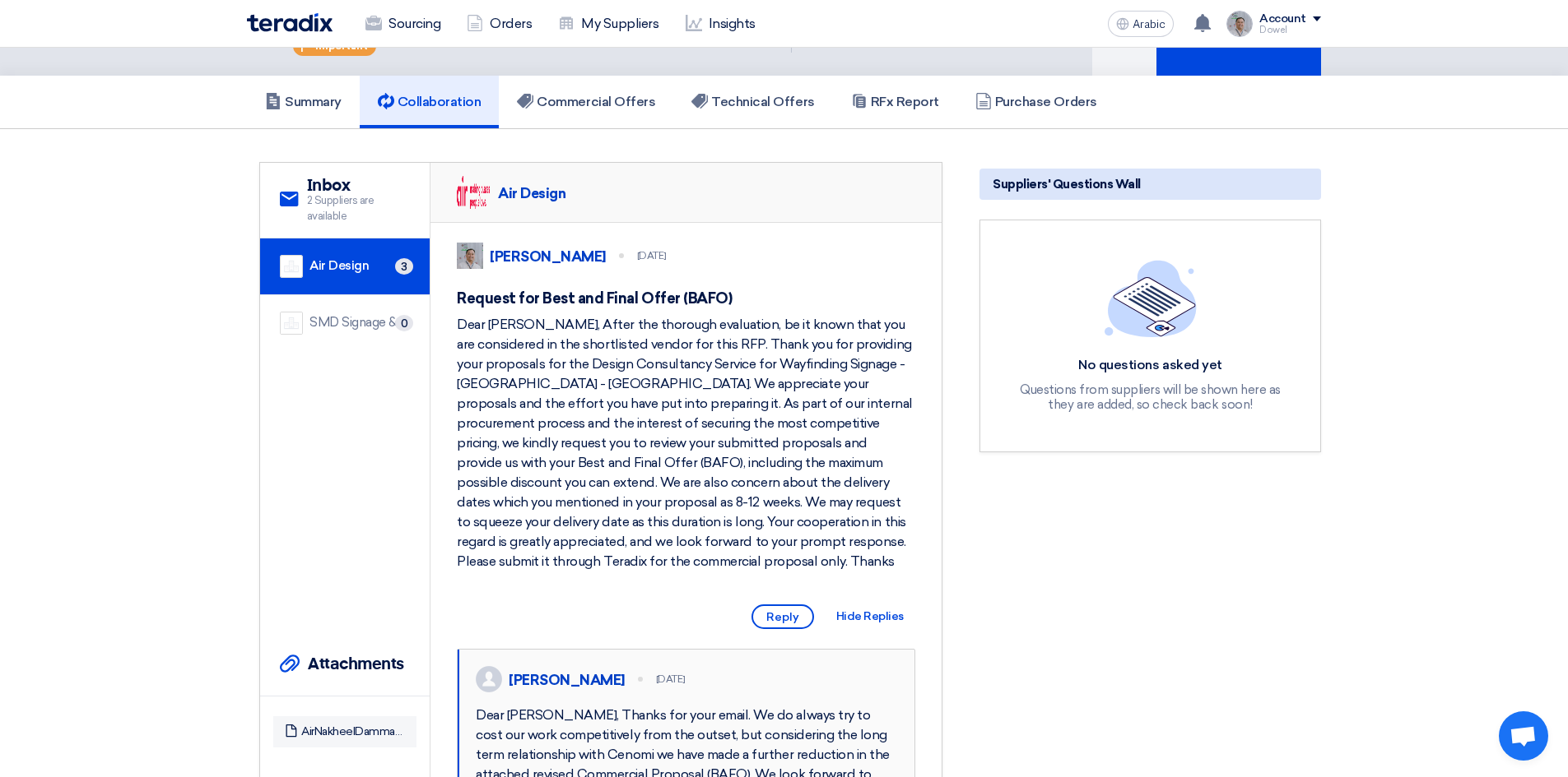
scroll to position [0, 0]
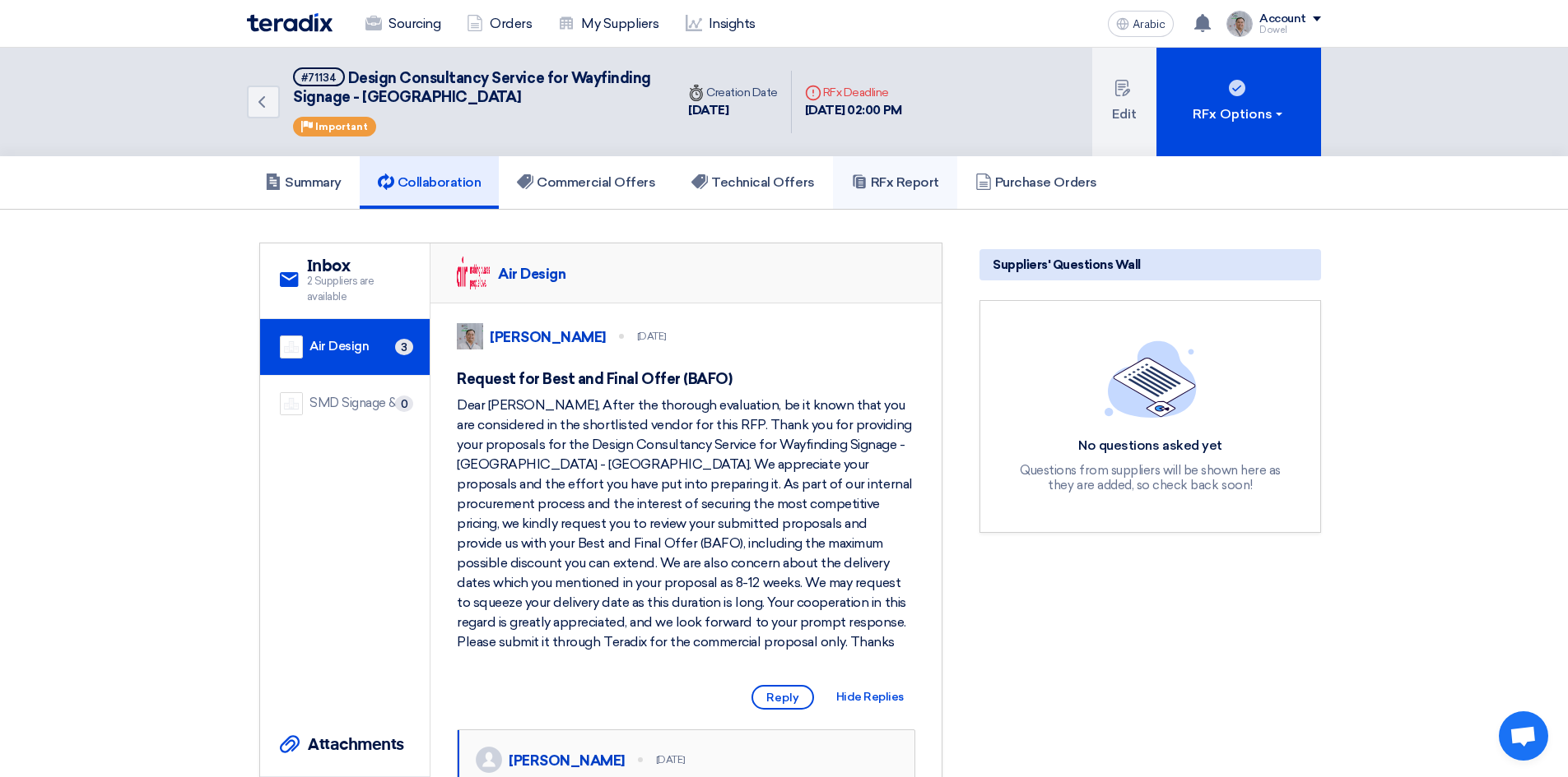
click at [903, 186] on font "RFx Report" at bounding box center [904, 182] width 68 height 15
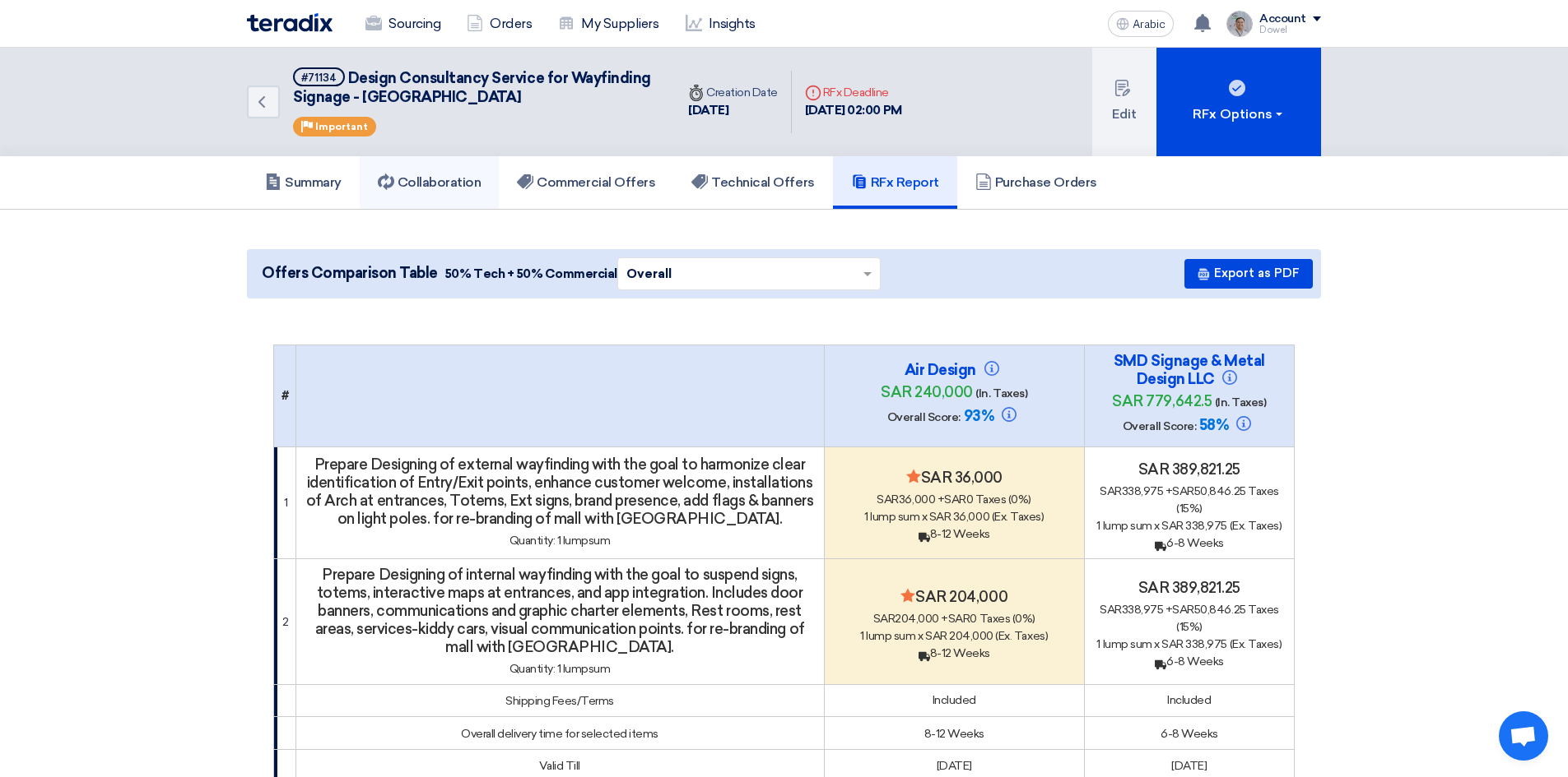
click at [447, 183] on font "Collaboration" at bounding box center [440, 182] width 84 height 15
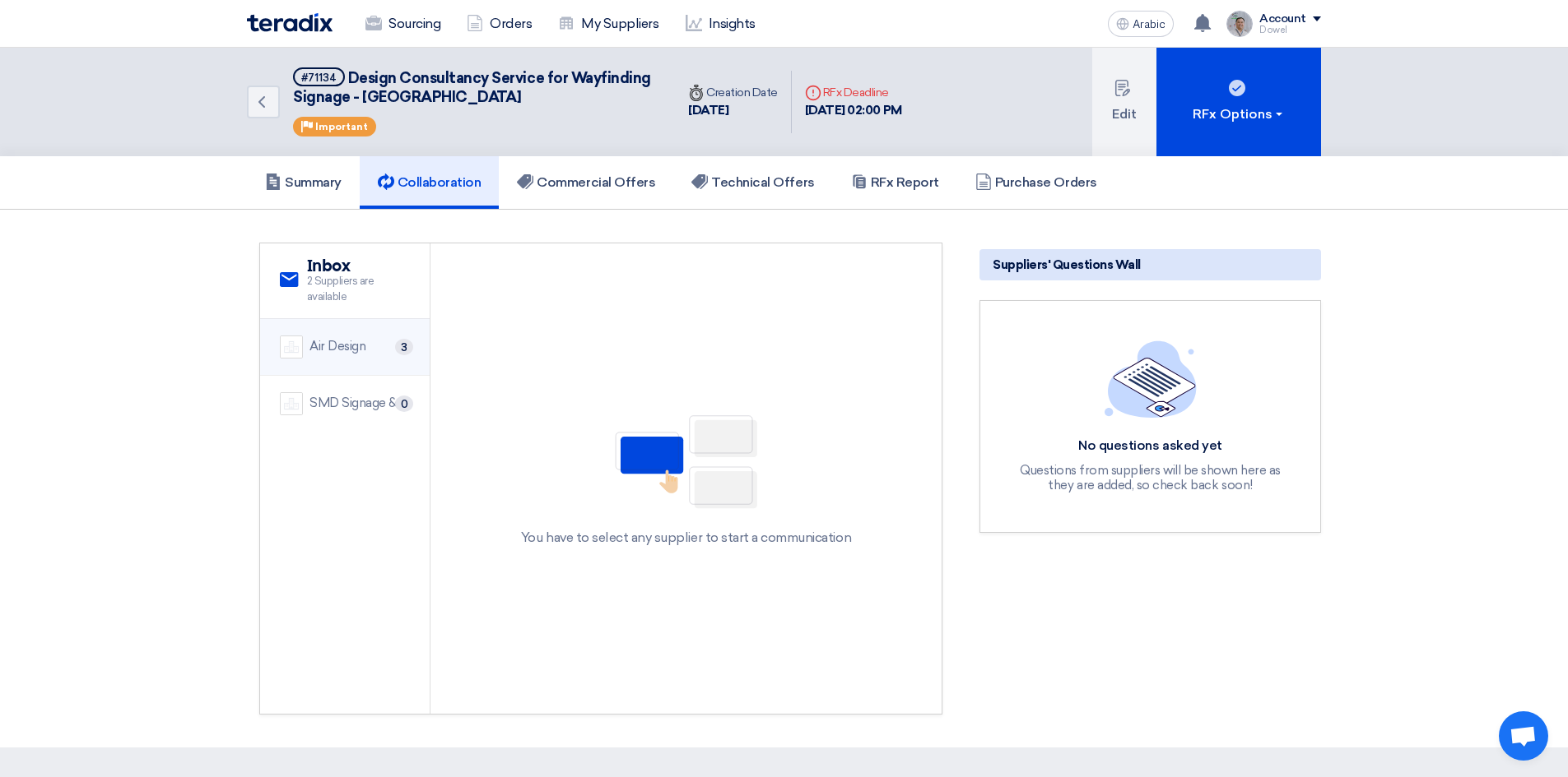
click at [346, 353] on font "Air Design" at bounding box center [338, 346] width 56 height 14
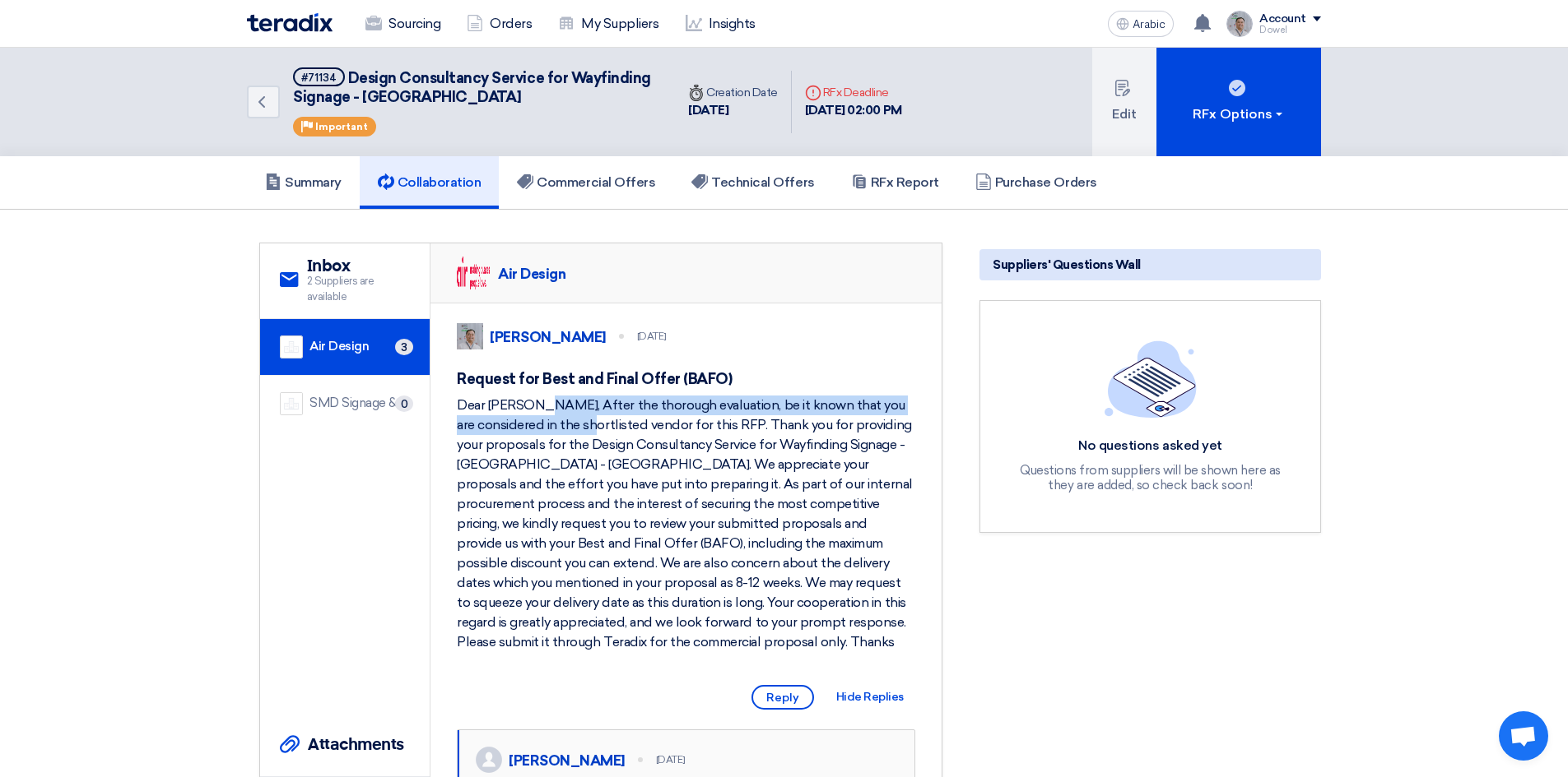
drag, startPoint x: 458, startPoint y: 422, endPoint x: 475, endPoint y: 452, distance: 34.5
click at [475, 452] on div "Dear [PERSON_NAME], After the thorough evaluation, be it known that you are con…" at bounding box center [686, 524] width 458 height 257
click at [533, 546] on font "Dear [PERSON_NAME], After the thorough evaluation, be it known that you are con…" at bounding box center [685, 524] width 456 height 252
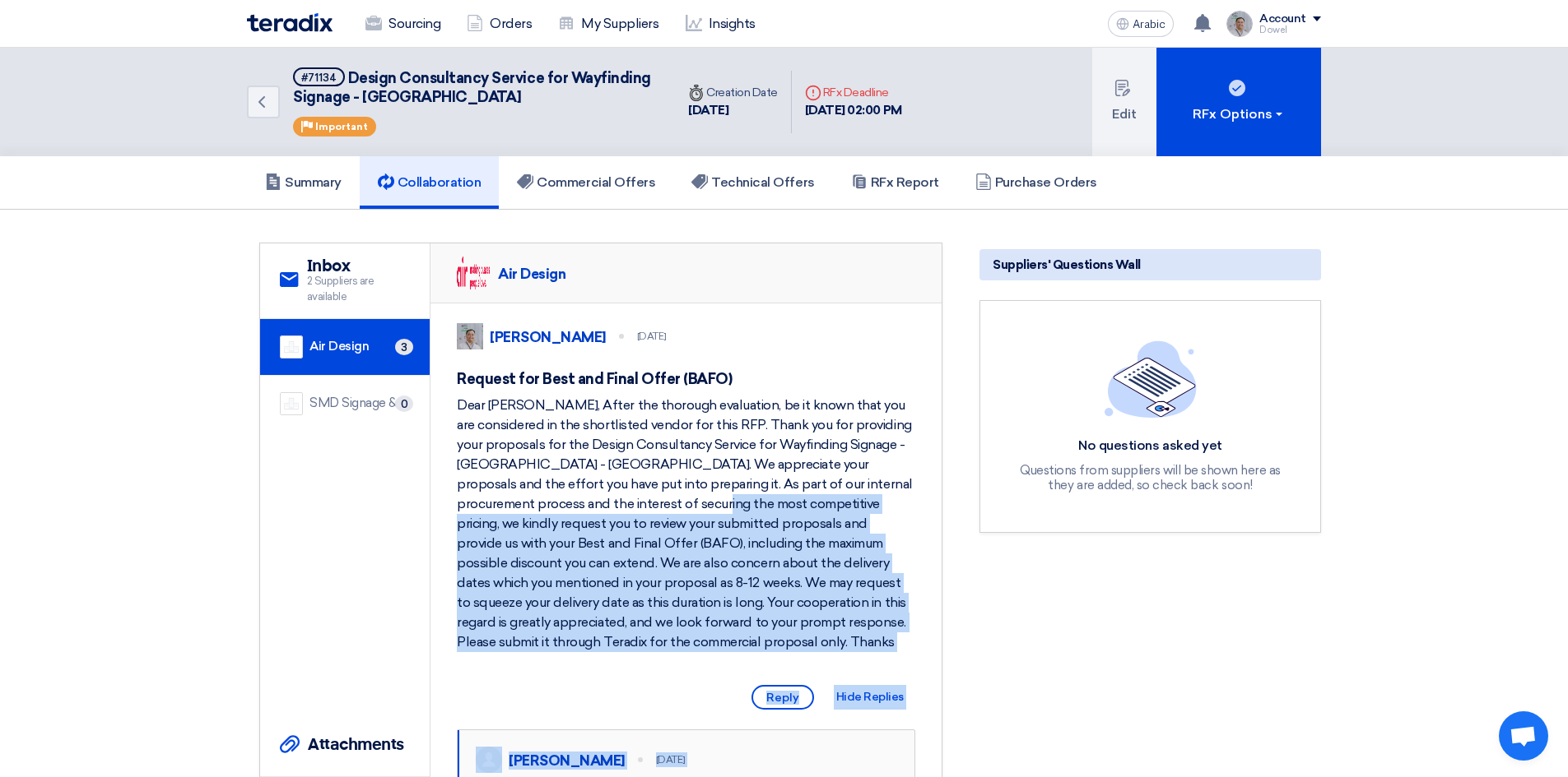
drag, startPoint x: 523, startPoint y: 483, endPoint x: 558, endPoint y: 515, distance: 47.4
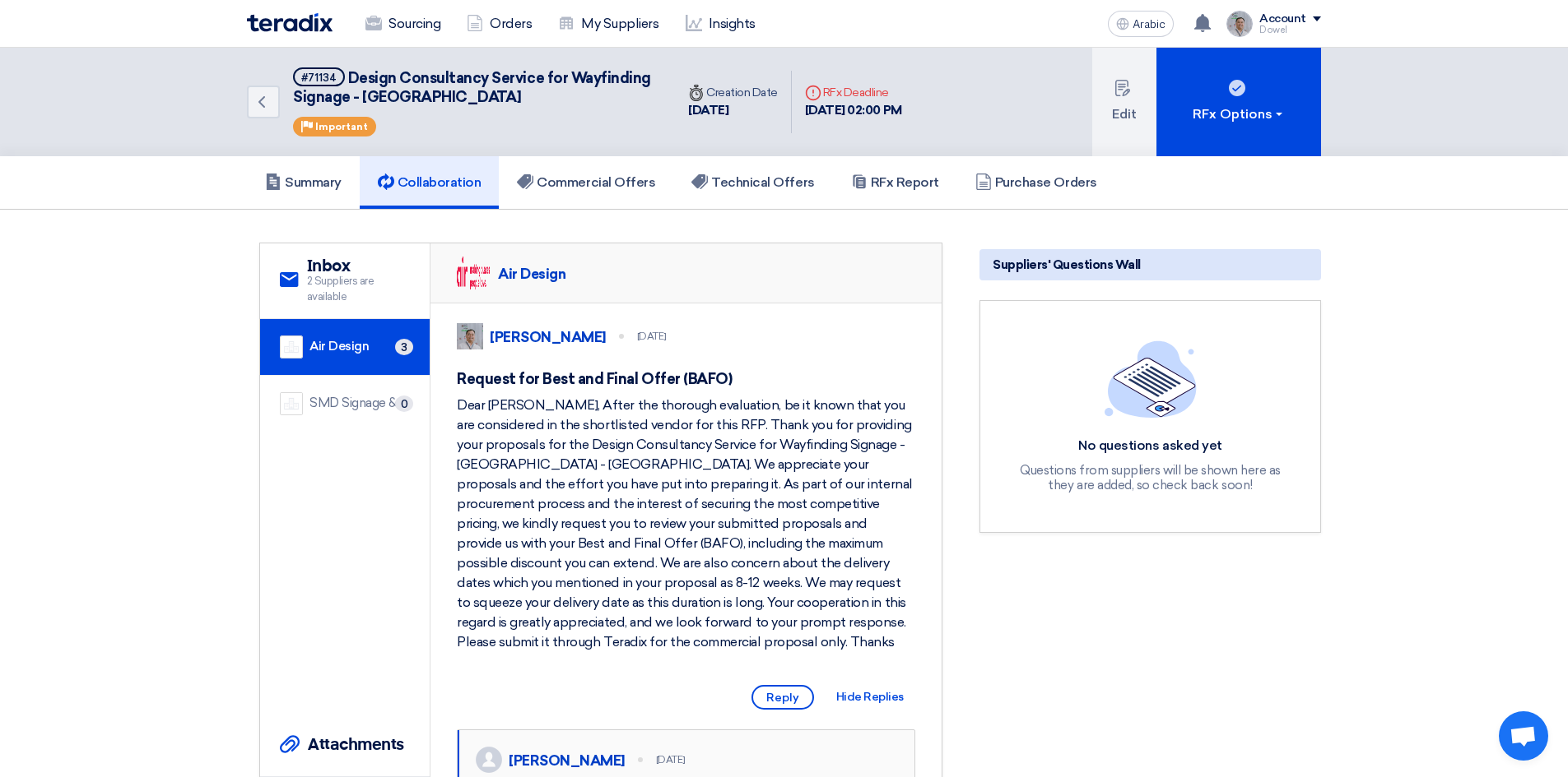
drag, startPoint x: 542, startPoint y: 511, endPoint x: 532, endPoint y: 510, distance: 10.0
click at [541, 511] on div "Dear [PERSON_NAME], After the thorough evaluation, be it known that you are con…" at bounding box center [686, 524] width 458 height 257
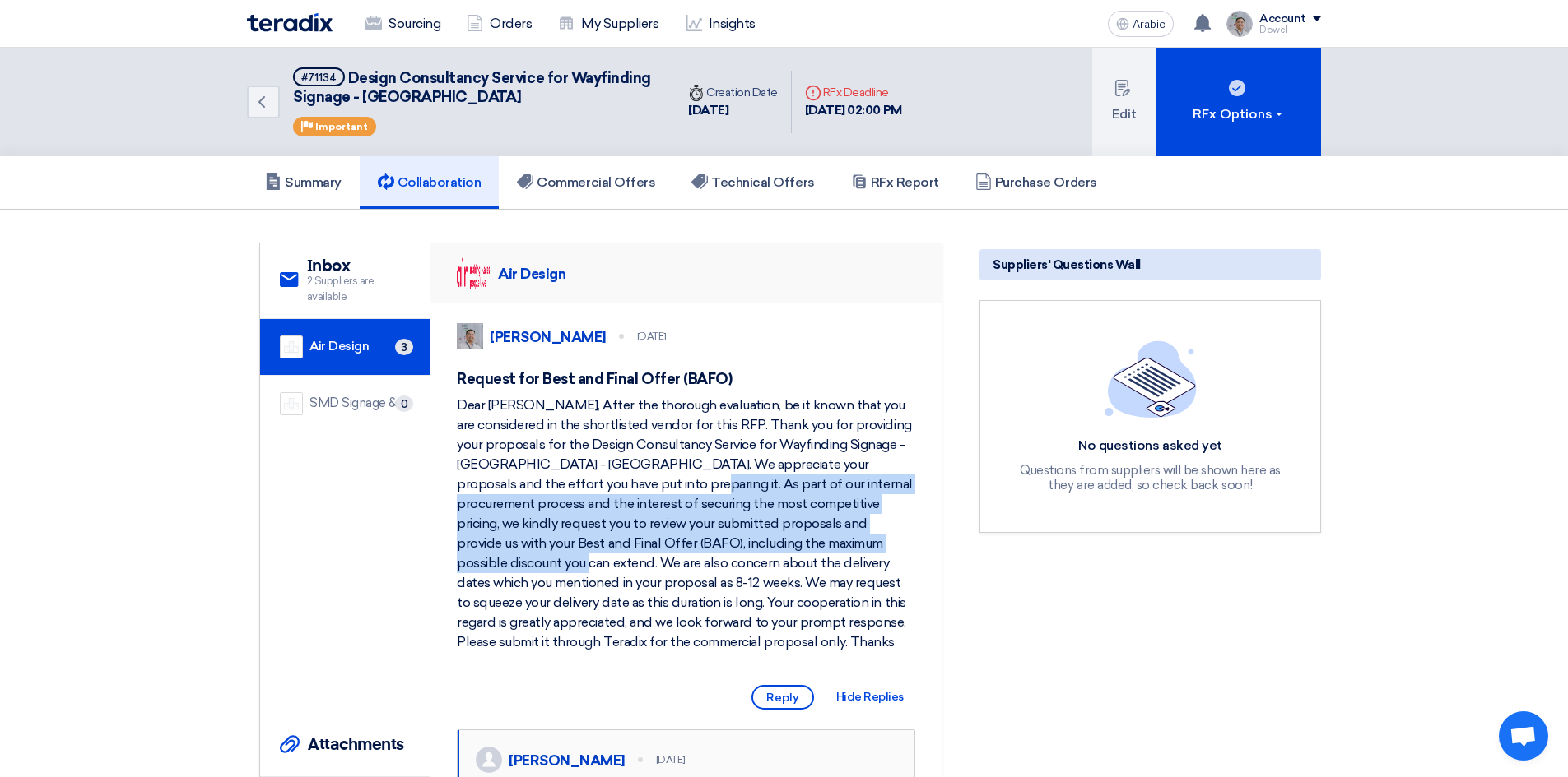
drag, startPoint x: 529, startPoint y: 501, endPoint x: 797, endPoint y: 571, distance: 277.0
click at [797, 571] on font "Dear [PERSON_NAME], After the thorough evaluation, be it known that you are con…" at bounding box center [685, 524] width 456 height 252
copy font "As part of our internal procurement process and the interest of securing the mo…"
